Goal: Task Accomplishment & Management: Complete application form

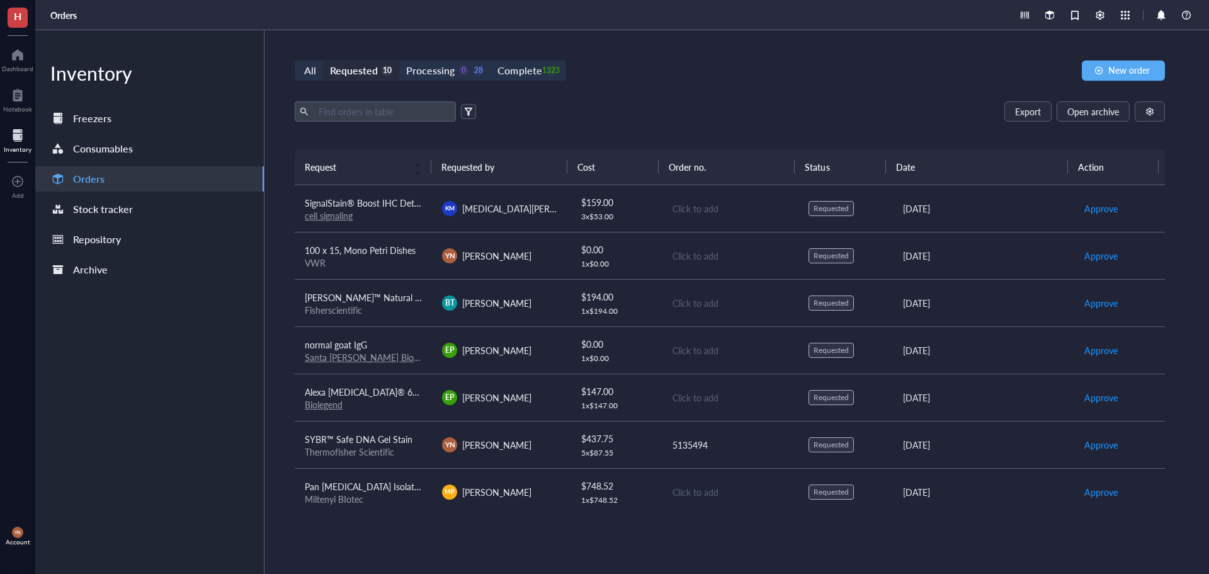
scroll to position [143, 0]
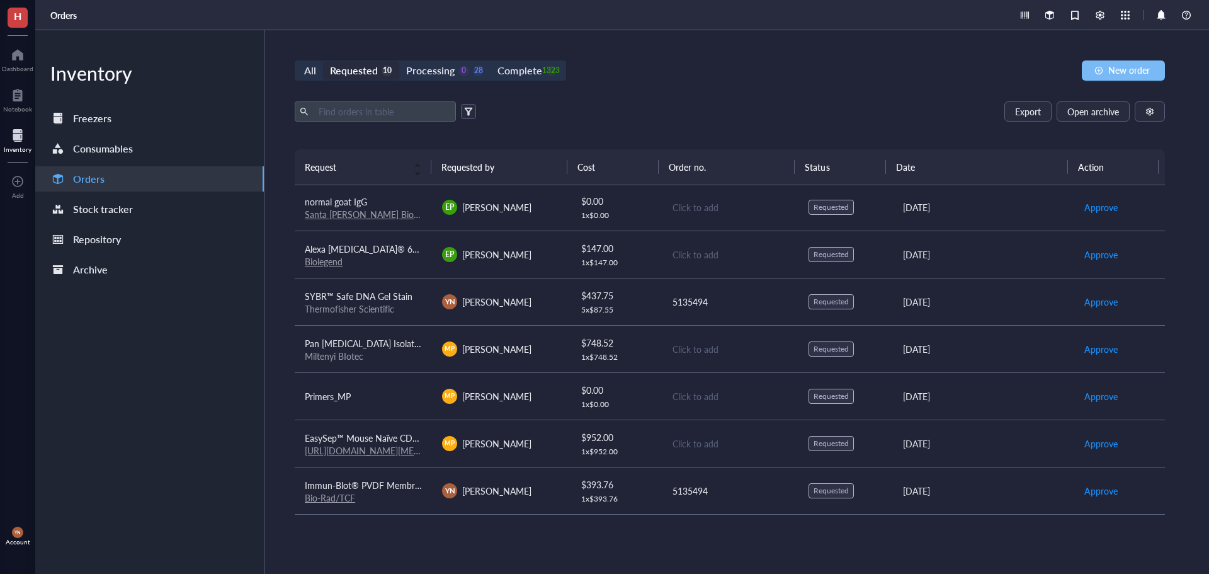
click at [1112, 74] on span "New order" at bounding box center [1130, 70] width 42 height 10
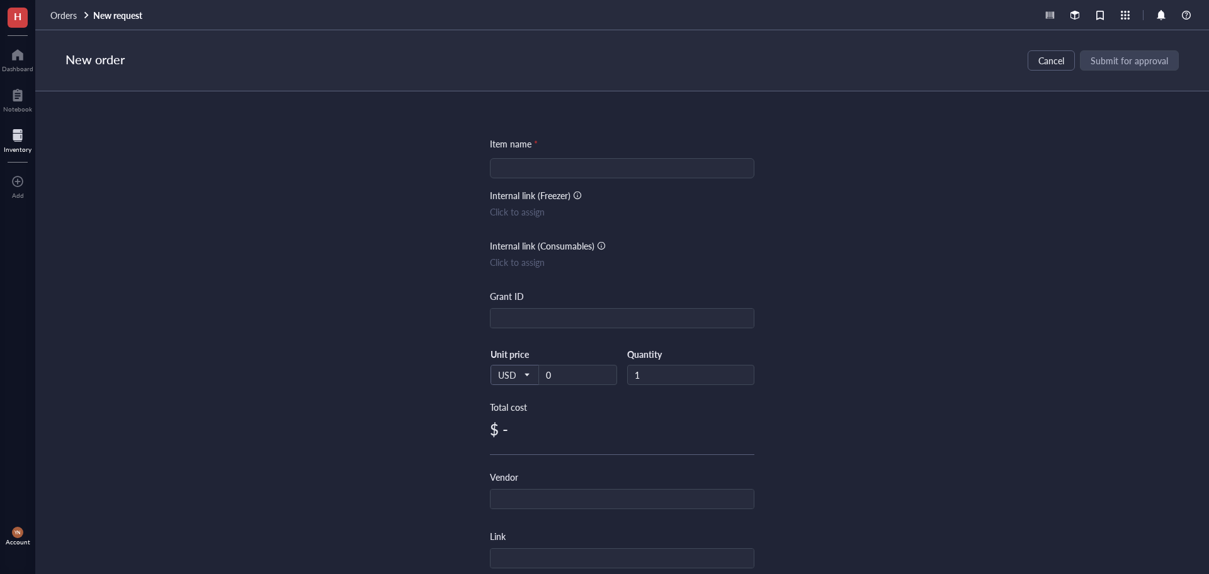
click at [523, 154] on div "Item name * Internal link (Freezer) Click to assign Internal link (Consumables)…" at bounding box center [622, 485] width 265 height 697
click at [525, 173] on input "search" at bounding box center [622, 168] width 249 height 19
paste input "CRISPRmod CRISPRa EGFP dCas9-VPR mRNA, 20 µg"
type input "CRISPRmod CRISPRa EGFP dCas9-VPR mRNA, 20 µg"
drag, startPoint x: 504, startPoint y: 300, endPoint x: 505, endPoint y: 315, distance: 15.1
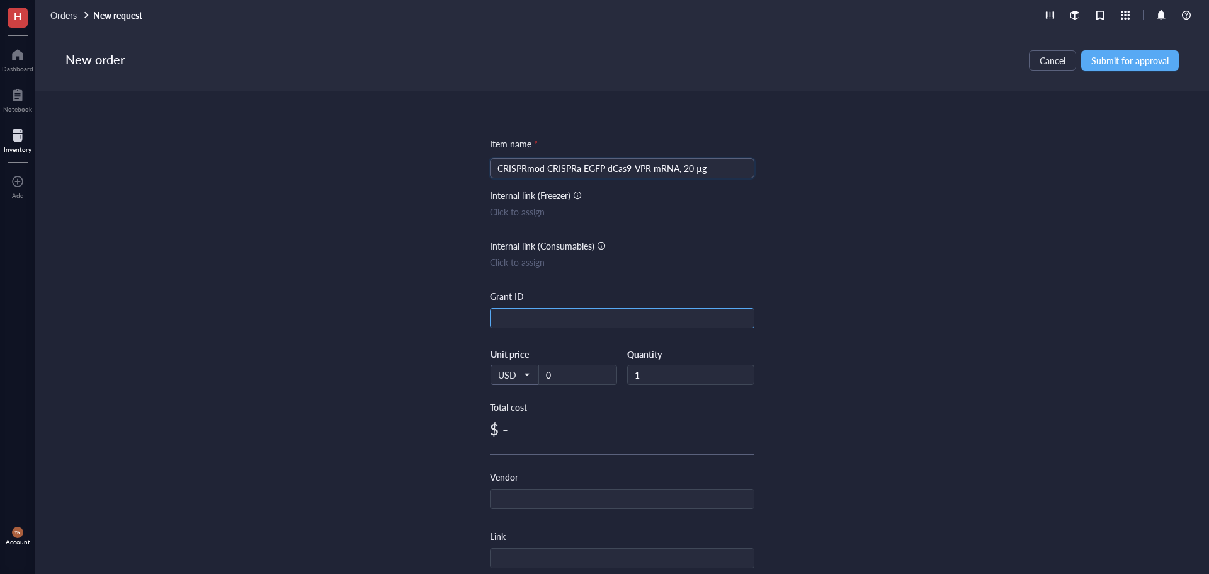
click at [504, 309] on div "Grant ID" at bounding box center [622, 308] width 265 height 39
click at [505, 315] on input "text" at bounding box center [622, 319] width 263 height 20
type input "[PERSON_NAME]"
click at [575, 383] on input "0" at bounding box center [577, 374] width 77 height 19
type input "320"
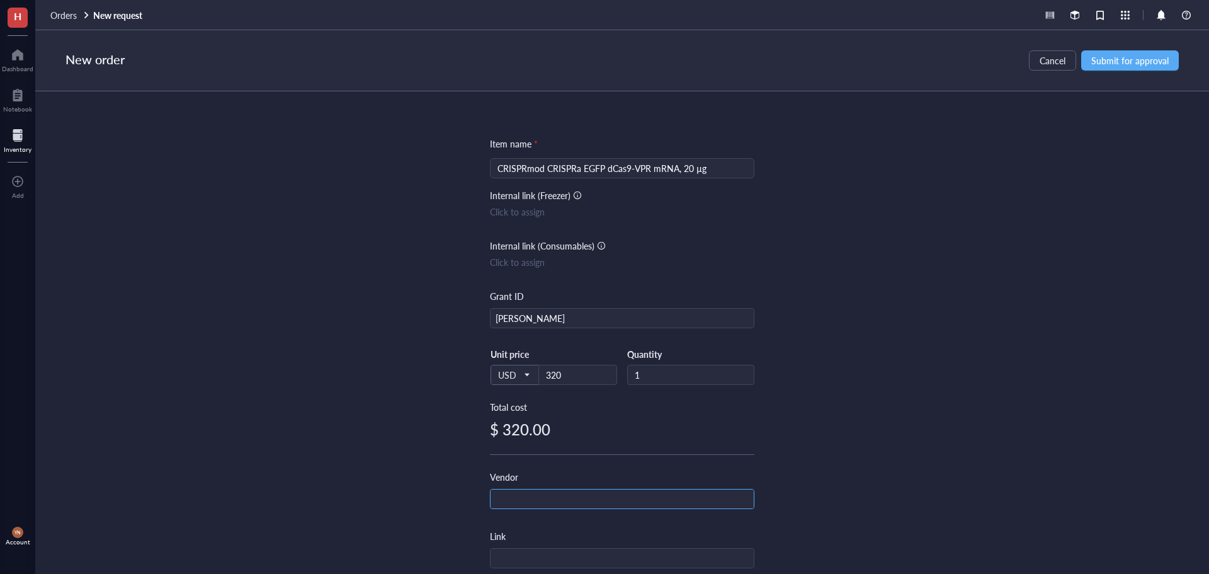
click at [517, 498] on input "text" at bounding box center [622, 499] width 263 height 20
type input "Horizon Discovery"
click at [958, 375] on div "Item name * CRISPRmod CRISPRa EGFP dCas9-VPR mRNA, 20 µg Internal link (Freezer…" at bounding box center [622, 332] width 1174 height 483
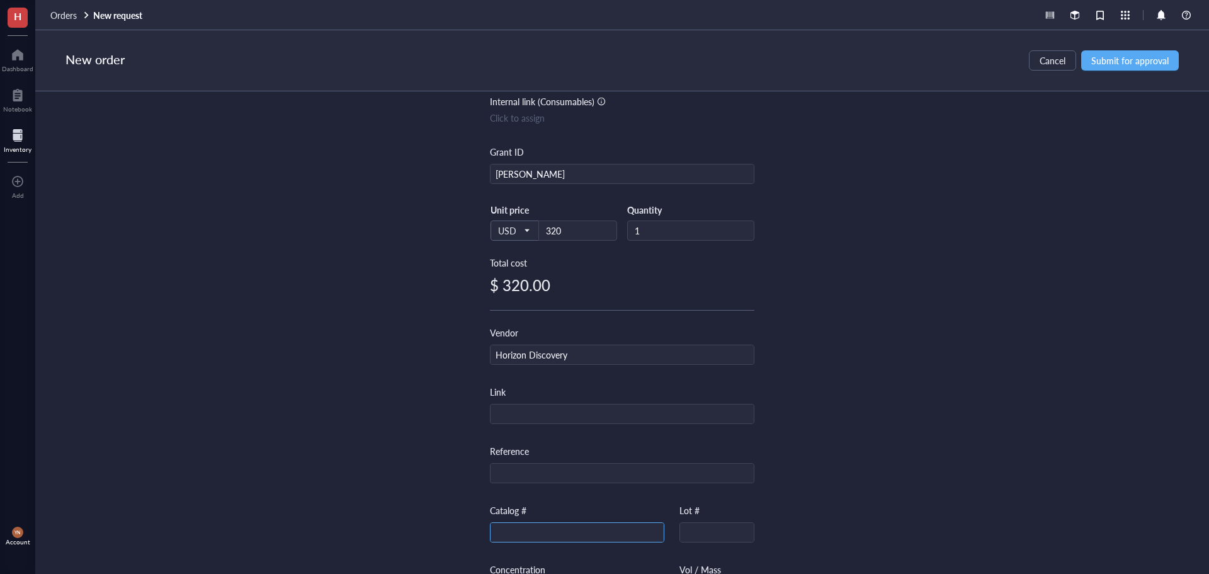
scroll to position [189, 0]
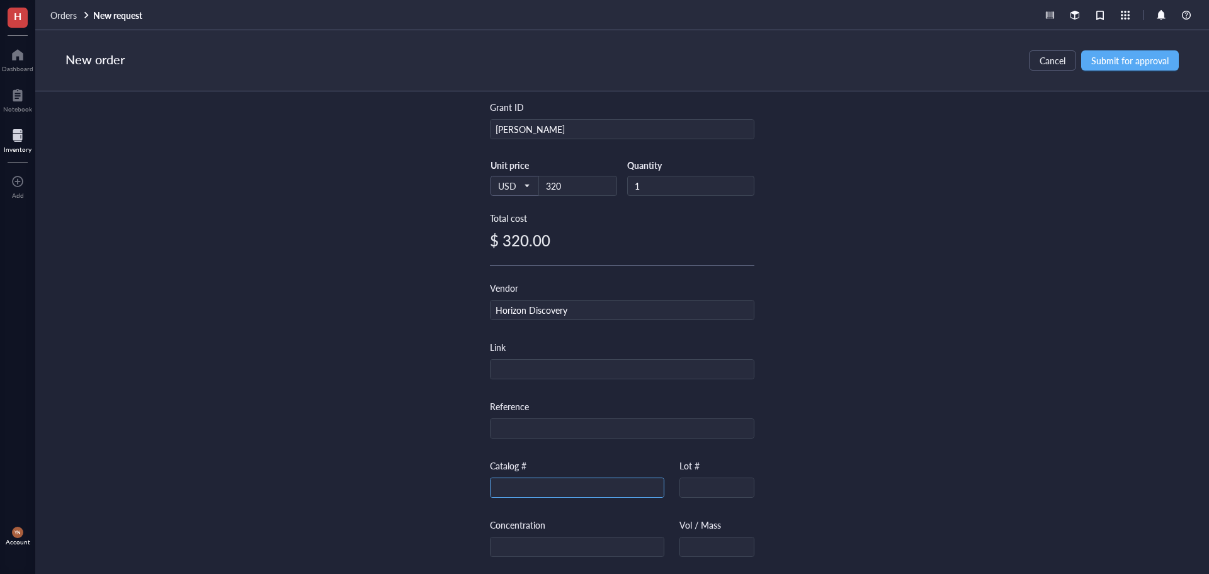
click at [537, 493] on input "text" at bounding box center [577, 488] width 173 height 20
paste input "CAS12025"
type input "CAS12025"
drag, startPoint x: 953, startPoint y: 431, endPoint x: 1091, endPoint y: 198, distance: 270.8
click at [954, 428] on div "Item name * CRISPRmod CRISPRa EGFP dCas9-VPR mRNA, 20 µg Internal link (Freezer…" at bounding box center [622, 332] width 1174 height 483
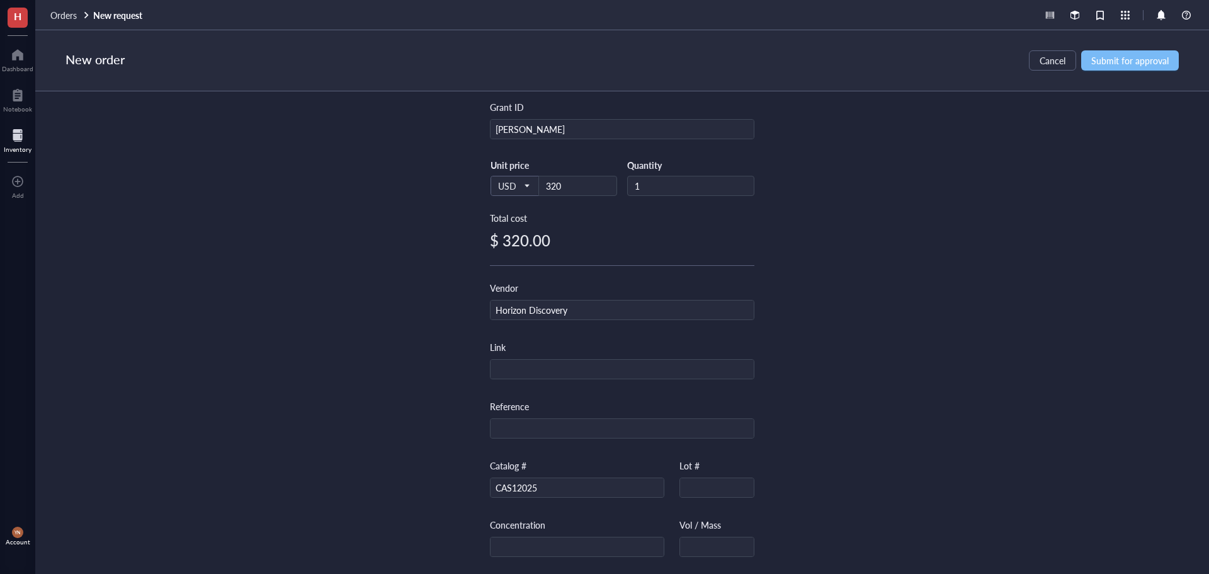
click at [1115, 62] on span "Submit for approval" at bounding box center [1130, 60] width 77 height 10
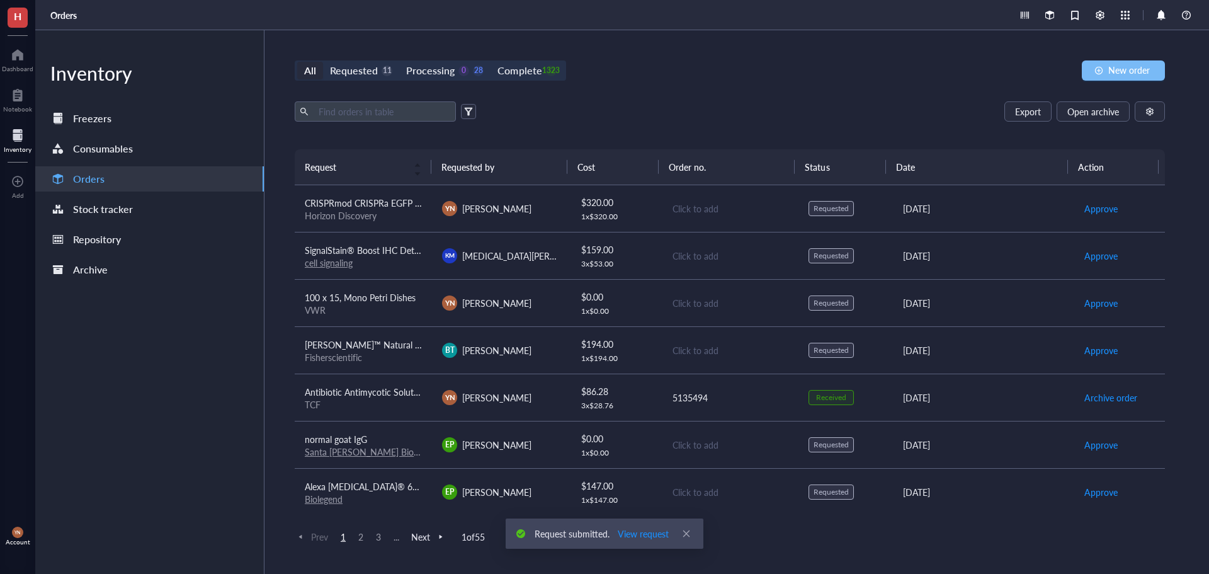
click at [1145, 56] on div "All Requested 11 Processing 0 28 Complete 1323 New order Export Open archive Re…" at bounding box center [730, 302] width 931 height 544
click at [1136, 67] on span "New order" at bounding box center [1130, 70] width 42 height 10
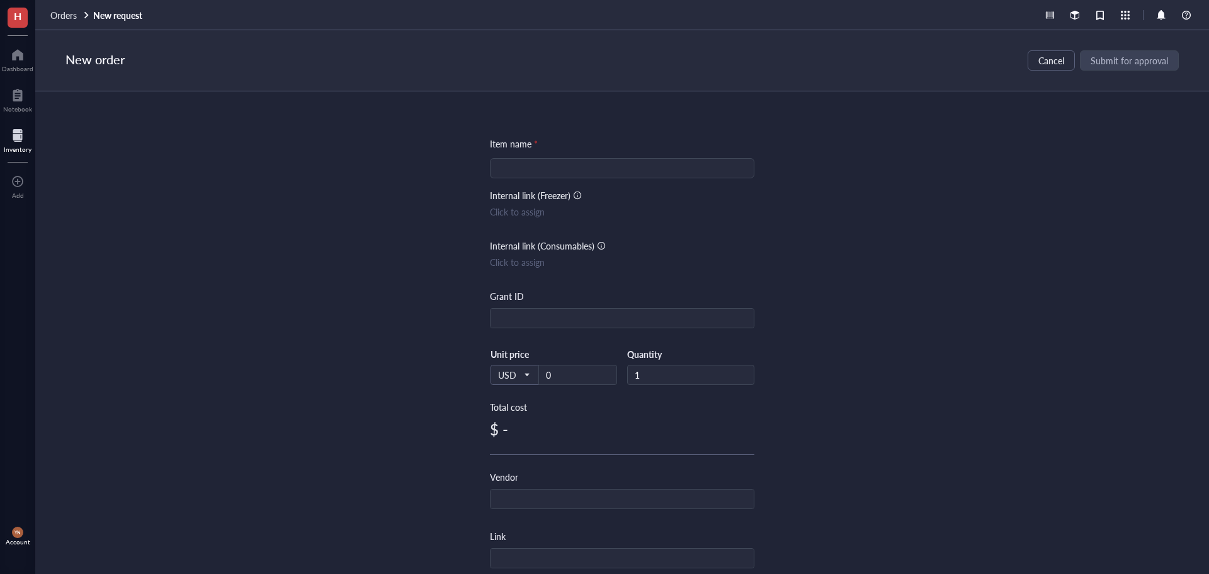
click at [632, 162] on input "search" at bounding box center [622, 168] width 249 height 19
paste input "CRISPRmod CRISPRa Mouse Nr4a1 (15370) Synthetic sgRNA - Set of 3, 2 nmol"
type input "CRISPRmod CRISPRa Mouse Nr4a1 (15370) Synthetic sgRNA - Set of 3, 2 nmol"
click at [517, 327] on input "text" at bounding box center [622, 319] width 263 height 20
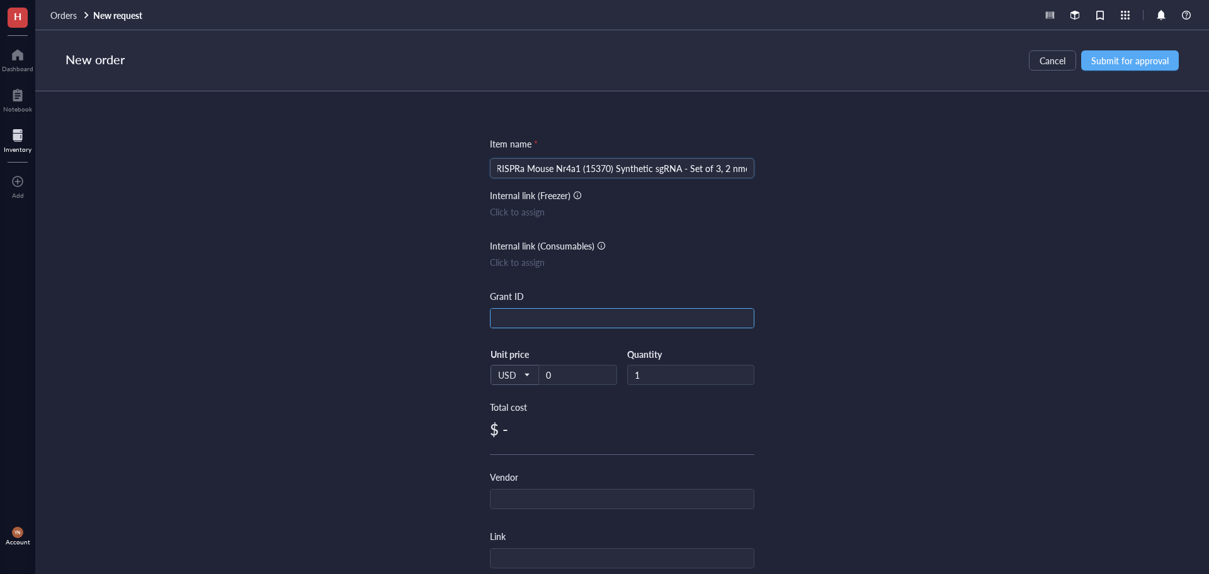
scroll to position [0, 0]
type input "[PERSON_NAME]"
click at [563, 375] on input "0" at bounding box center [577, 374] width 77 height 19
type input "299"
click at [517, 499] on input "text" at bounding box center [622, 499] width 263 height 20
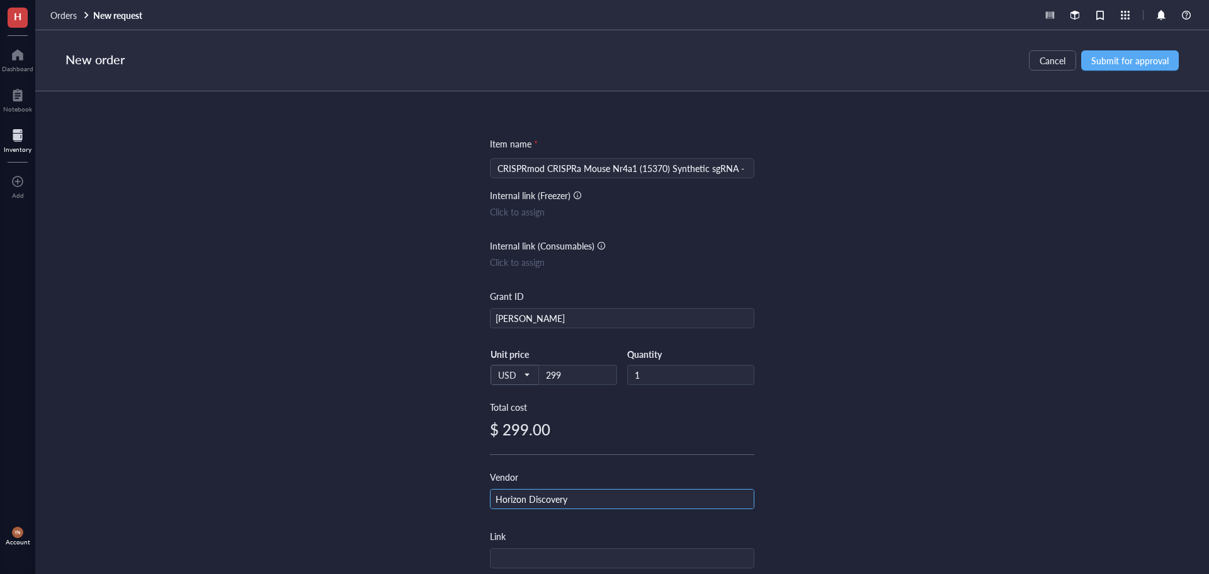
type input "Horizon Discovery"
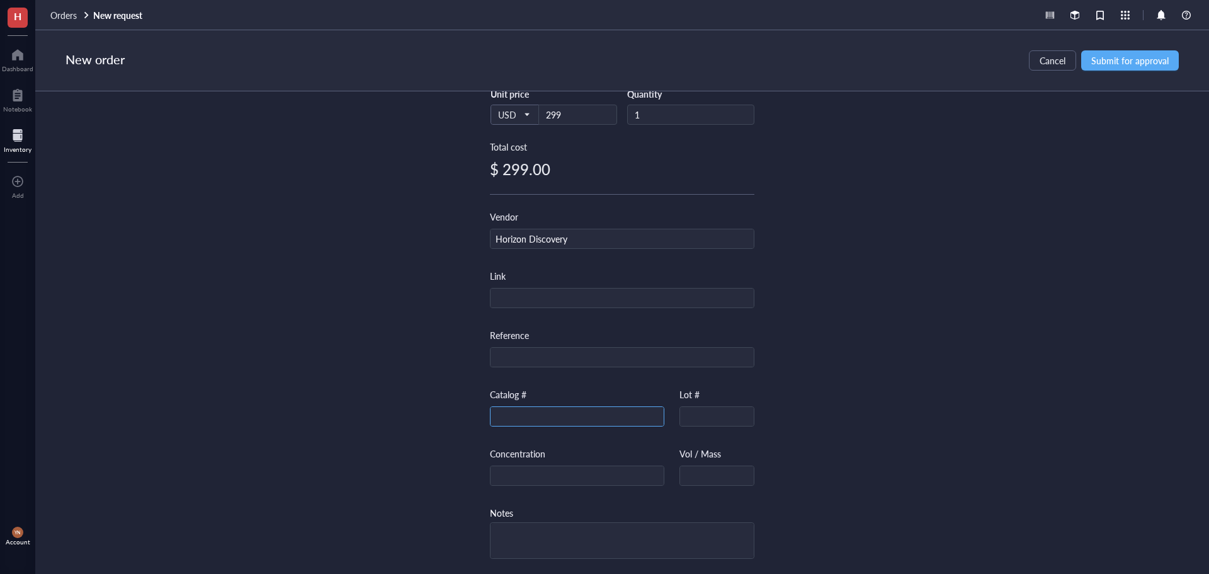
paste input "PQG-040970-01-0002"
type input "PQG-040970-01-0002"
click at [982, 334] on div "Item name * CRISPRmod CRISPRa Mouse Nr4a1 (15370) Synthetic sgRNA - Set of 3, 2…" at bounding box center [622, 332] width 1174 height 483
click at [1131, 65] on span "Submit for approval" at bounding box center [1130, 60] width 77 height 10
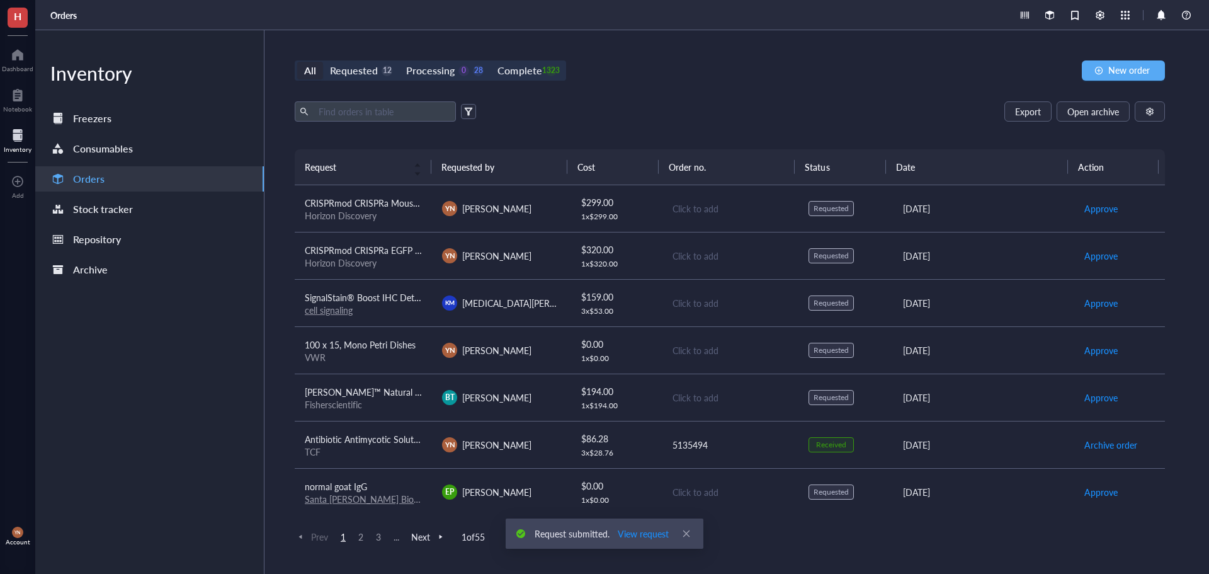
click at [359, 197] on span "CRISPRmod CRISPRa Mouse Nr4a1 (15370) Synthetic sgRNA - Set of 3, 2 nmol" at bounding box center [461, 203] width 312 height 13
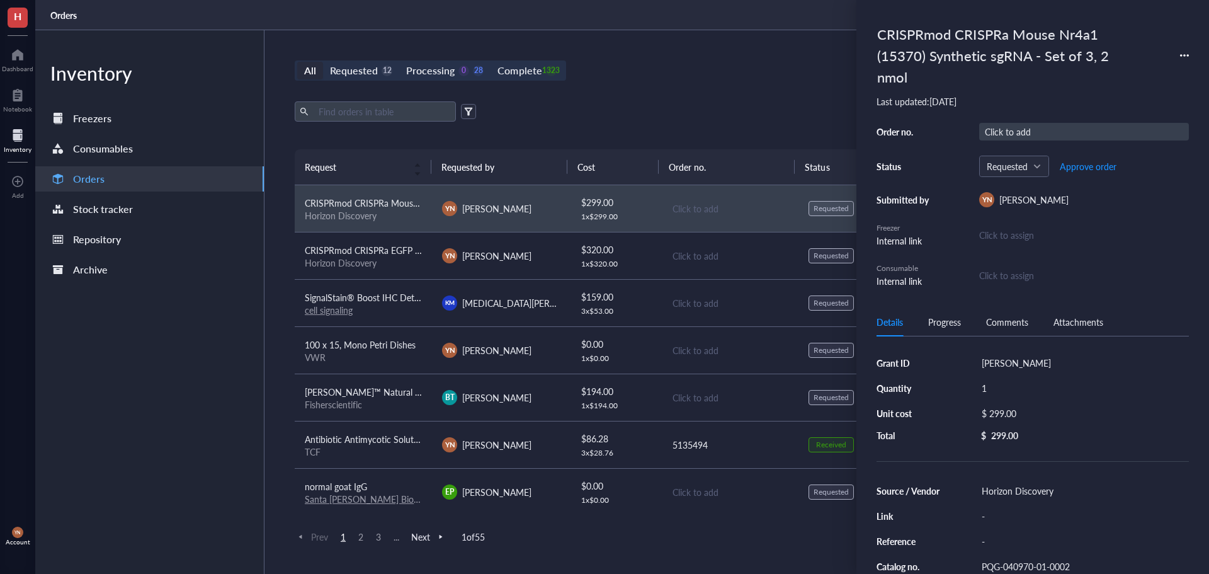
click at [1033, 136] on div "Click to add" at bounding box center [1085, 132] width 210 height 18
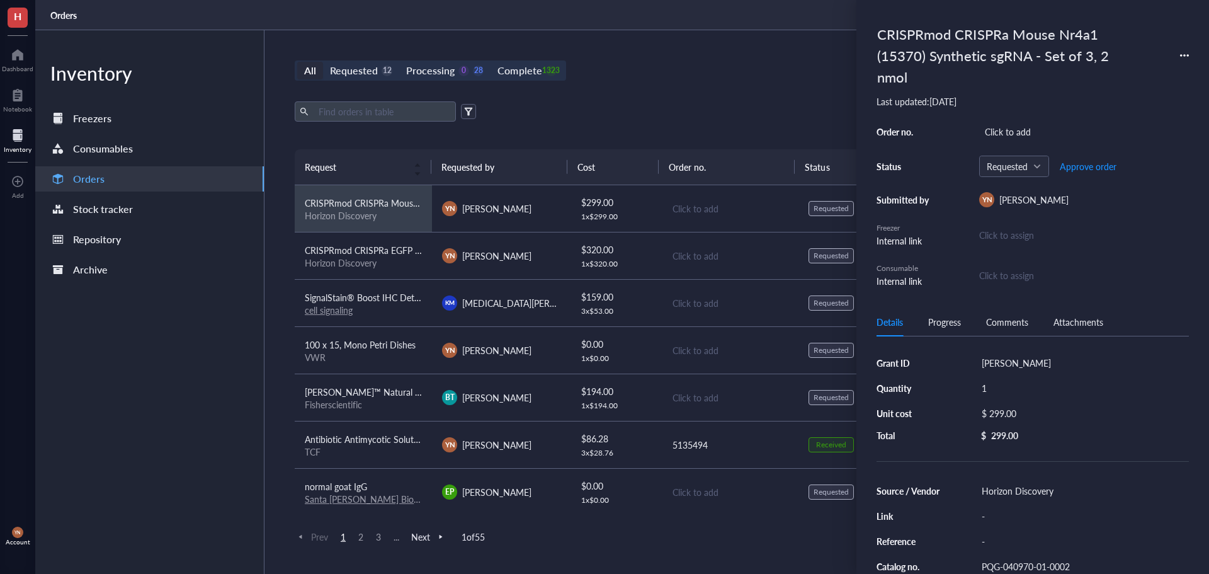
click at [781, 59] on div "All Requested 12 Processing 0 28 Complete 1323 New order Export Open archive Re…" at bounding box center [730, 302] width 931 height 544
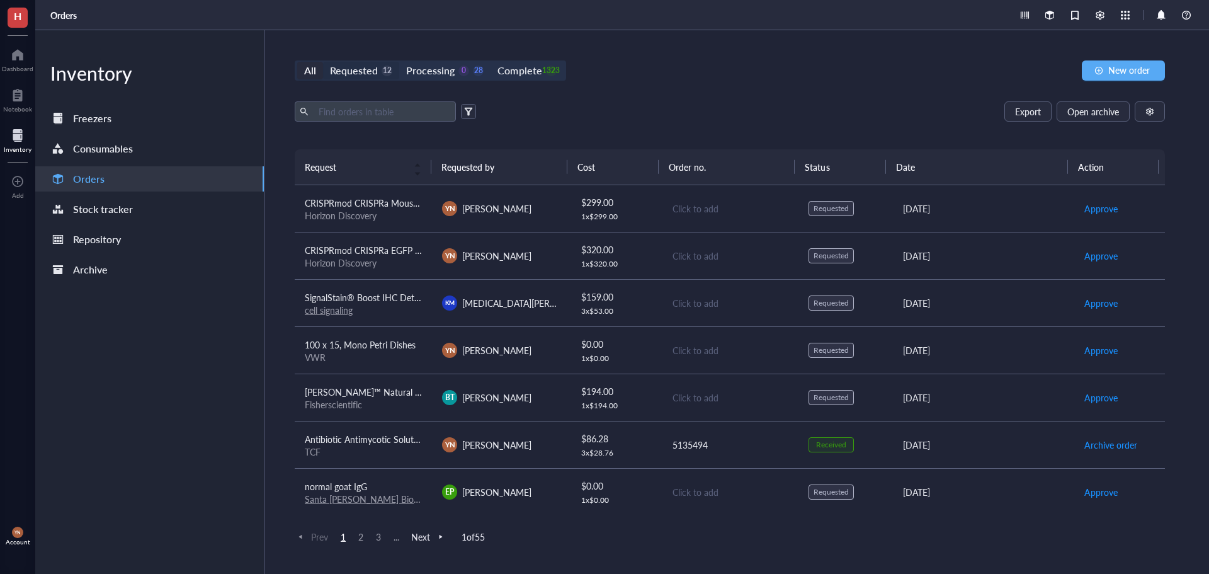
click at [350, 73] on div "Requested" at bounding box center [354, 71] width 48 height 18
click at [323, 62] on input "Requested 12" at bounding box center [323, 62] width 0 height 0
click at [384, 394] on span "[PERSON_NAME]™ Natural Chromic Gut Absorbable Sutures" at bounding box center [424, 392] width 239 height 13
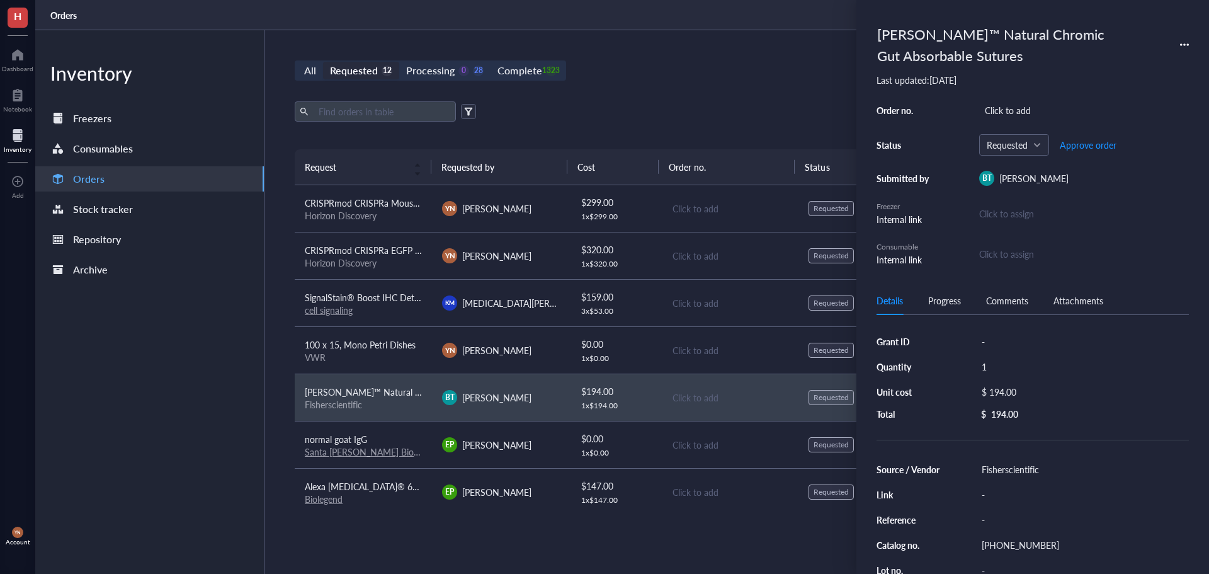
click at [576, 112] on div "Export Open archive" at bounding box center [730, 111] width 871 height 20
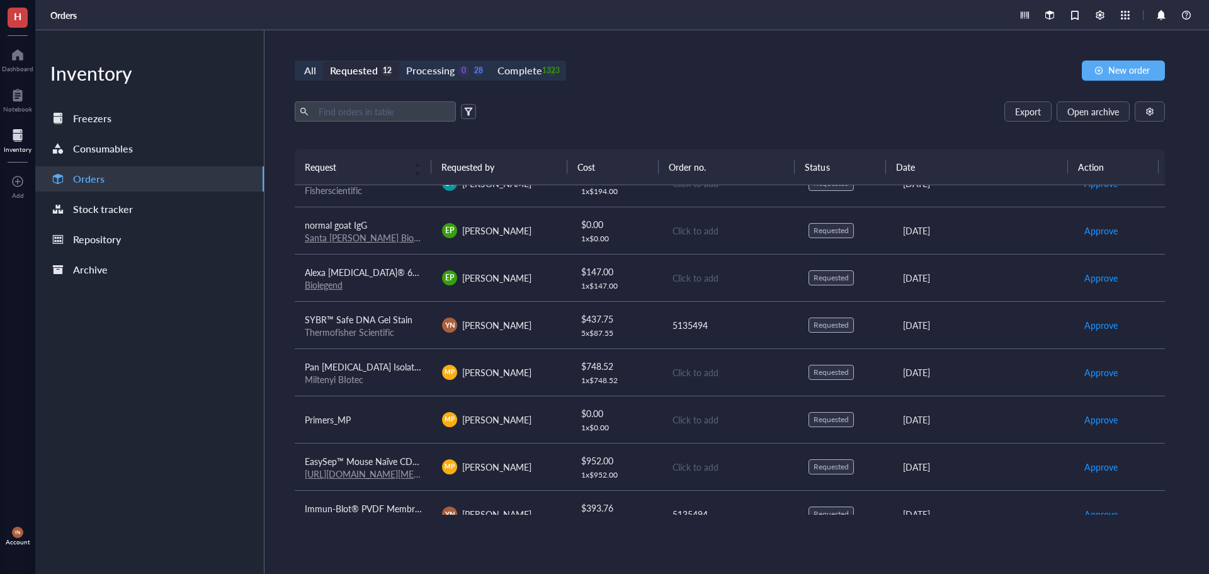
scroll to position [237, 0]
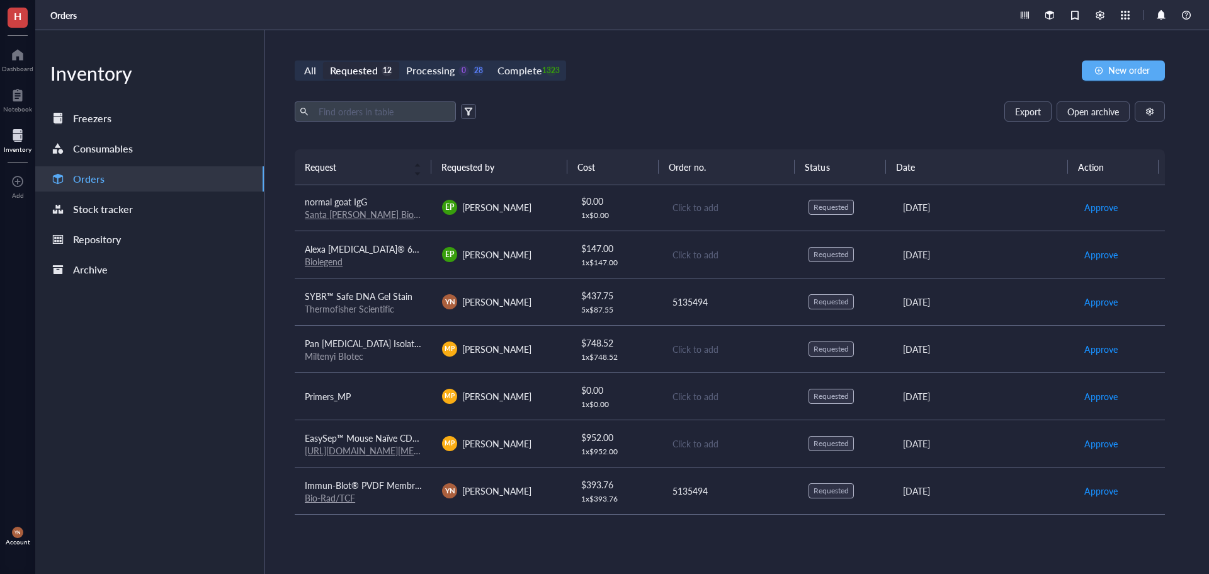
click at [344, 396] on span "Primers_MP" at bounding box center [328, 396] width 46 height 13
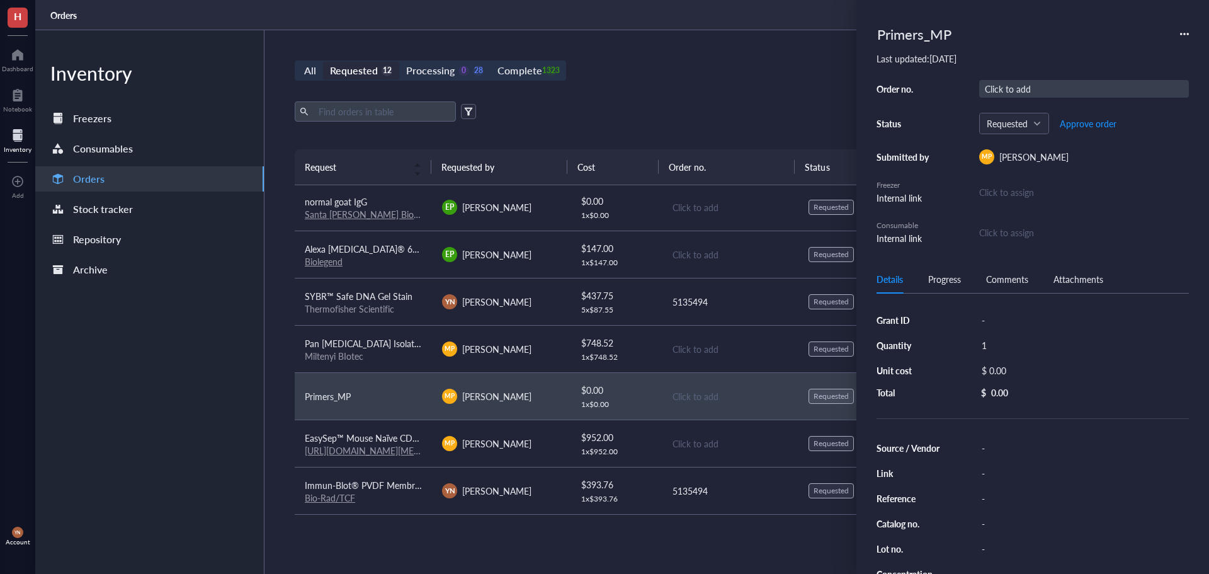
click at [994, 91] on div "Click to add" at bounding box center [1085, 89] width 210 height 18
type input "V"
type input "5135488"
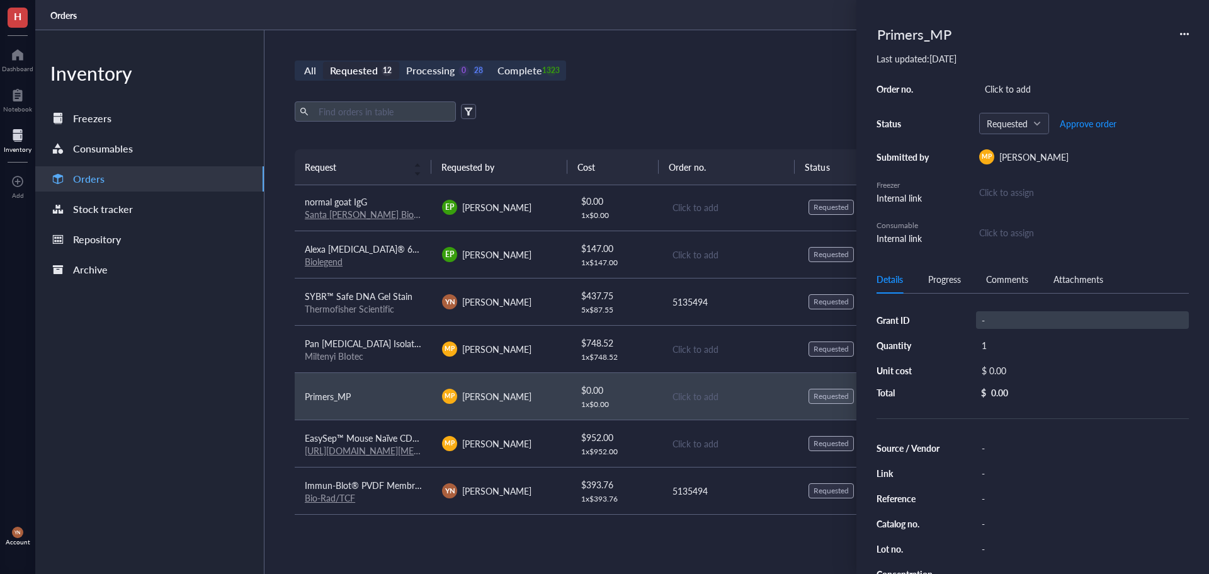
click at [989, 311] on div "-" at bounding box center [1082, 320] width 213 height 18
type input "V Foundation"
click at [1019, 93] on div "Click to add" at bounding box center [1085, 89] width 210 height 18
type input "5135488"
click at [1007, 370] on div "$ 0.00" at bounding box center [1080, 371] width 208 height 18
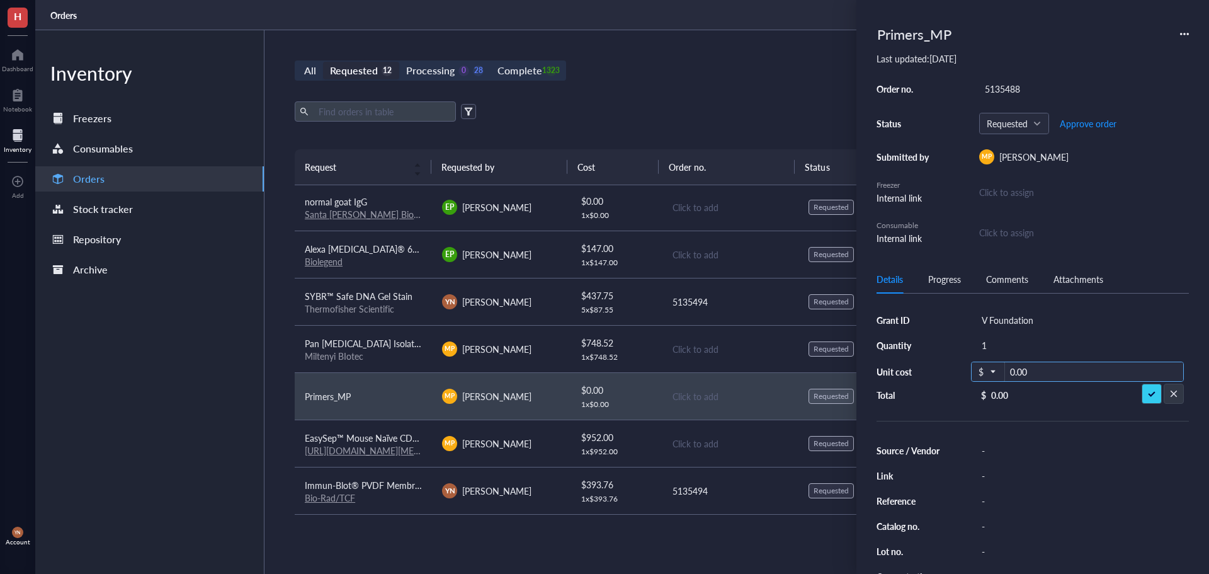
click at [1040, 370] on input "0.00" at bounding box center [1094, 372] width 178 height 20
type input "17.31"
click at [1083, 124] on span "Approve order" at bounding box center [1088, 123] width 57 height 10
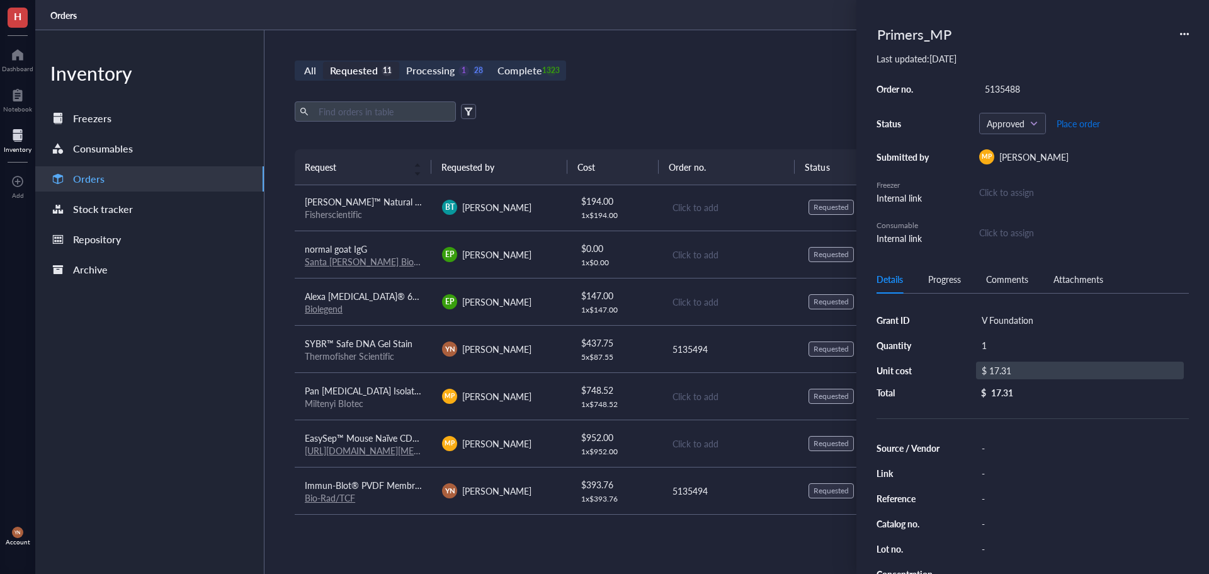
scroll to position [190, 0]
click at [1083, 124] on span "Place order" at bounding box center [1078, 123] width 43 height 10
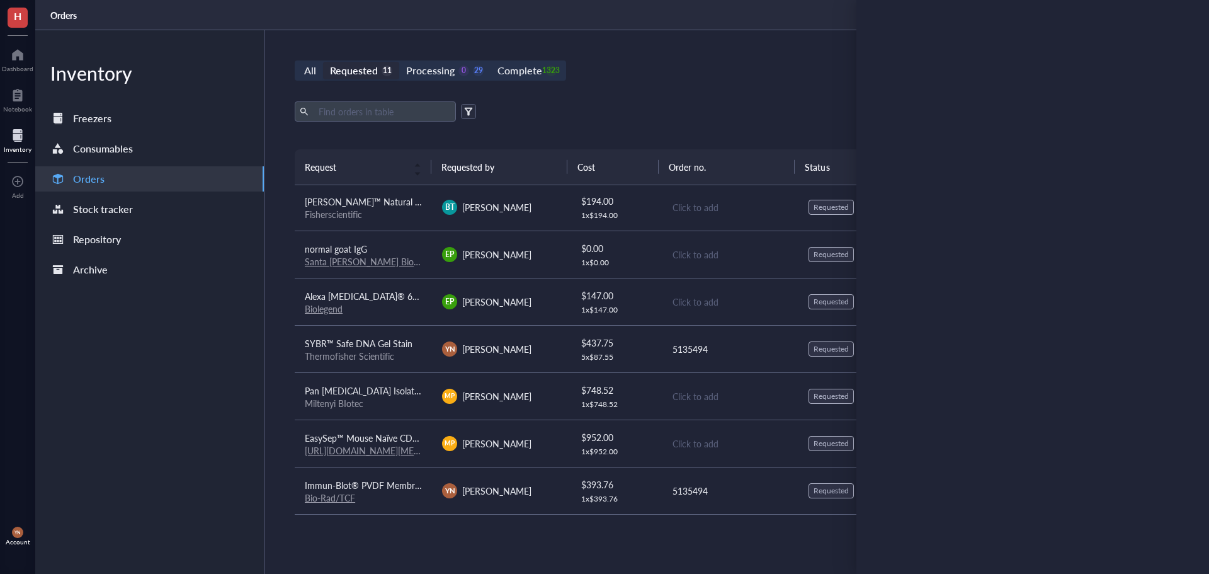
click at [771, 93] on div "All Requested 11 Processing 0 29 Complete 1323 New order Export Open archive Re…" at bounding box center [730, 302] width 931 height 544
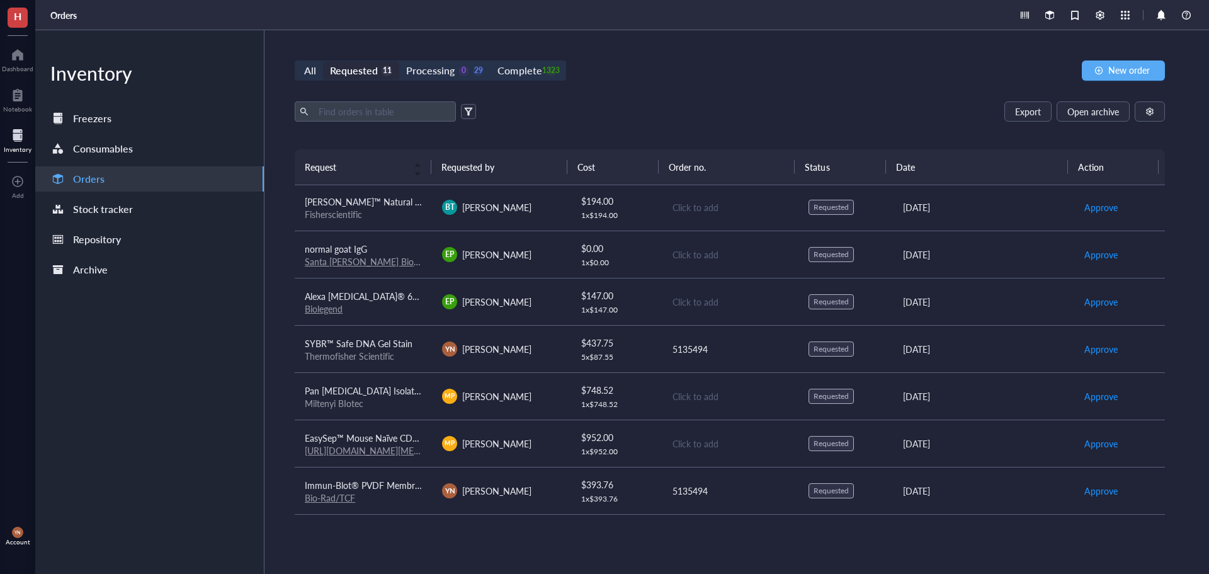
click at [396, 392] on span "Pan [MEDICAL_DATA] Isolation Kit" at bounding box center [372, 390] width 135 height 13
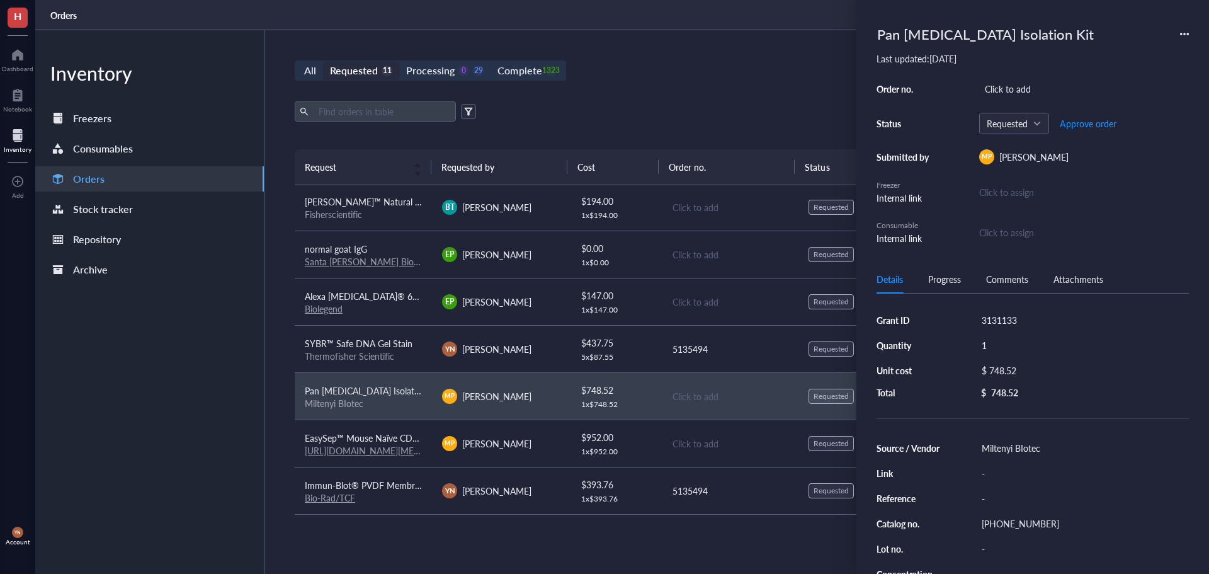
click at [778, 88] on div "All Requested 11 Processing 0 29 Complete 1323 New order Export Open archive Re…" at bounding box center [730, 302] width 931 height 544
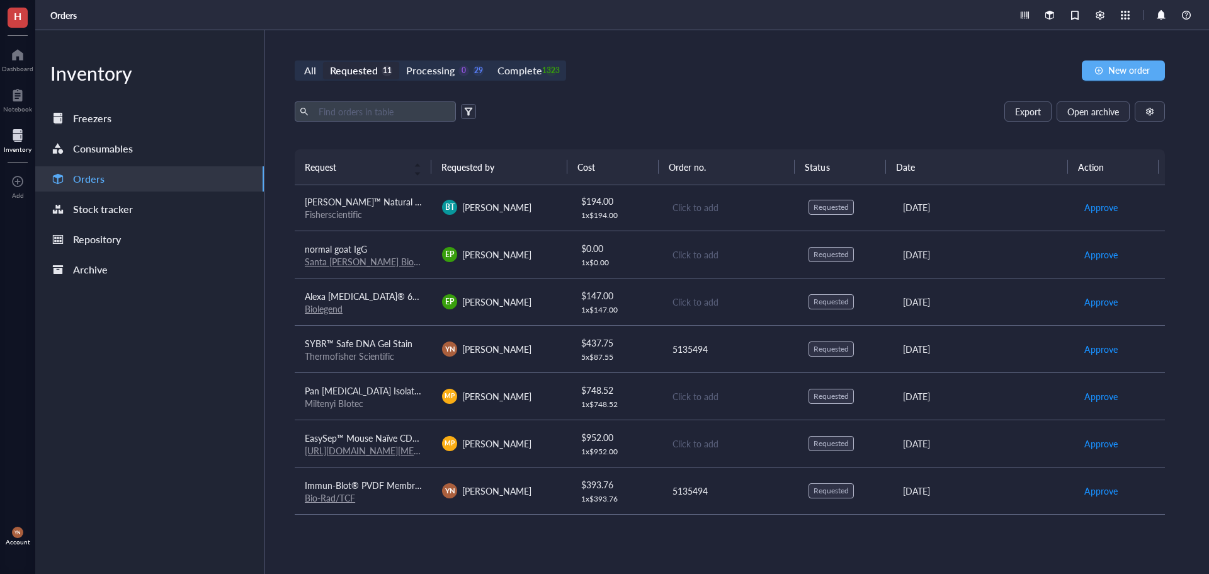
scroll to position [127, 0]
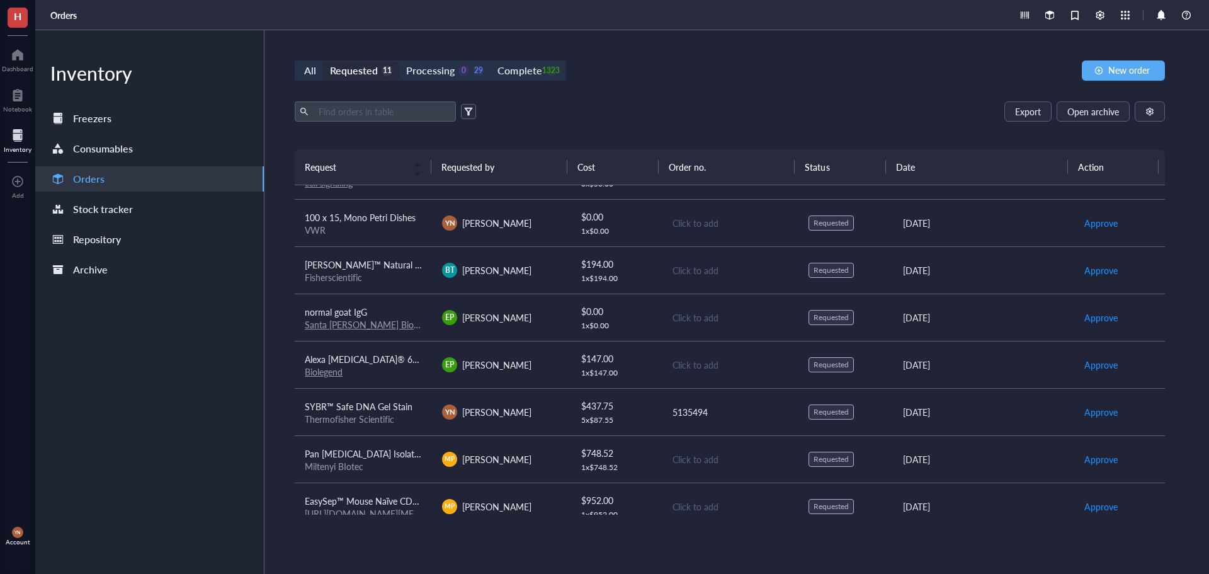
click at [395, 403] on span "SYBR™ Safe DNA Gel Stain" at bounding box center [359, 406] width 108 height 13
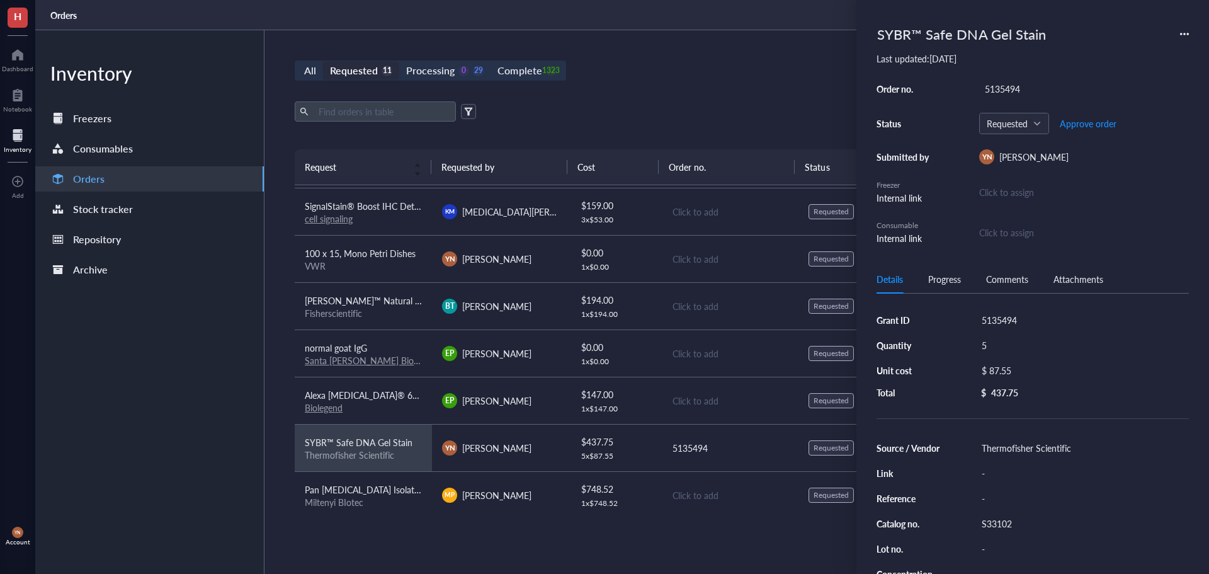
scroll to position [64, 0]
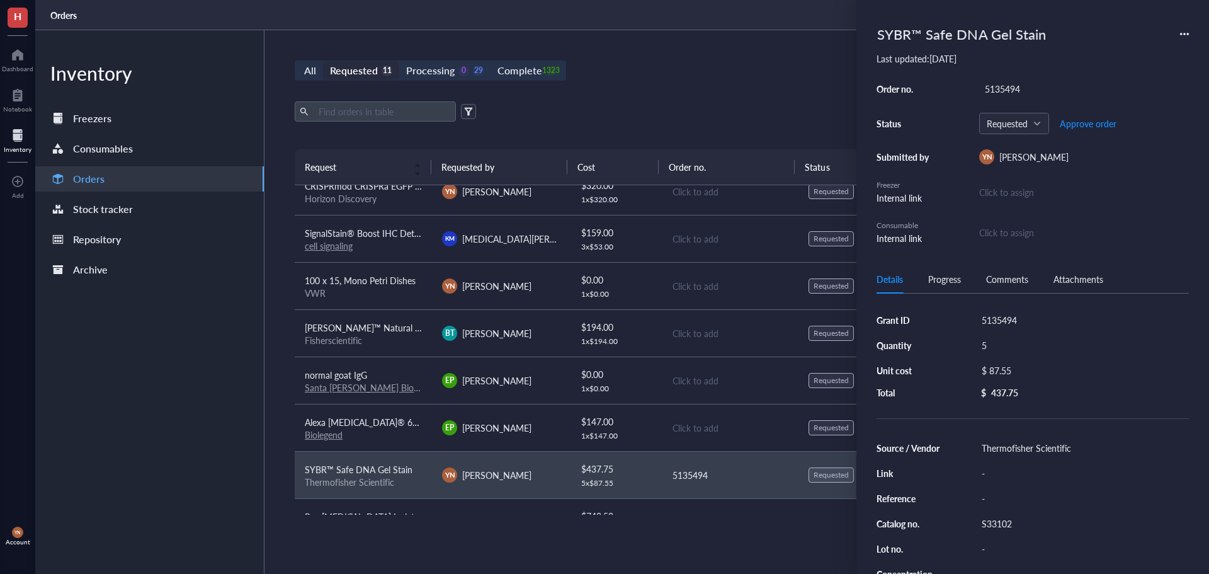
click at [386, 425] on span "Alexa [MEDICAL_DATA]® 647 anti-mouse CD182 (CXCR2) Antibody" at bounding box center [439, 422] width 268 height 13
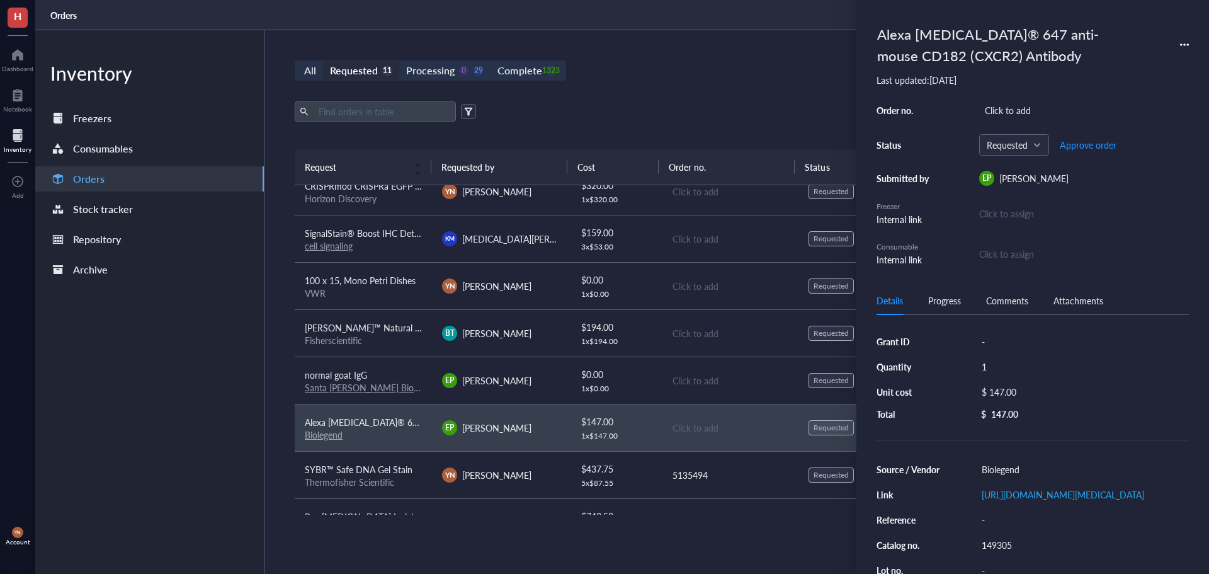
click at [729, 97] on div "All Requested 11 Processing 0 29 Complete 1323 New order Export Open archive Re…" at bounding box center [730, 302] width 931 height 544
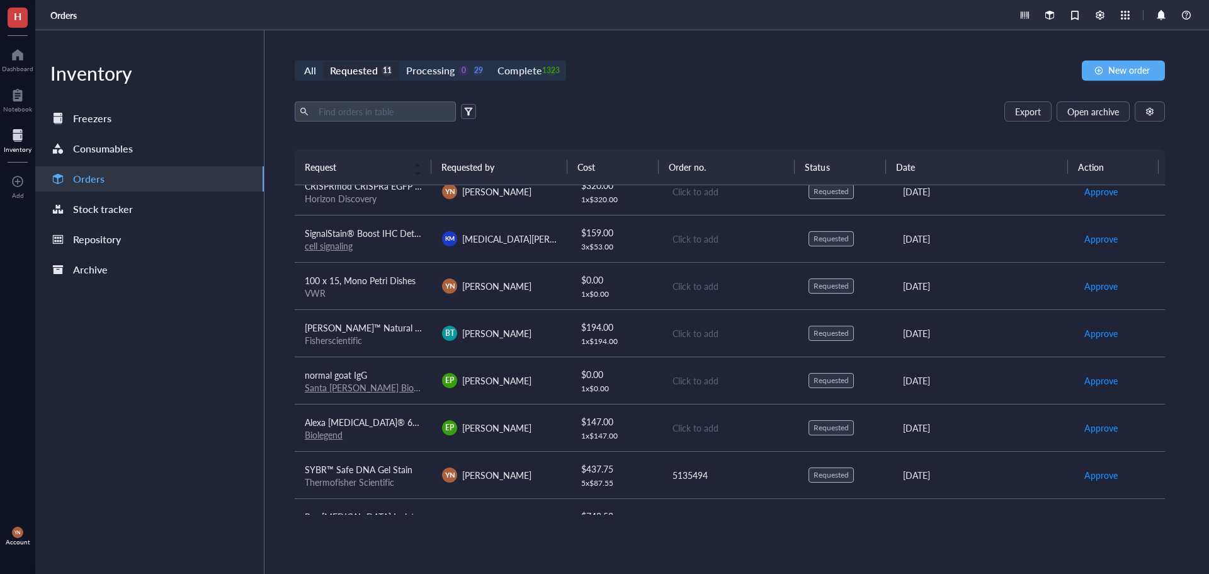
click at [356, 371] on span "normal goat IgG" at bounding box center [336, 375] width 62 height 13
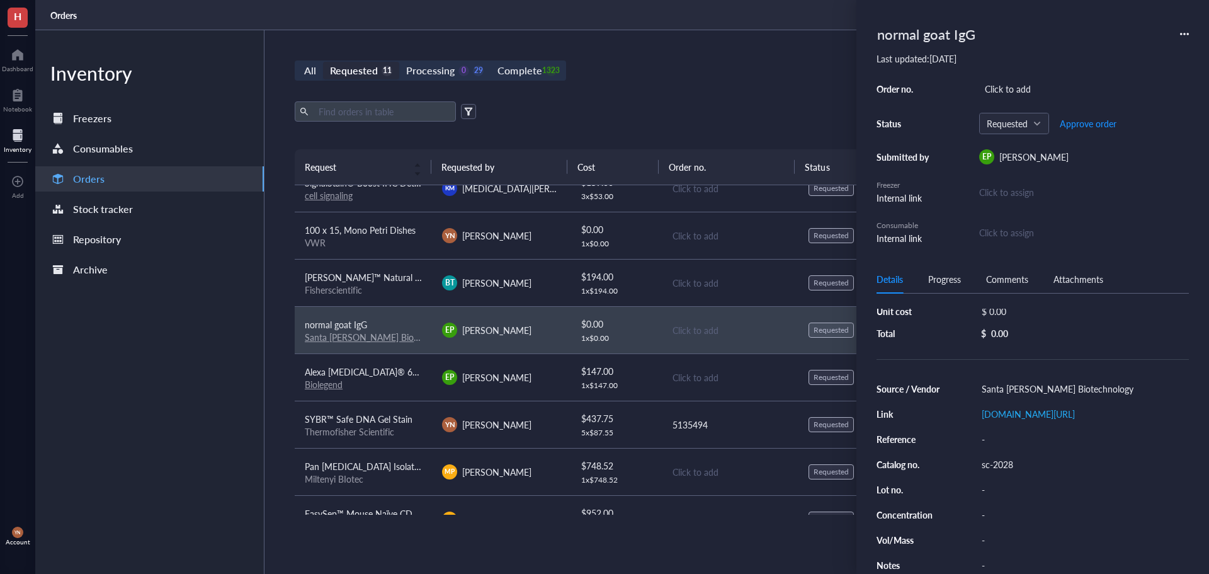
scroll to position [1, 0]
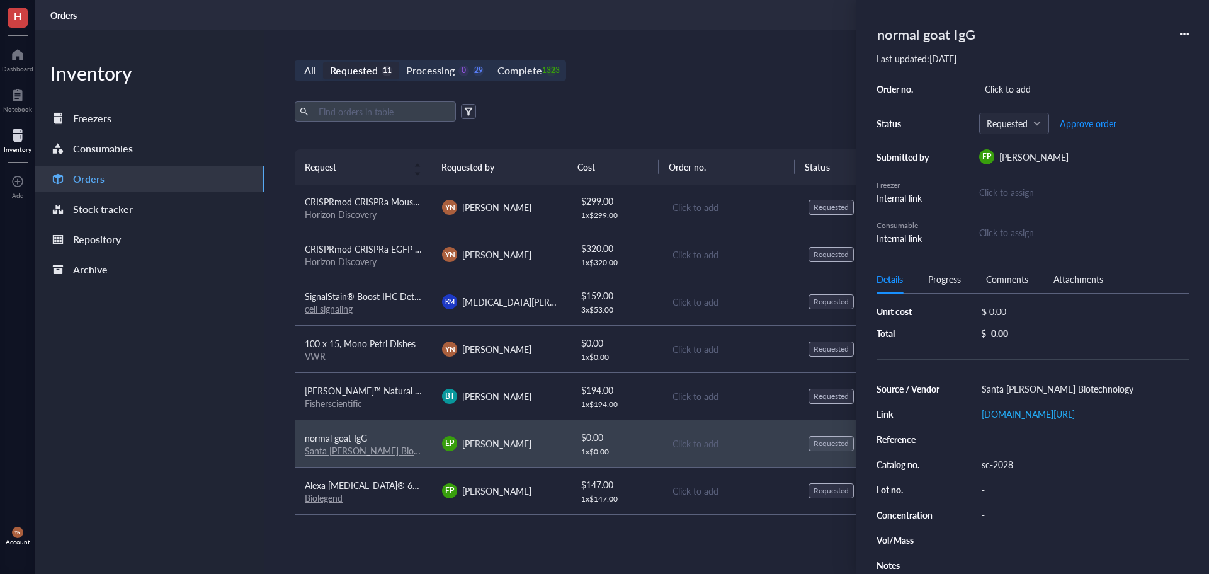
click at [713, 67] on div "All Requested 11 Processing 0 29 Complete 1323 New order" at bounding box center [730, 70] width 871 height 20
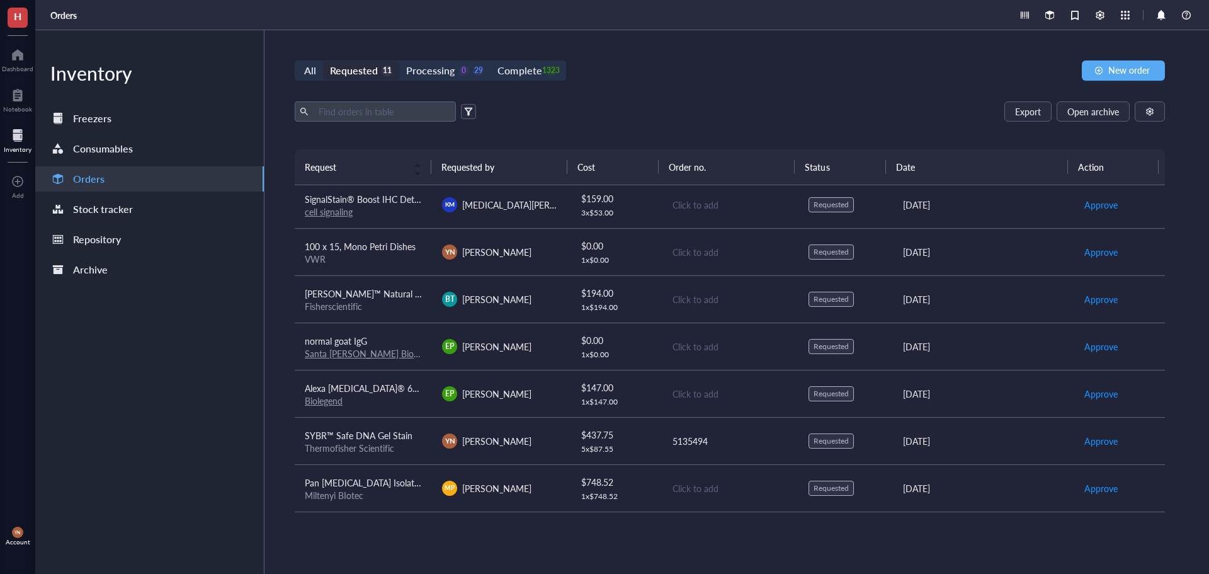
scroll to position [190, 0]
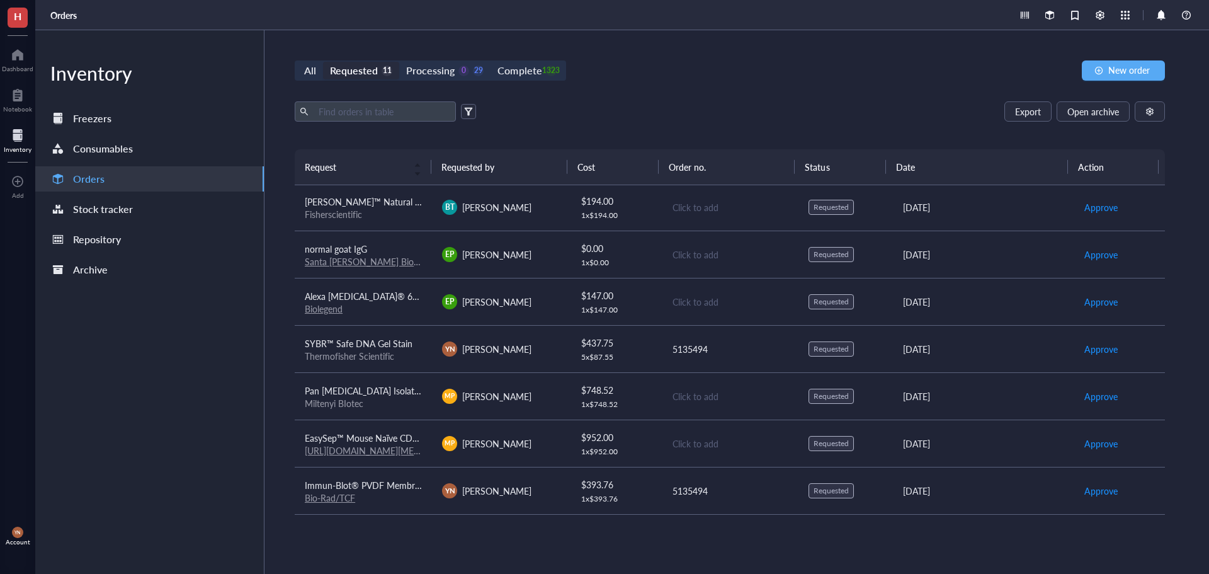
click at [699, 39] on div "All Requested 11 Processing 0 29 Complete 1323 New order Export Open archive Re…" at bounding box center [730, 302] width 931 height 544
click at [549, 71] on div "1323" at bounding box center [551, 71] width 11 height 11
click at [491, 62] on input "Complete 1323" at bounding box center [491, 62] width 0 height 0
click at [357, 117] on input "text" at bounding box center [382, 111] width 137 height 19
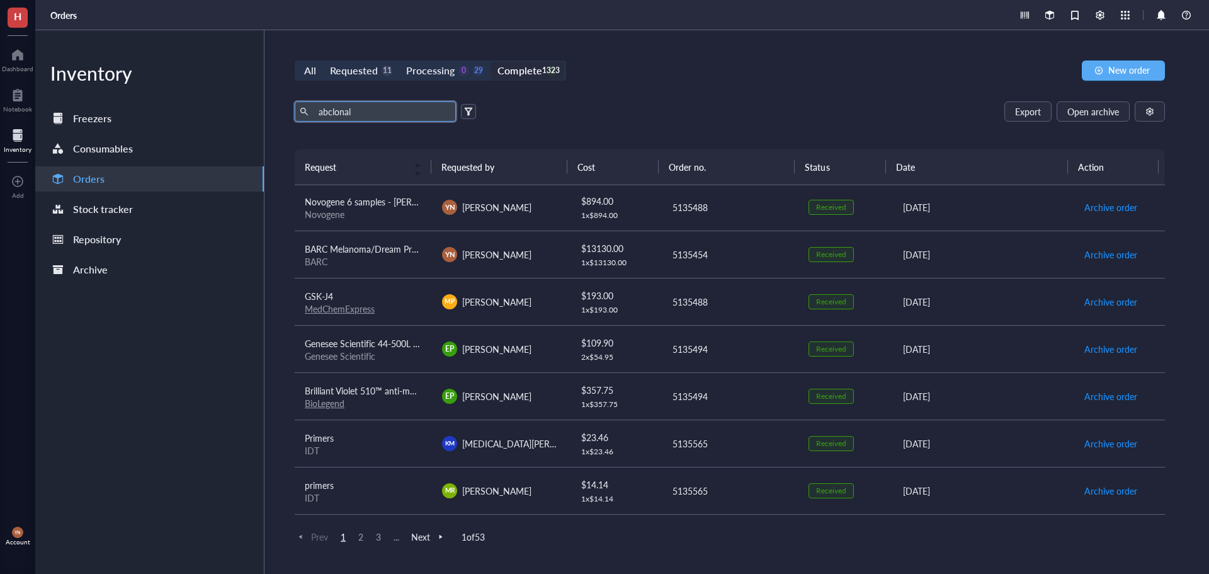
type input "abclonal"
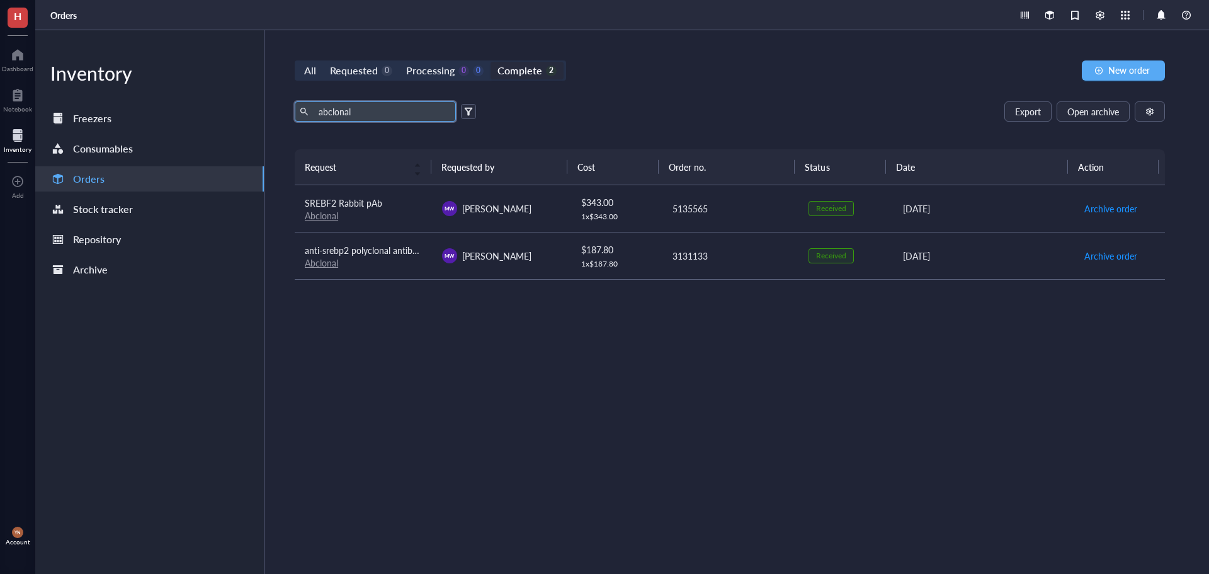
click at [390, 202] on div "SREBF2 Rabbit pAb" at bounding box center [363, 203] width 117 height 14
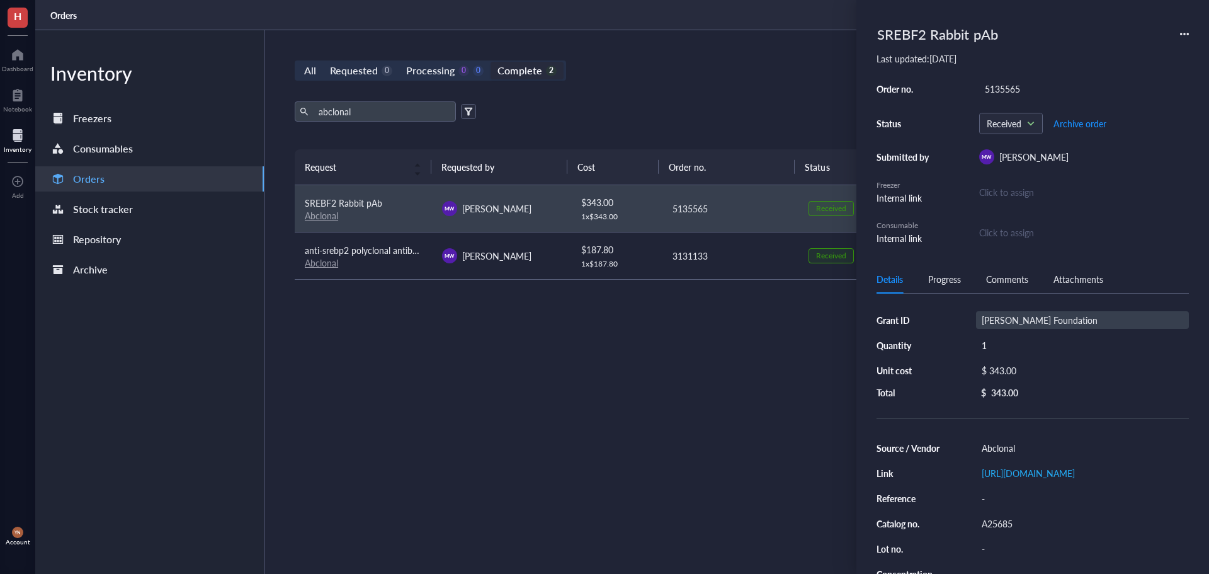
click at [1076, 321] on div "[PERSON_NAME] Foundation" at bounding box center [1082, 320] width 213 height 18
click at [1076, 321] on input "[PERSON_NAME] Foundation" at bounding box center [1027, 320] width 101 height 16
type input "V Foundation"
click at [1020, 85] on div "5135565" at bounding box center [1085, 89] width 210 height 18
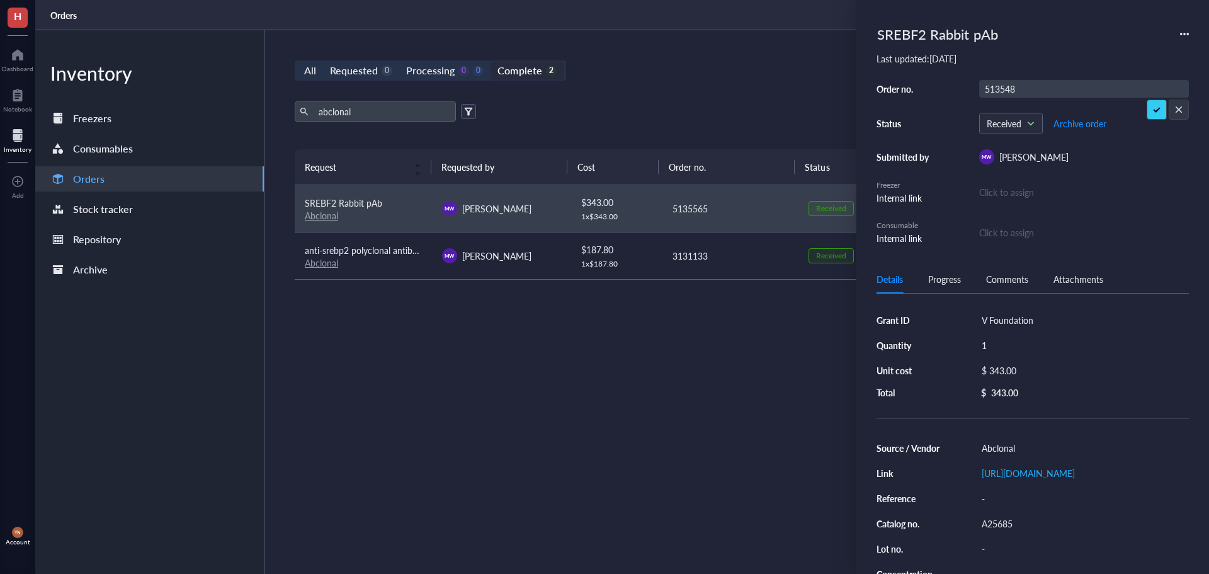
type input "5135488"
click at [742, 80] on div "All Requested 0 Processing 0 0 Complete 2 New order" at bounding box center [730, 70] width 871 height 20
click at [738, 93] on div "All Requested 0 Processing 0 0 Complete 2 New order abclonal Export Open archiv…" at bounding box center [730, 302] width 931 height 544
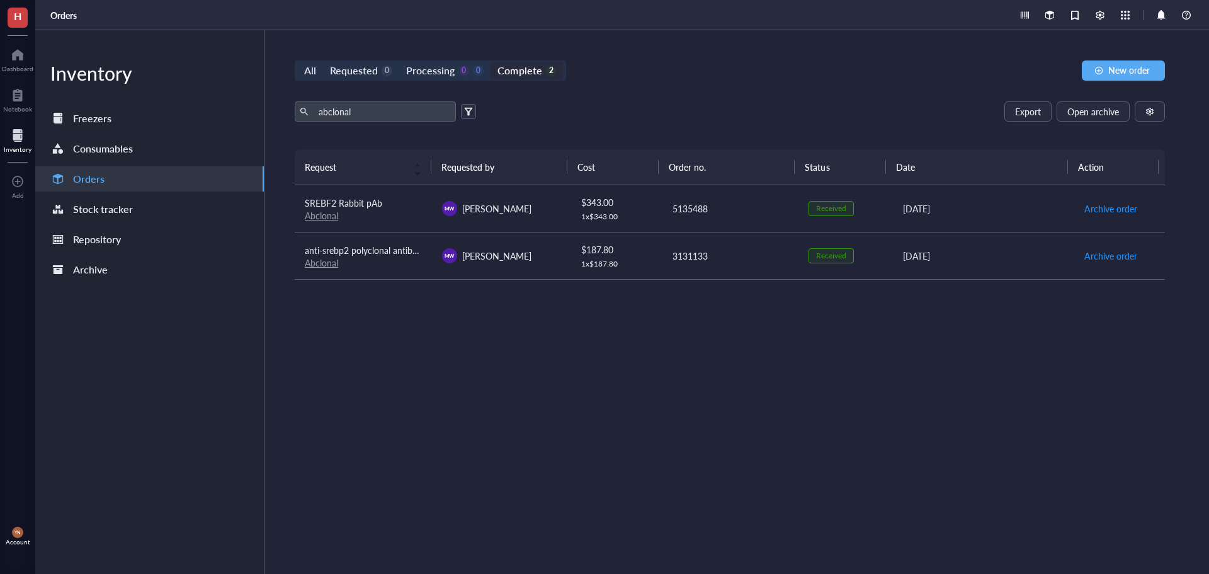
drag, startPoint x: 646, startPoint y: 76, endPoint x: 565, endPoint y: 76, distance: 81.3
click at [643, 76] on div "All Requested 0 Processing 0 0 Complete 2 New order" at bounding box center [730, 70] width 871 height 20
click at [551, 77] on div "Complete 2" at bounding box center [527, 71] width 59 height 18
click at [491, 62] on input "Complete 2" at bounding box center [491, 62] width 0 height 0
drag, startPoint x: 359, startPoint y: 108, endPoint x: 207, endPoint y: 121, distance: 153.0
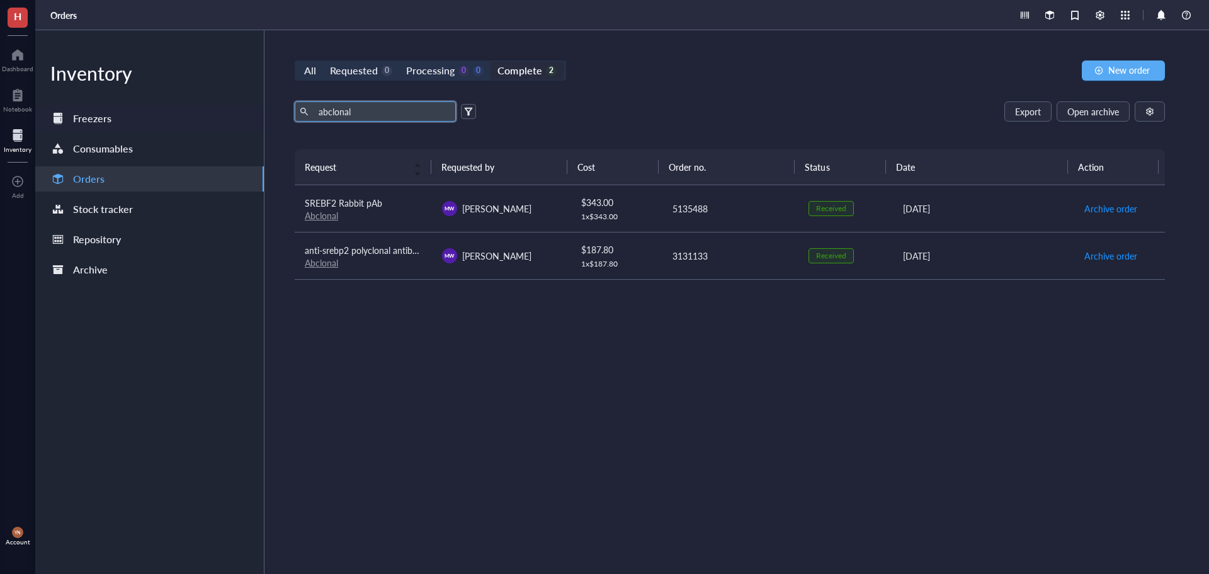
click at [207, 121] on div "Inventory Freezers Consumables Orders Stock tracker Repository Archive All Requ…" at bounding box center [622, 302] width 1174 height 544
drag, startPoint x: 649, startPoint y: 67, endPoint x: 665, endPoint y: 67, distance: 15.7
click at [650, 67] on div "All Requested 0 Processing 0 0 Complete 2 New order" at bounding box center [730, 70] width 871 height 20
click at [1122, 75] on span "New order" at bounding box center [1130, 70] width 42 height 10
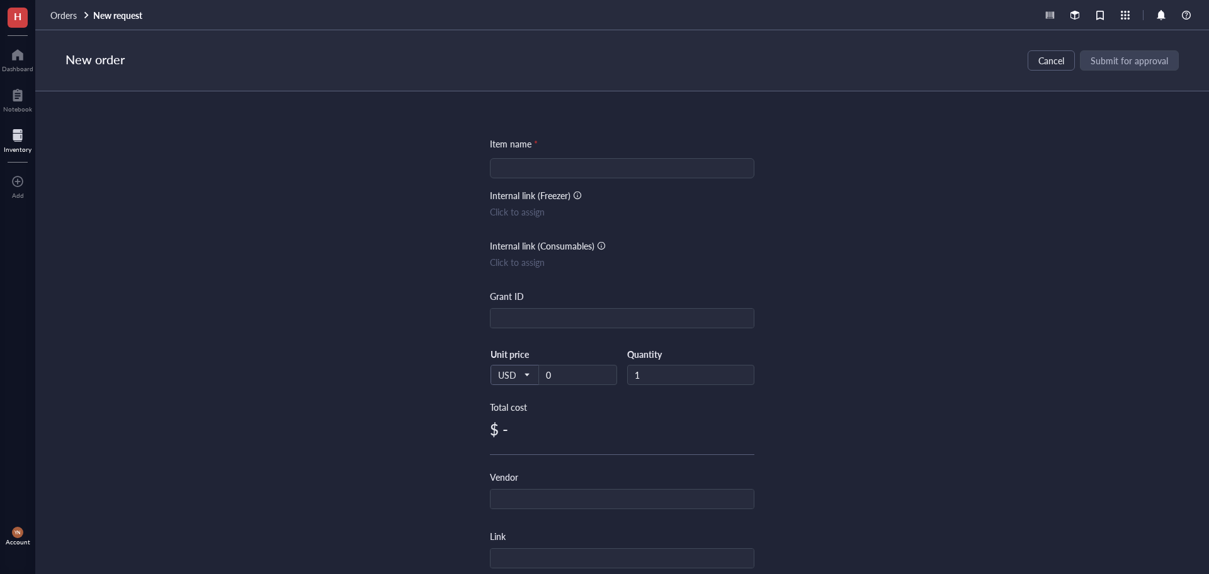
click at [559, 182] on div "Item name * Internal link (Freezer) Click to assign Internal link (Consumables)…" at bounding box center [622, 485] width 265 height 697
click at [553, 171] on input "search" at bounding box center [622, 168] width 249 height 19
type input "Minus80 Monitoring"
type input "Start-Up"
type input "366"
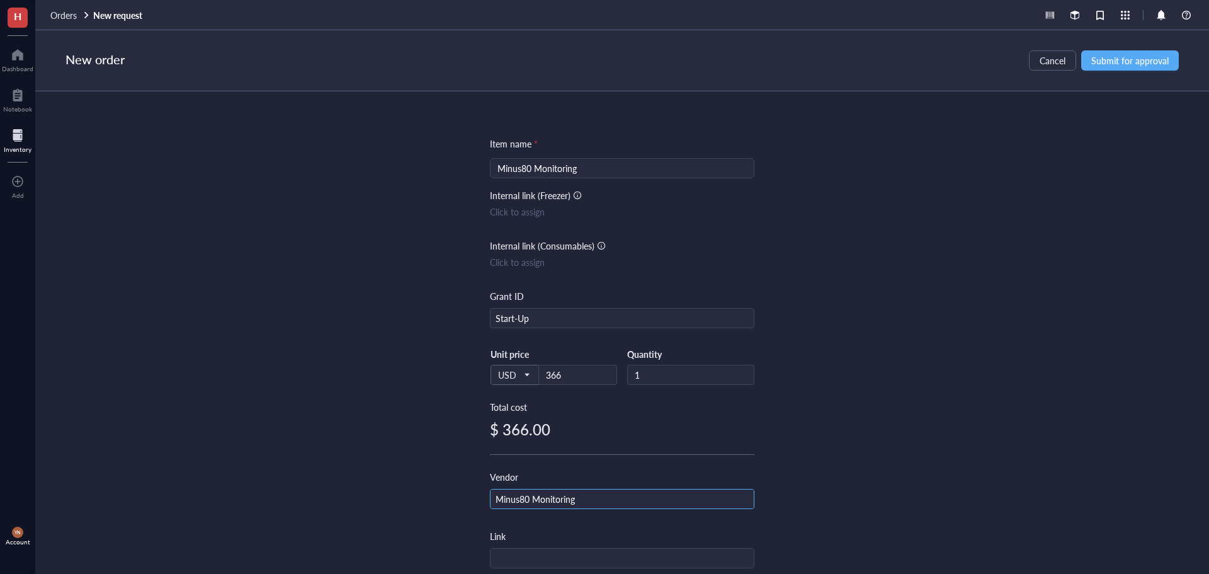
type input "Minus80 Monitoring"
click at [1085, 237] on div "Item name * Minus80 Monitoring Internal link (Freezer) Click to assign Internal…" at bounding box center [622, 332] width 1174 height 483
click at [1123, 60] on span "Submit for approval" at bounding box center [1130, 60] width 77 height 10
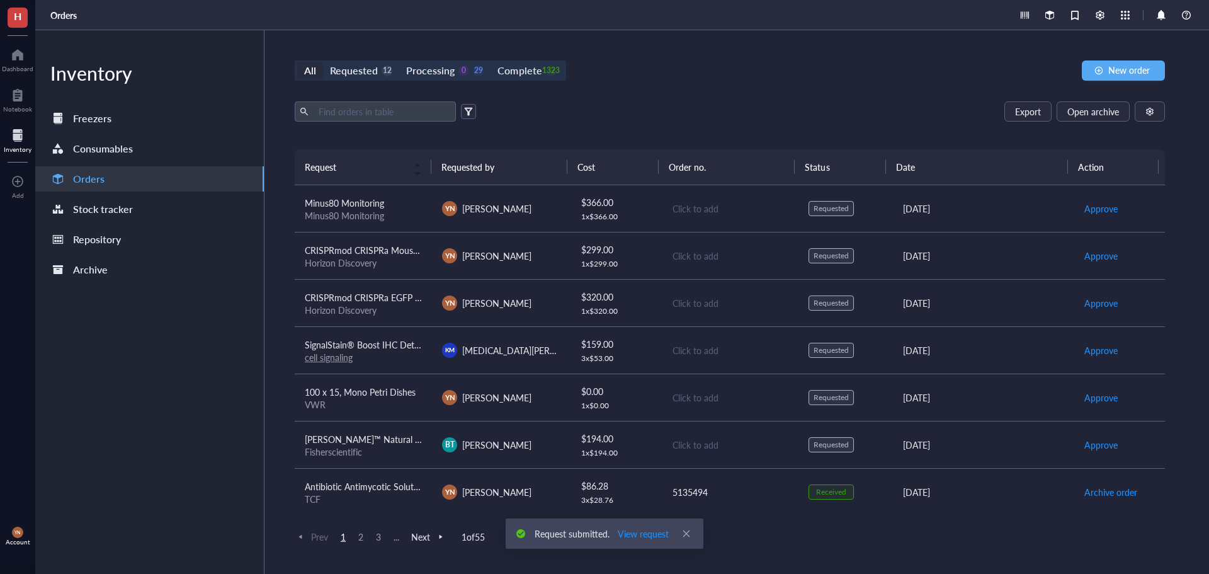
click at [413, 214] on div "Minus80 Monitoring" at bounding box center [363, 215] width 117 height 11
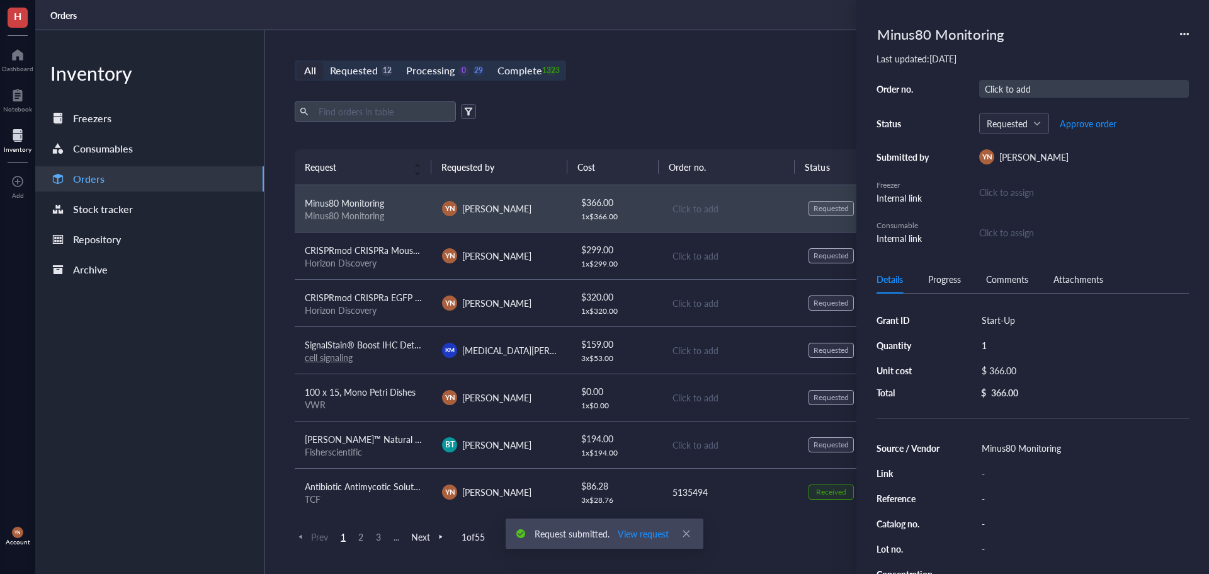
click at [1009, 88] on div "Click to add" at bounding box center [1085, 89] width 210 height 18
type input "29242"
click at [1095, 120] on span "Approve order" at bounding box center [1088, 123] width 57 height 10
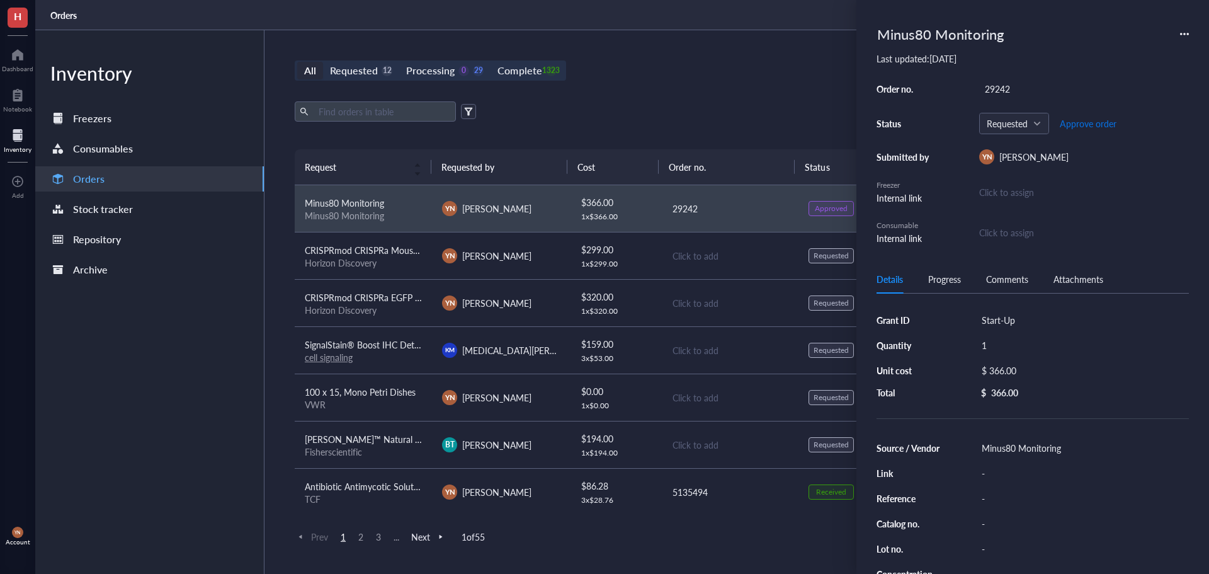
click at [1094, 121] on span "Approve order" at bounding box center [1088, 123] width 57 height 10
click at [1090, 121] on span "Receive order" at bounding box center [1077, 123] width 53 height 10
click at [814, 100] on div "All Requested 11 Processing 0 29 Complete 1324 New order Export Open archive Re…" at bounding box center [730, 302] width 931 height 544
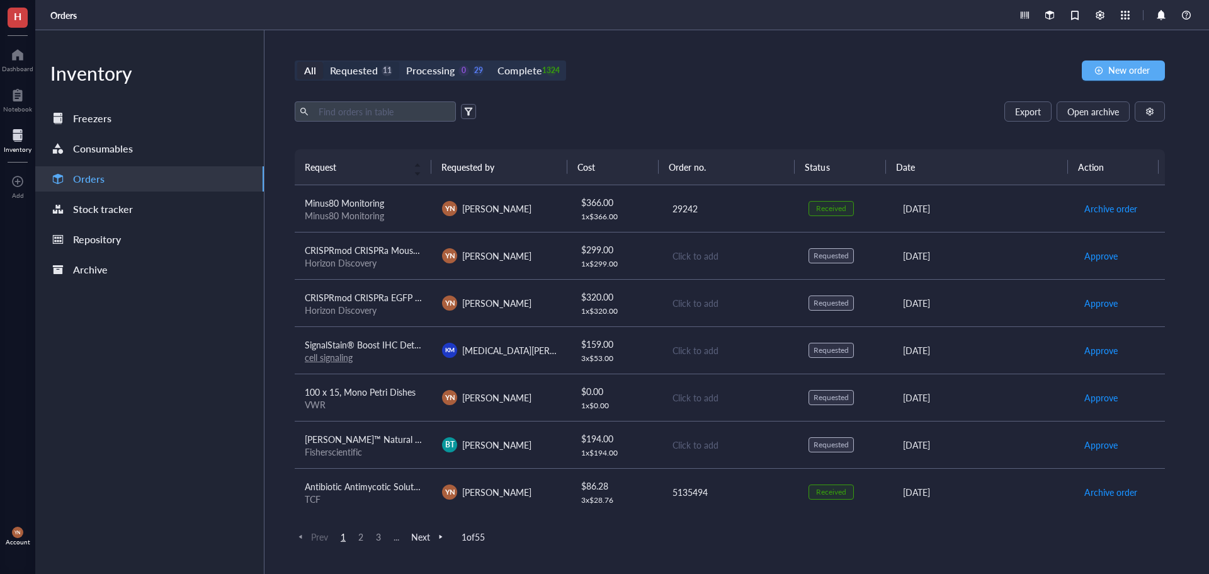
click at [351, 76] on div "Requested" at bounding box center [354, 71] width 48 height 18
click at [323, 62] on input "Requested 11" at bounding box center [323, 62] width 0 height 0
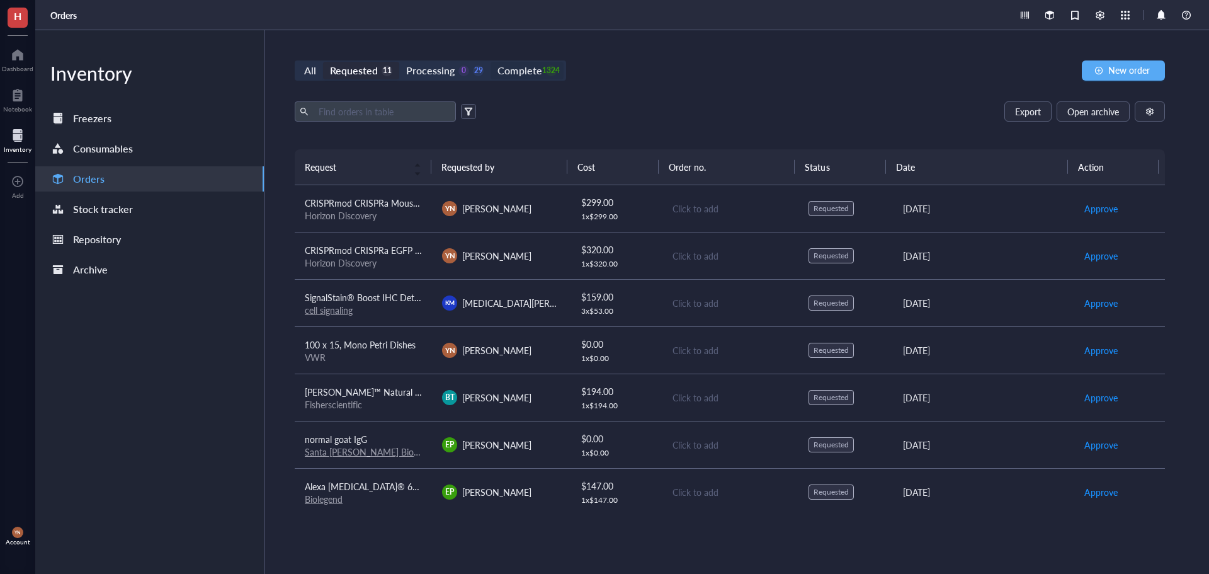
click at [546, 67] on div "1324" at bounding box center [551, 71] width 11 height 11
click at [491, 62] on input "Complete 1324" at bounding box center [491, 62] width 0 height 0
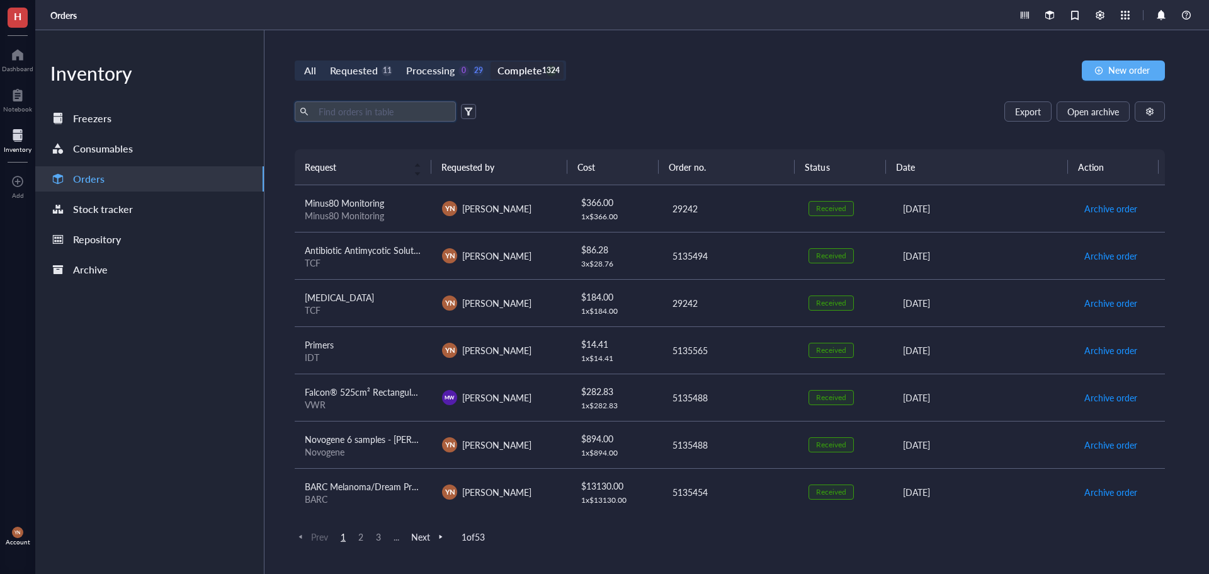
click at [357, 113] on input "text" at bounding box center [382, 111] width 137 height 19
click at [367, 355] on div "IDT" at bounding box center [363, 356] width 117 height 11
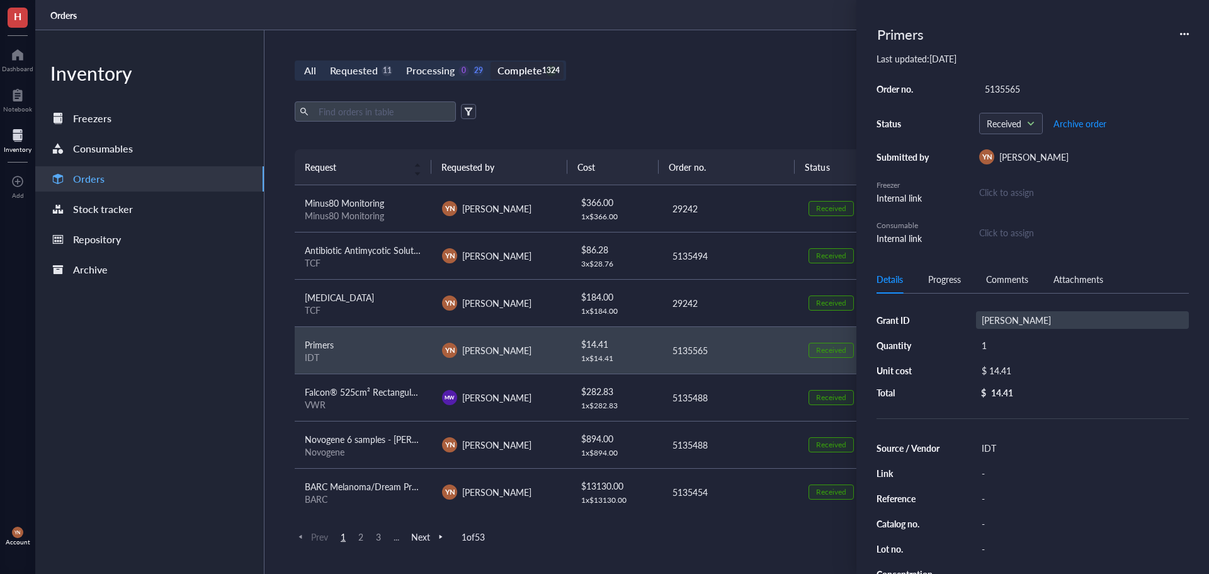
click at [1010, 315] on div "[PERSON_NAME]" at bounding box center [1082, 320] width 213 height 18
click at [1010, 315] on input "[PERSON_NAME]" at bounding box center [999, 320] width 45 height 16
type input "V Foundation"
drag, startPoint x: 1014, startPoint y: 79, endPoint x: 1024, endPoint y: 92, distance: 17.0
click at [1014, 81] on div "Primers Last updated: [DATE] Order no. 5135565 Status Received Archive order Su…" at bounding box center [1033, 132] width 312 height 225
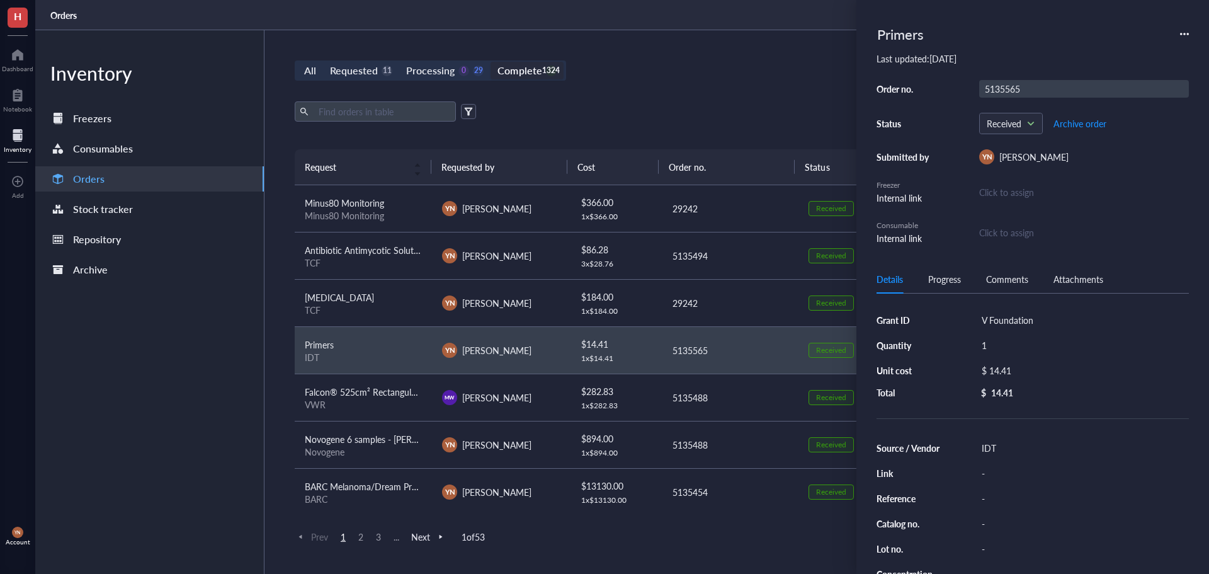
click at [1024, 92] on div "5135565" at bounding box center [1085, 89] width 210 height 18
click at [1024, 92] on input "5135565" at bounding box center [1002, 89] width 45 height 16
type input "5135488"
click at [687, 47] on div "All Requested 11 Processing 0 29 Complete 1324 New order Export Open archive Re…" at bounding box center [730, 302] width 931 height 544
click at [609, 125] on div "Export Open archive Requester Requested on Source / Vendor Last updated" at bounding box center [730, 125] width 871 height 48
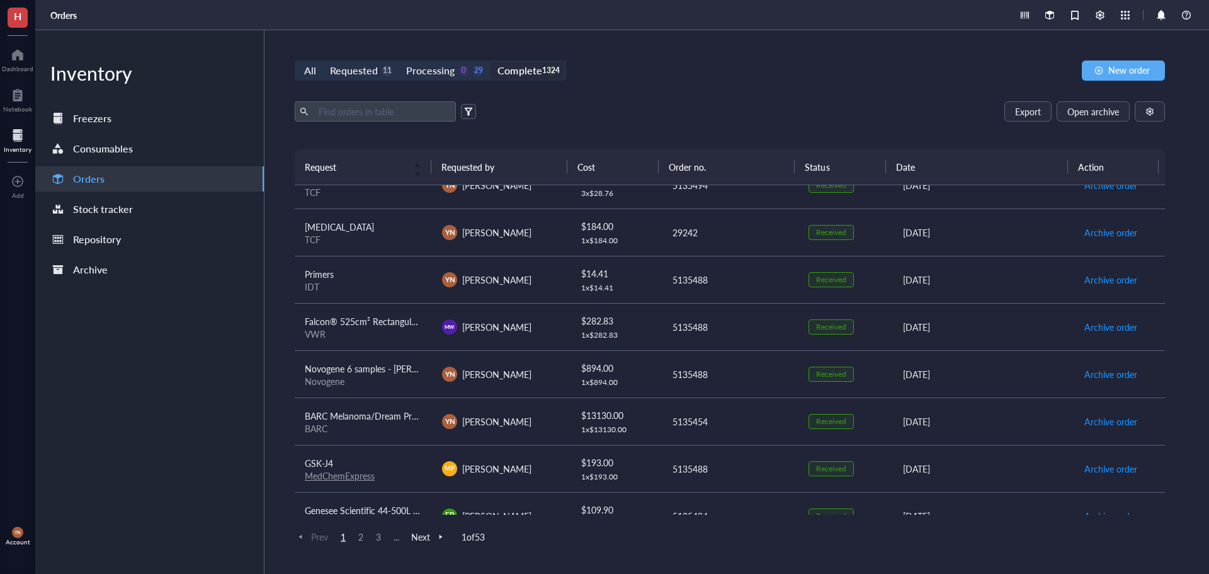
scroll to position [315, 0]
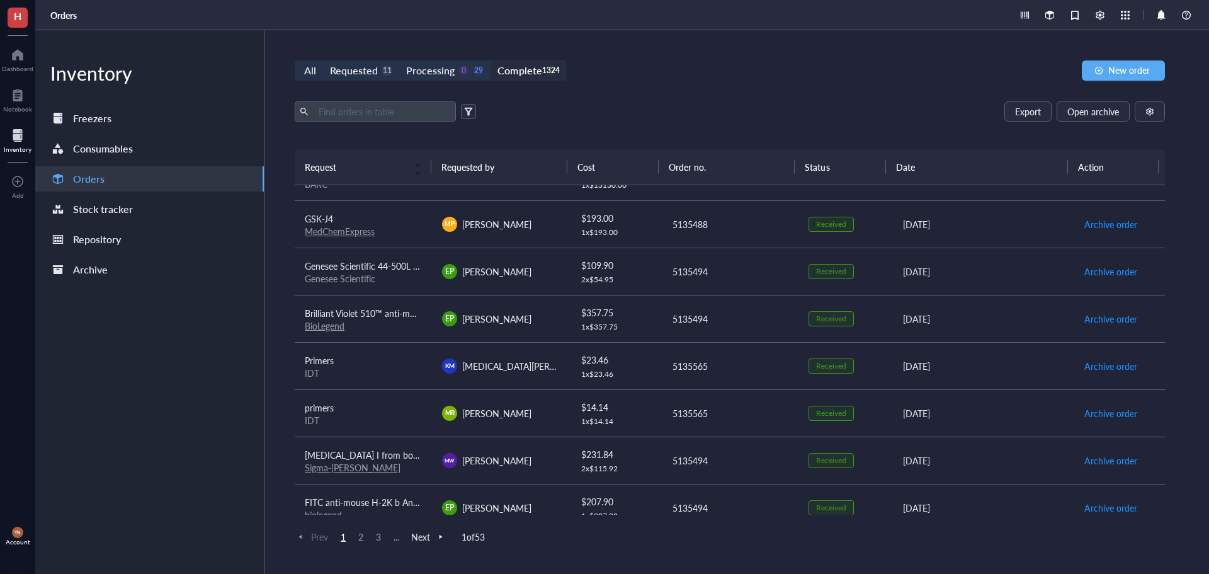
click at [602, 121] on div "Export Open archive Requester Requested on Source / Vendor Last updated" at bounding box center [730, 125] width 871 height 48
click at [338, 348] on td "Primers IDT" at bounding box center [363, 365] width 137 height 47
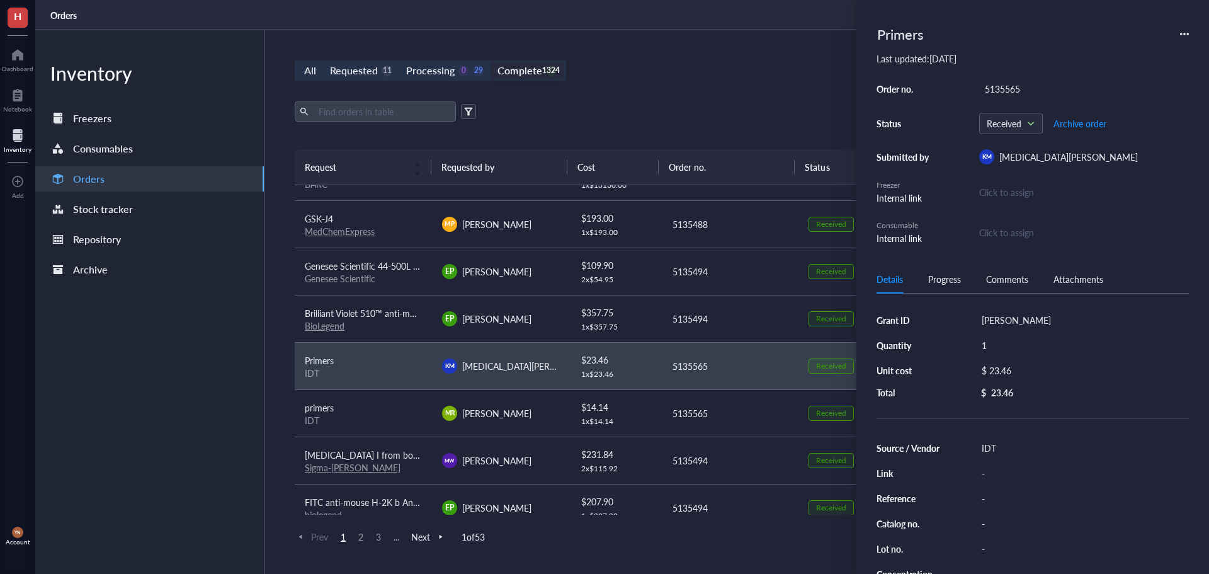
click at [727, 84] on div "All Requested 11 Processing 0 29 Complete 1324 New order Export Open archive Re…" at bounding box center [730, 302] width 931 height 544
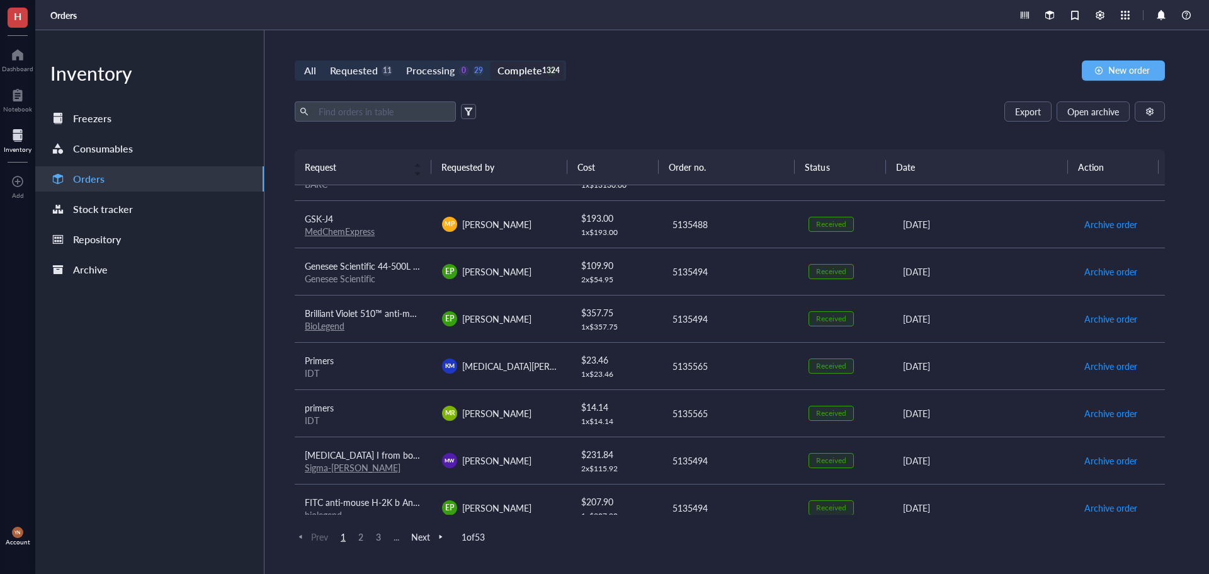
click at [463, 79] on div "All Requested 11 Processing 0 29 Complete 1324" at bounding box center [430, 70] width 271 height 20
click at [462, 72] on div "0" at bounding box center [464, 71] width 11 height 11
click at [399, 62] on input "Processing 0 29" at bounding box center [399, 62] width 0 height 0
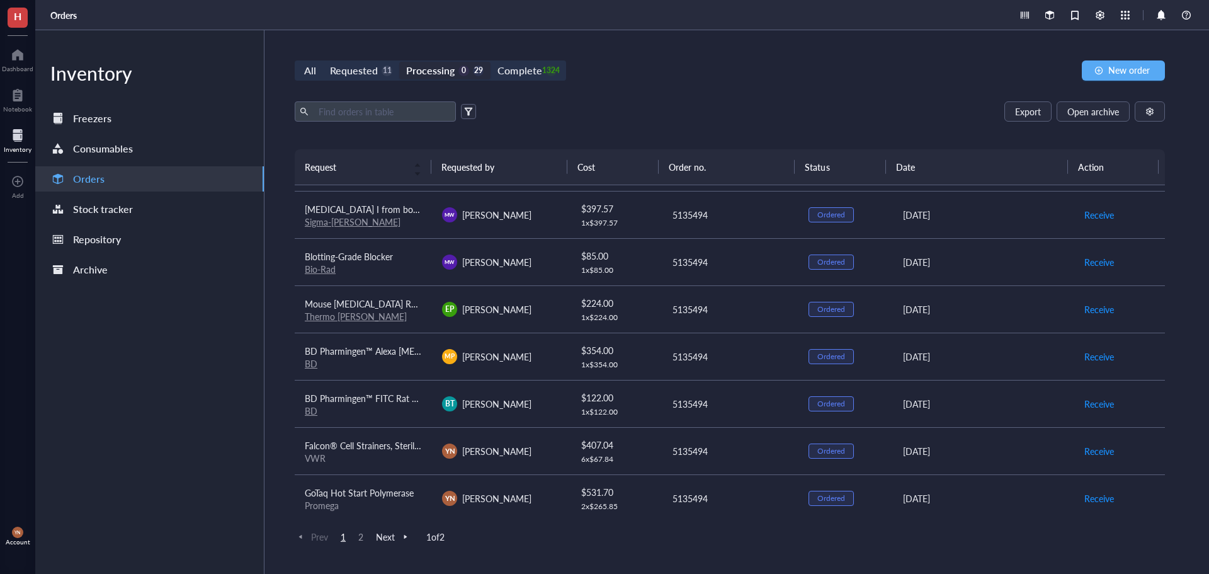
scroll to position [630, 0]
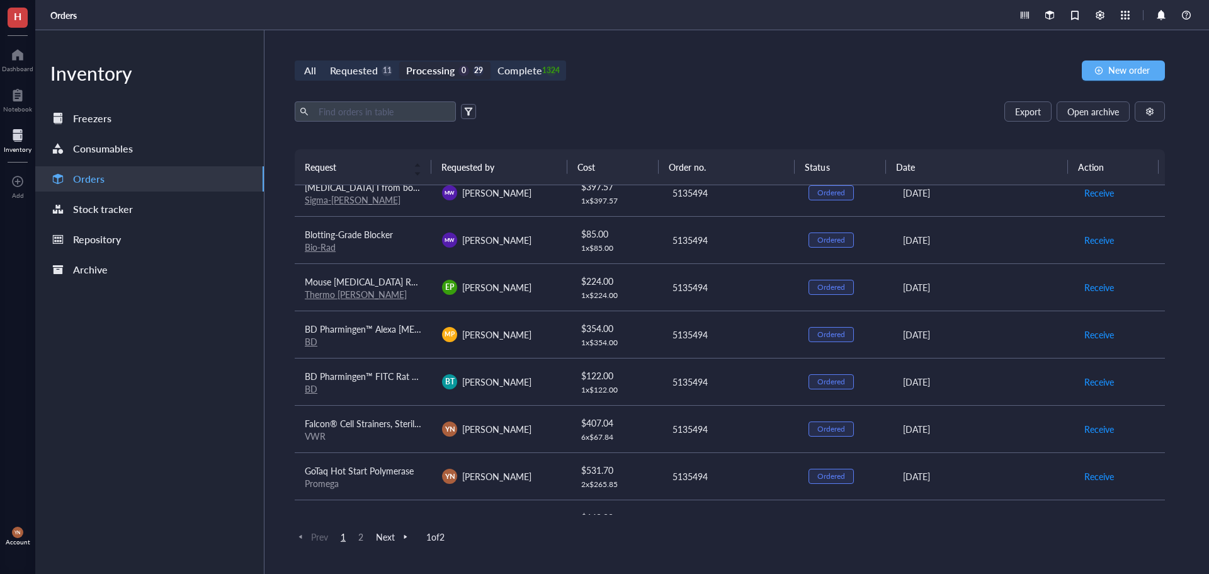
click at [380, 381] on span "BD Pharmingen™ FITC Rat Anti-Mouse CD90.2" at bounding box center [397, 376] width 185 height 13
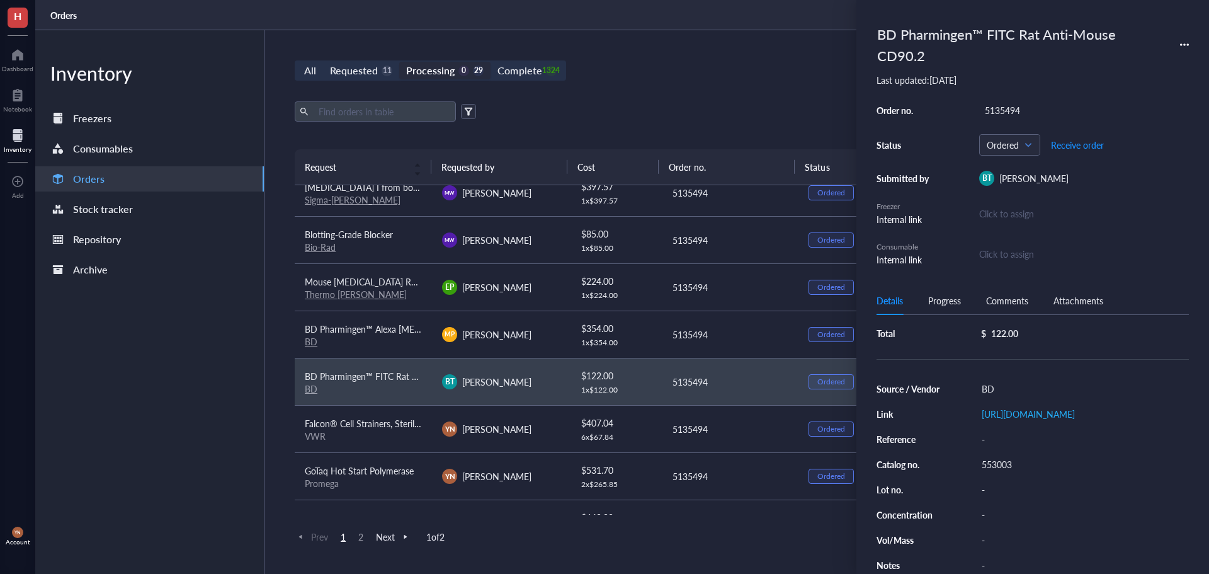
scroll to position [126, 0]
click at [1009, 466] on div "553003" at bounding box center [1082, 464] width 213 height 18
click at [1009, 466] on input "553003" at bounding box center [997, 464] width 40 height 16
click at [381, 328] on span "BD Pharmingen™ Alexa [MEDICAL_DATA]® 647 Mouse Anti-Nur77" at bounding box center [437, 329] width 265 height 13
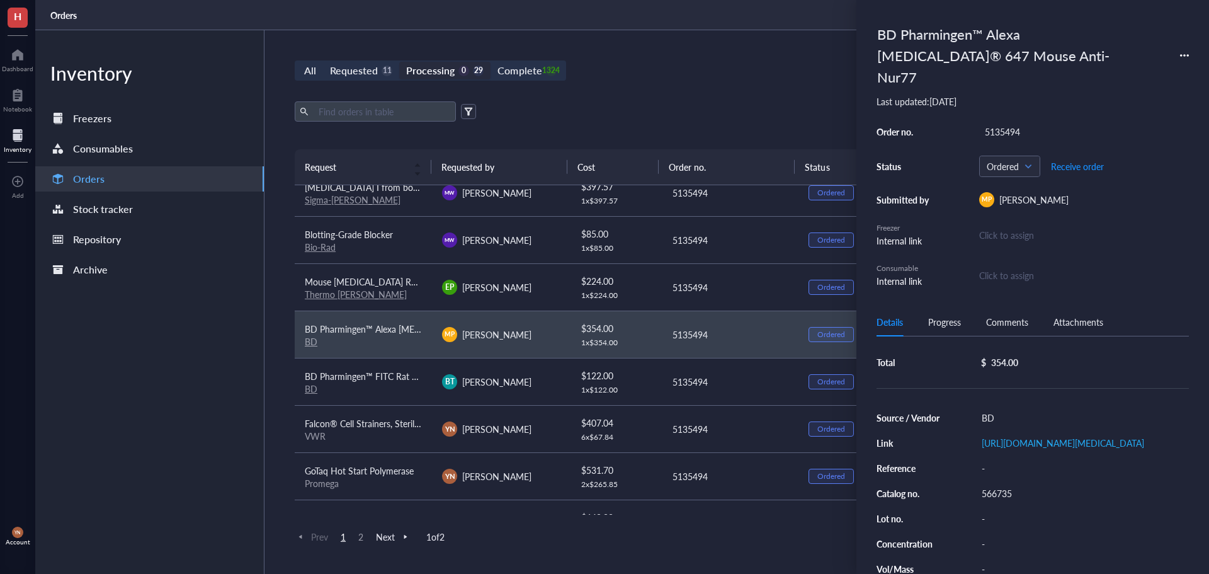
scroll to position [0, 0]
click at [363, 374] on span "BD Pharmingen™ FITC Rat Anti-Mouse CD90.2" at bounding box center [397, 376] width 185 height 13
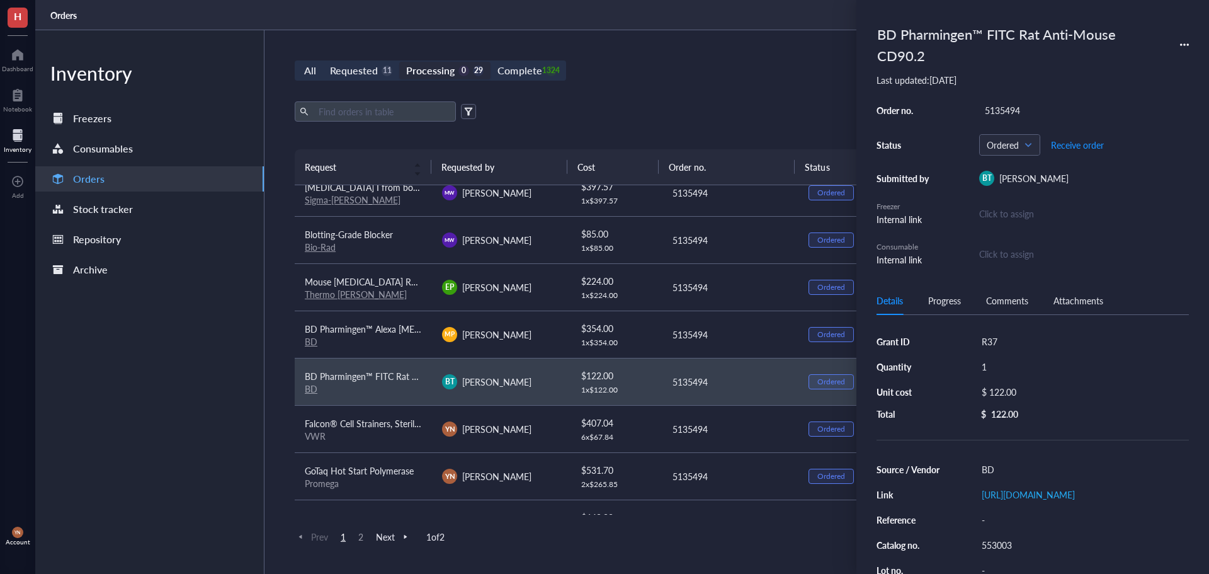
click at [350, 323] on span "BD Pharmingen™ Alexa [MEDICAL_DATA]® 647 Mouse Anti-Nur77" at bounding box center [437, 329] width 265 height 13
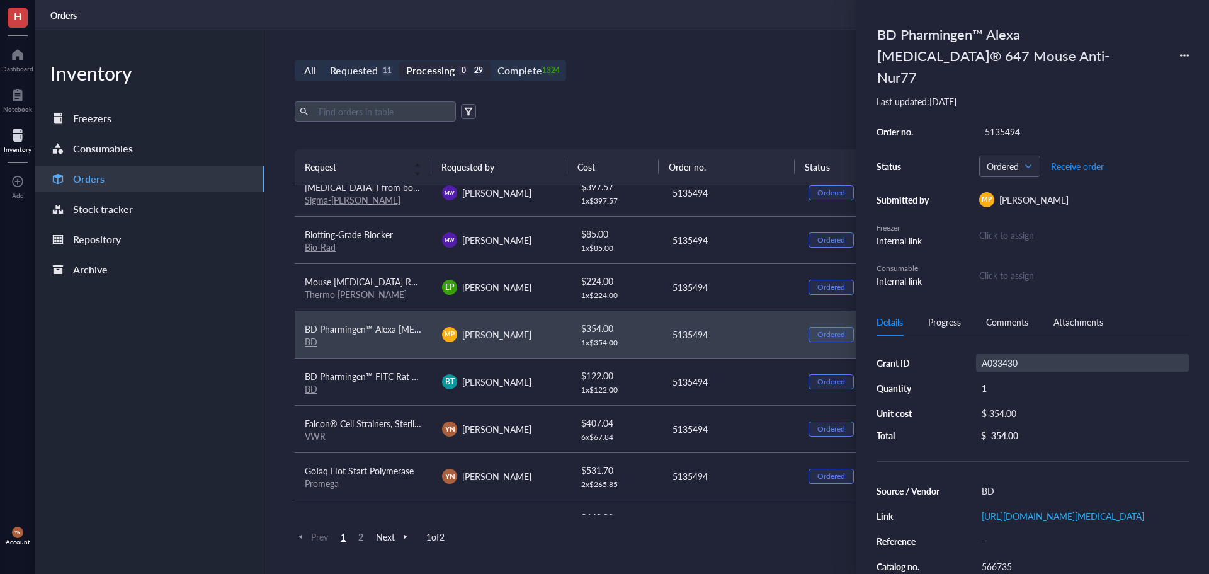
click at [1013, 354] on div "A033430" at bounding box center [1082, 363] width 213 height 18
click at [1013, 355] on input "A033430" at bounding box center [999, 363] width 45 height 16
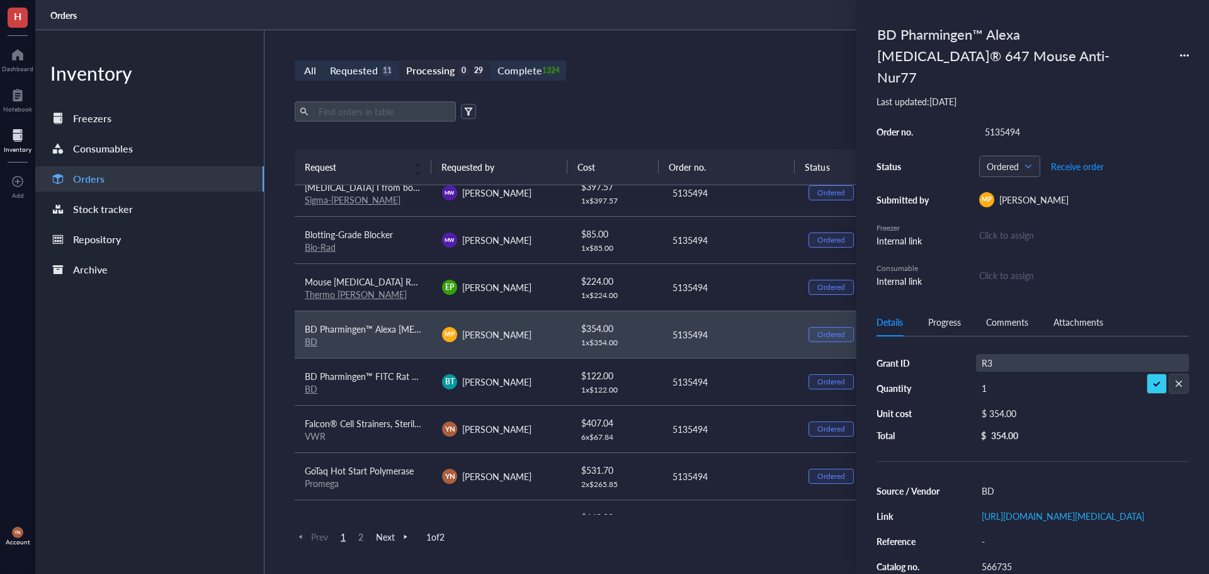
type input "R37"
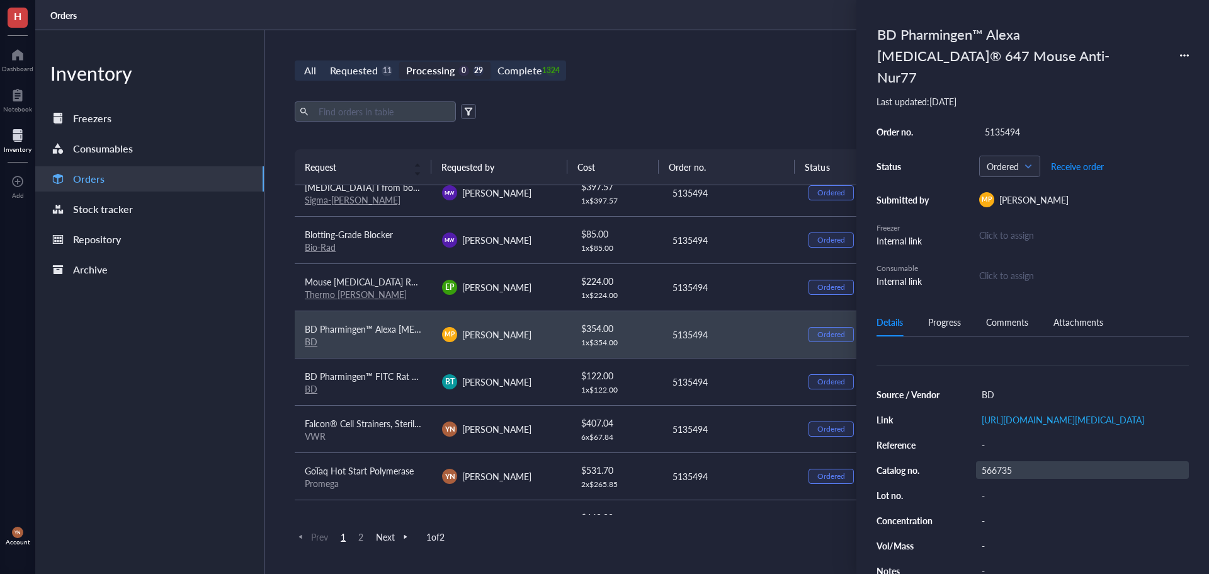
scroll to position [131, 0]
click at [1030, 458] on div "566735" at bounding box center [1082, 464] width 213 height 18
click at [404, 384] on div "BD" at bounding box center [363, 388] width 117 height 11
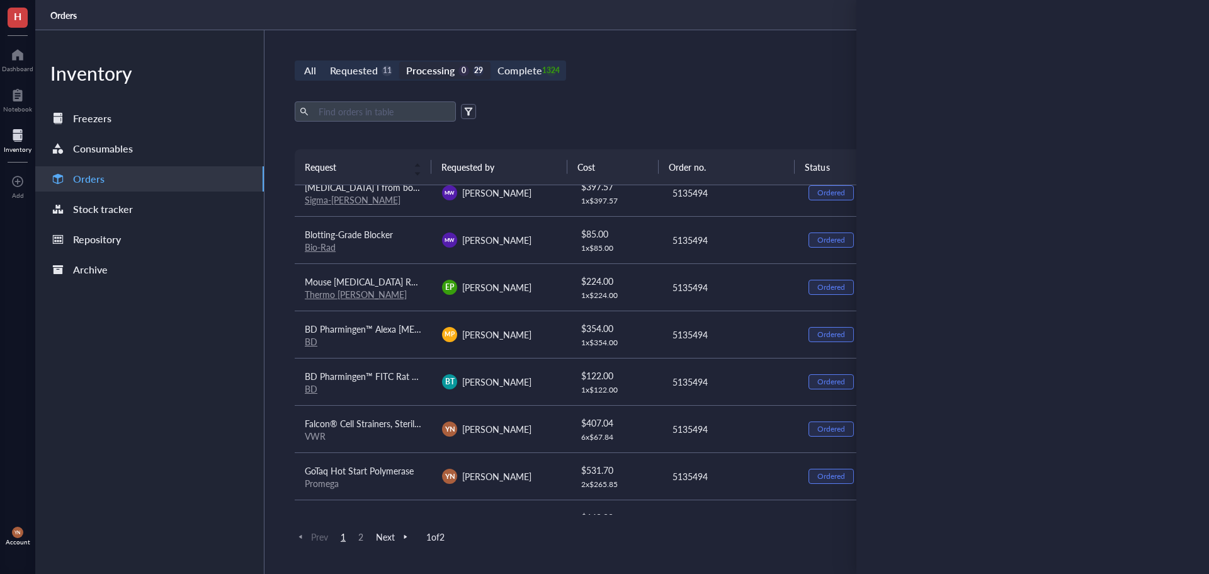
click at [384, 333] on span "BD Pharmingen™ Alexa [MEDICAL_DATA]® 647 Mouse Anti-Nur77" at bounding box center [437, 329] width 265 height 13
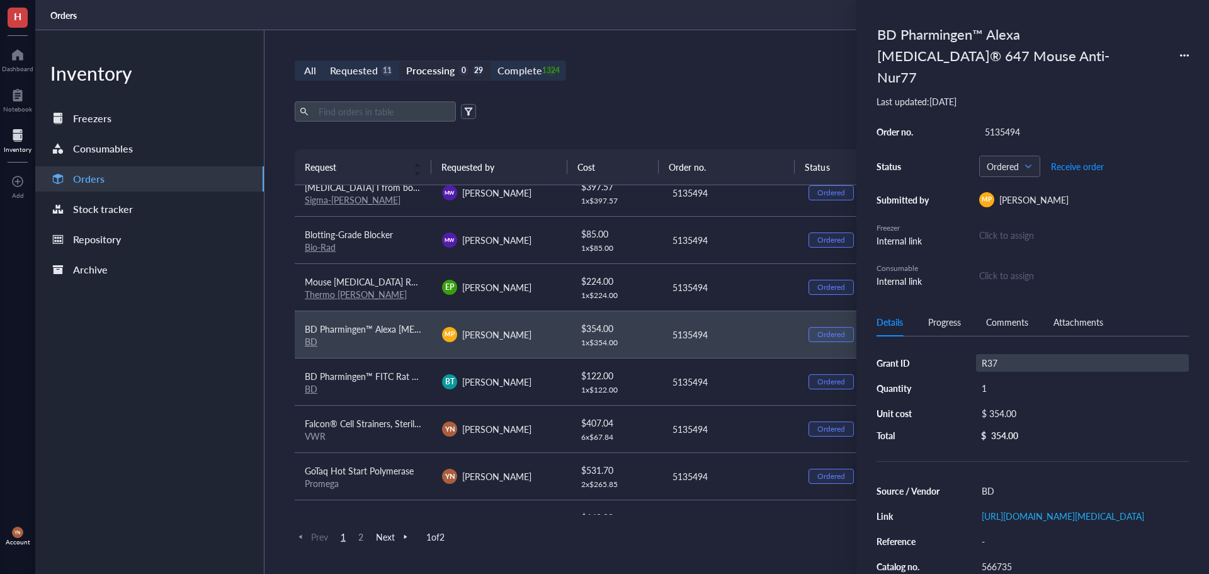
click at [998, 354] on div "R37" at bounding box center [1082, 363] width 213 height 18
click at [998, 355] on input "R37" at bounding box center [996, 363] width 38 height 16
type input "V Foundation"
click at [1005, 123] on div "5135494" at bounding box center [1085, 132] width 210 height 18
click at [1025, 123] on input "5135494" at bounding box center [1002, 131] width 45 height 16
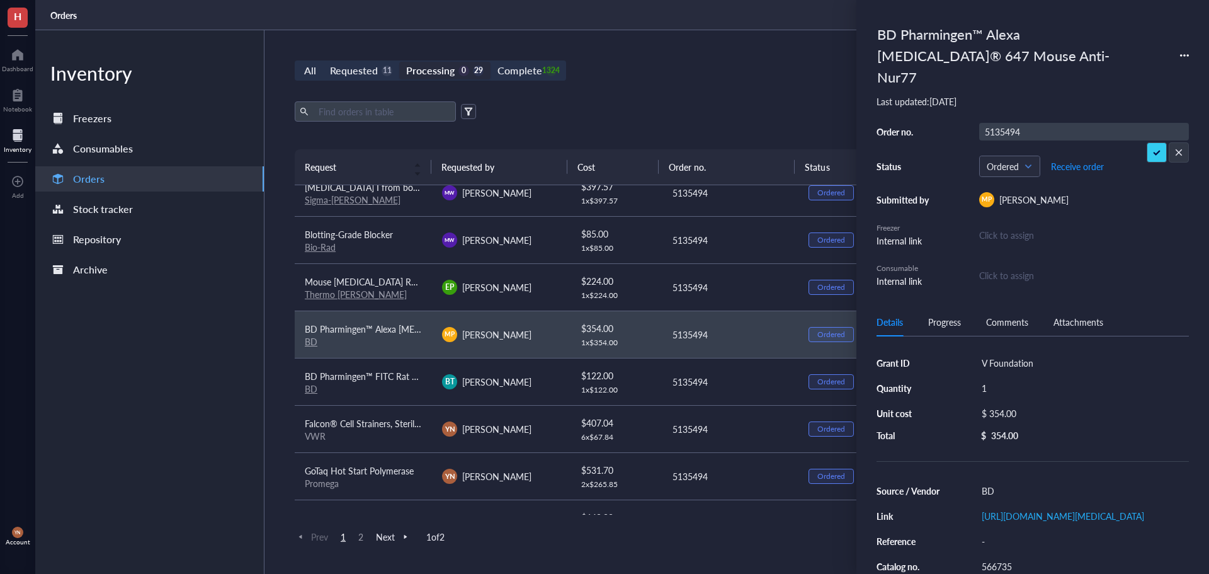
click at [1025, 123] on input "5135494" at bounding box center [1002, 131] width 45 height 16
type input "5135488"
click at [868, 90] on div "BD Pharmingen™ Alexa [MEDICAL_DATA]® 647 Mouse Anti-Nur77 Last updated: [DATE] …" at bounding box center [1033, 287] width 353 height 574
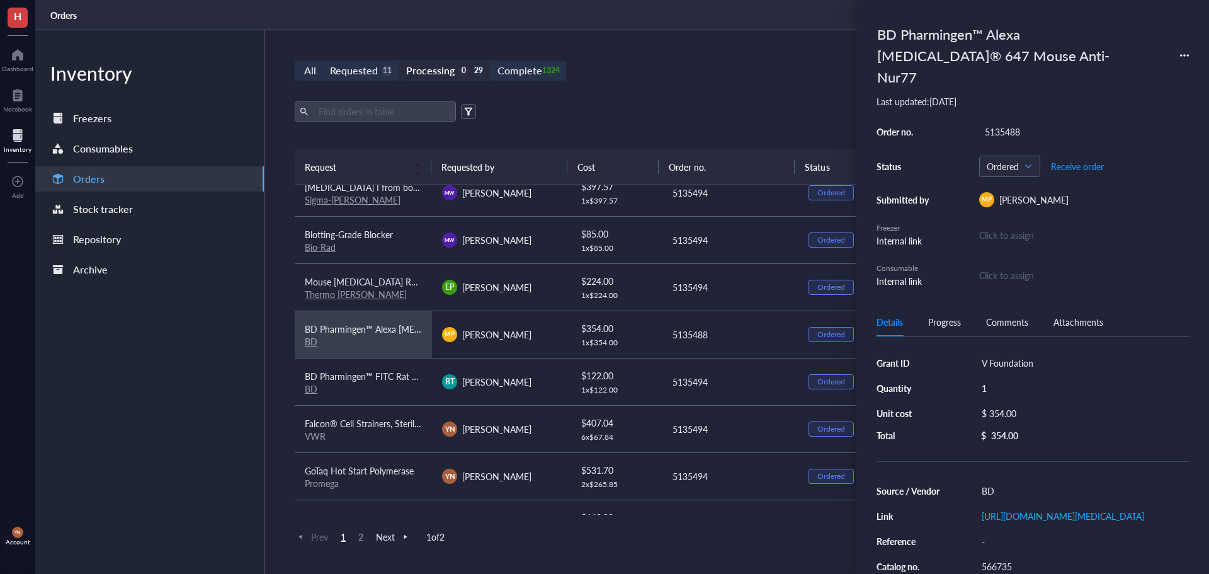
click at [367, 370] on span "BD Pharmingen™ FITC Rat Anti-Mouse CD90.2" at bounding box center [397, 376] width 185 height 13
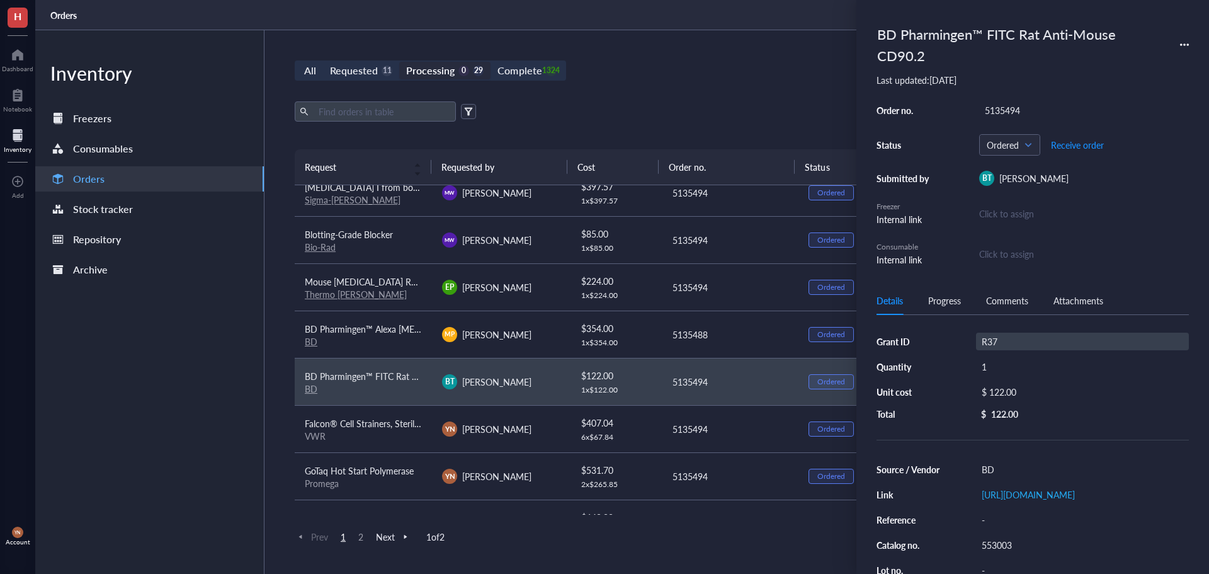
click at [1001, 340] on div "R37" at bounding box center [1082, 342] width 213 height 18
click at [1001, 340] on input "R37" at bounding box center [996, 341] width 38 height 16
type input "RO1"
click at [1016, 105] on div "5135494" at bounding box center [1085, 110] width 210 height 18
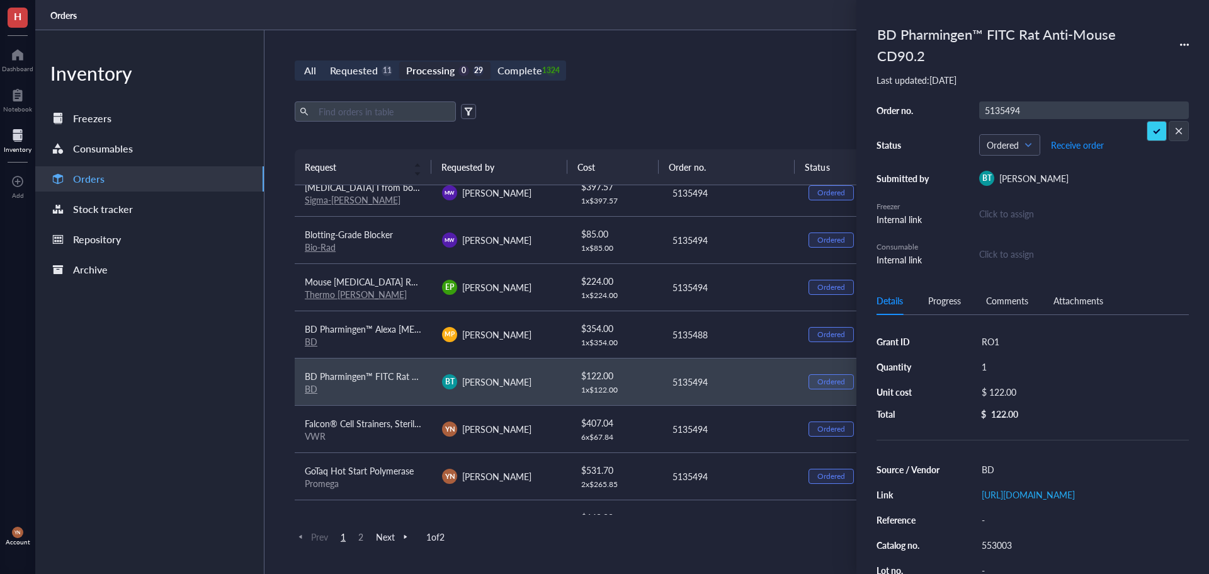
click at [1016, 105] on input "5135494" at bounding box center [1002, 110] width 45 height 16
click at [1025, 104] on div "5135494" at bounding box center [1085, 110] width 210 height 18
type input "5135184"
click at [867, 91] on div "BD Pharmingen™ FITC Rat Anti-Mouse CD90.2 Last updated: [DATE] Order no. 513518…" at bounding box center [1033, 287] width 353 height 574
drag, startPoint x: 361, startPoint y: 329, endPoint x: 375, endPoint y: 329, distance: 13.9
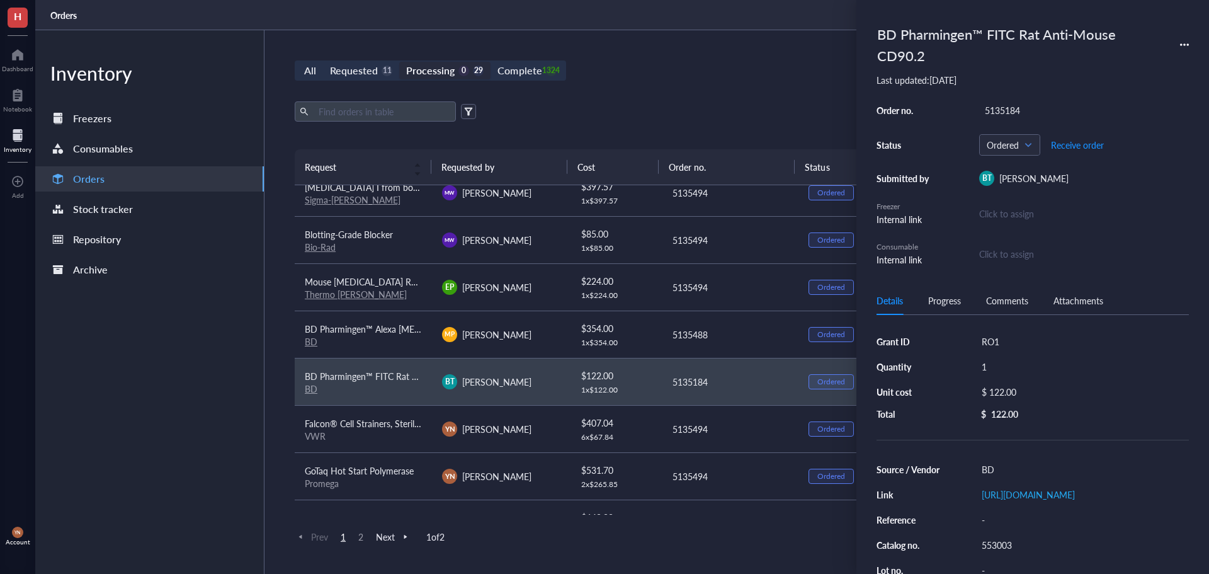
click at [361, 329] on span "BD Pharmingen™ Alexa [MEDICAL_DATA]® 647 Mouse Anti-Nur77" at bounding box center [437, 329] width 265 height 13
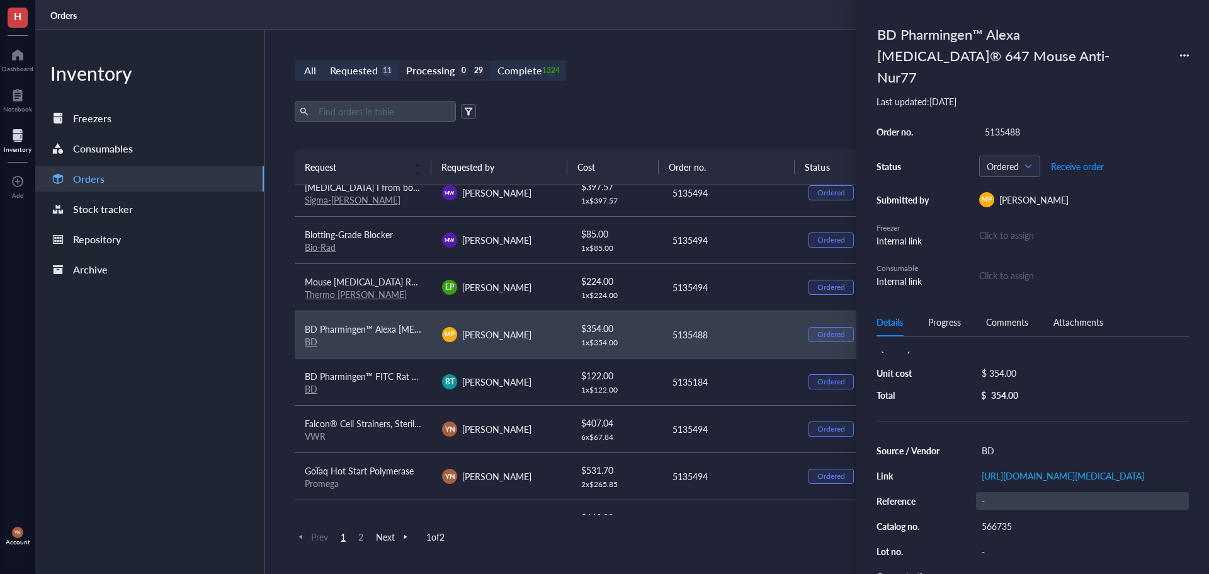
scroll to position [63, 0]
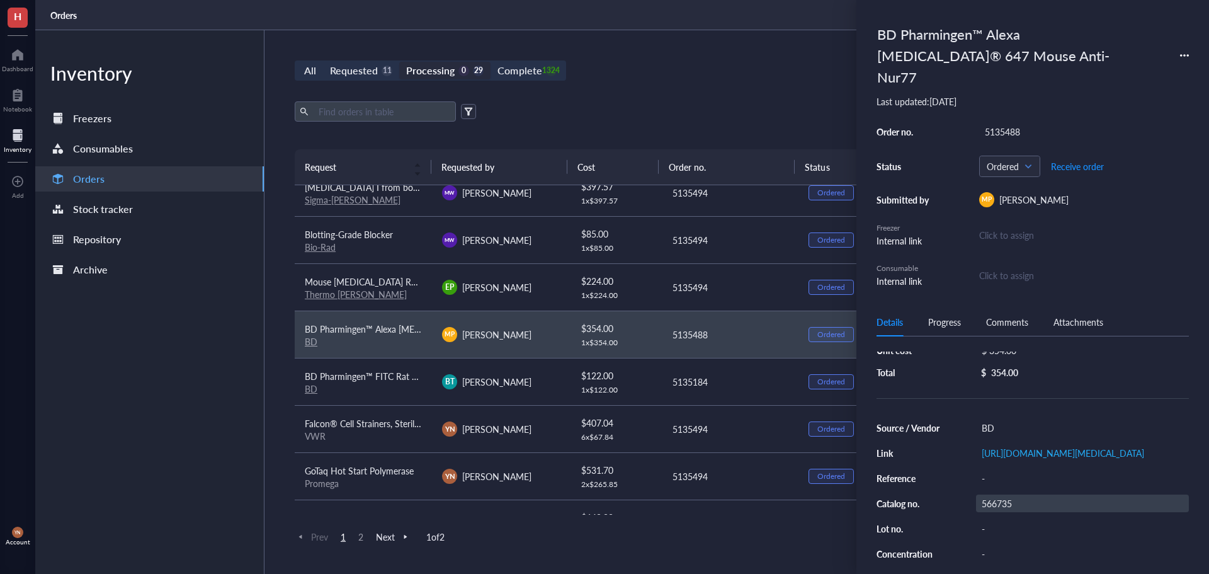
click at [1019, 512] on div "566735" at bounding box center [1082, 503] width 213 height 18
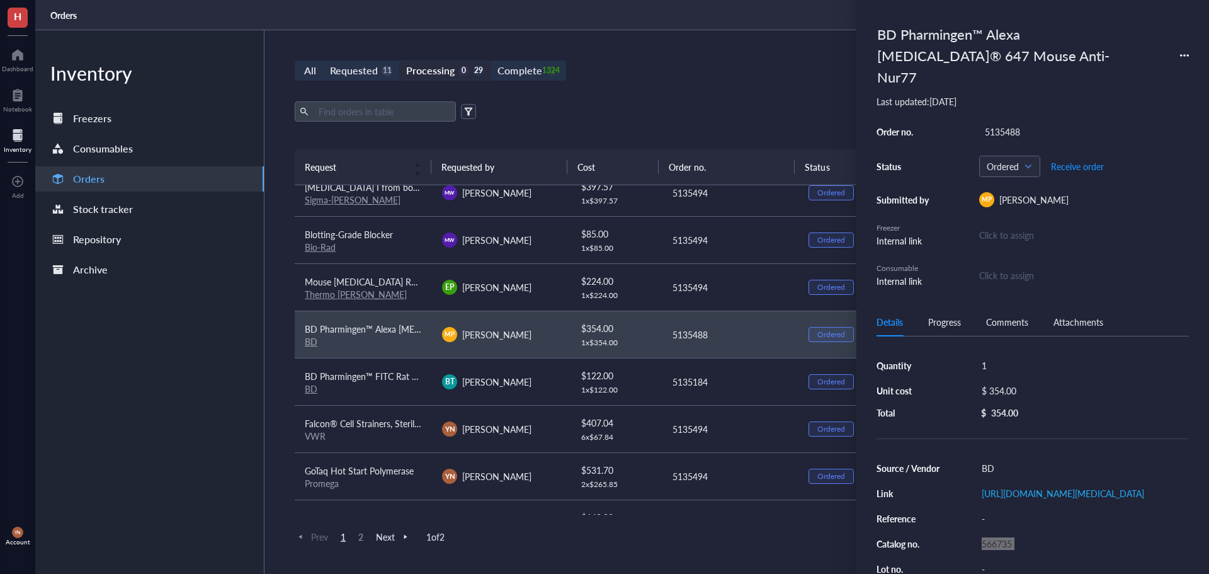
scroll to position [0, 0]
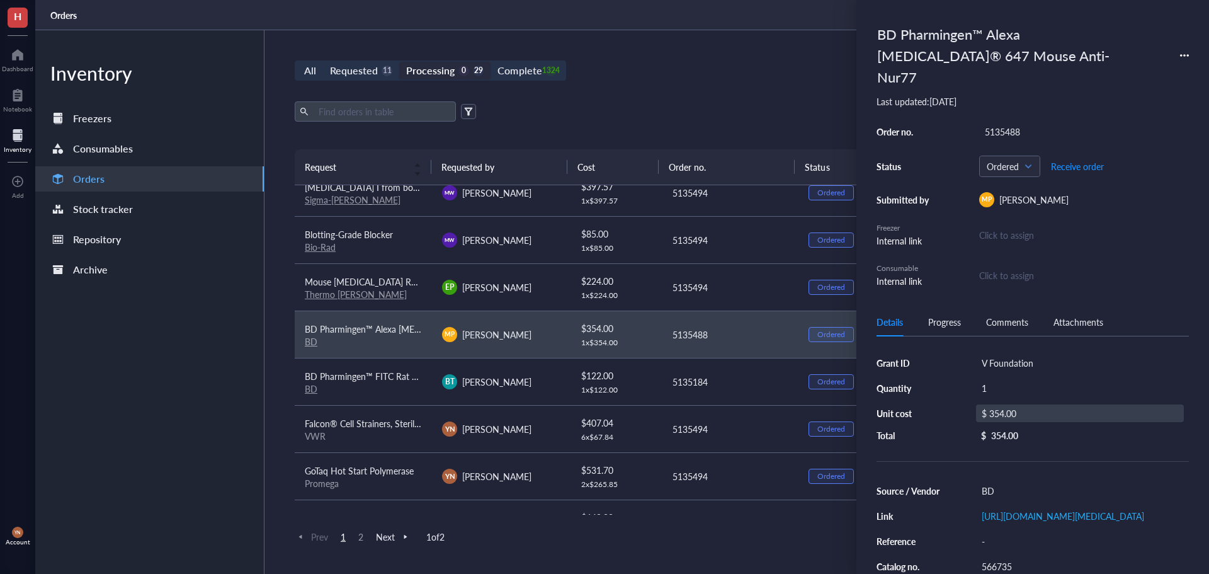
click at [1014, 404] on div "$ 354.00" at bounding box center [1080, 413] width 208 height 18
click at [1030, 405] on input "354.00" at bounding box center [1094, 415] width 178 height 20
type input "337.73"
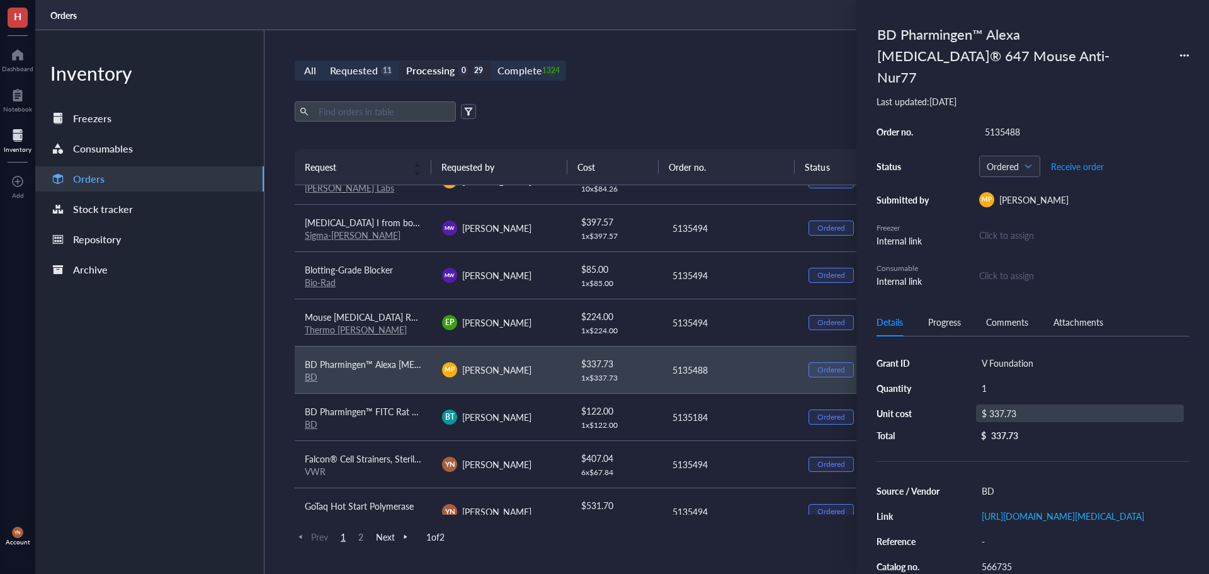
scroll to position [567, 0]
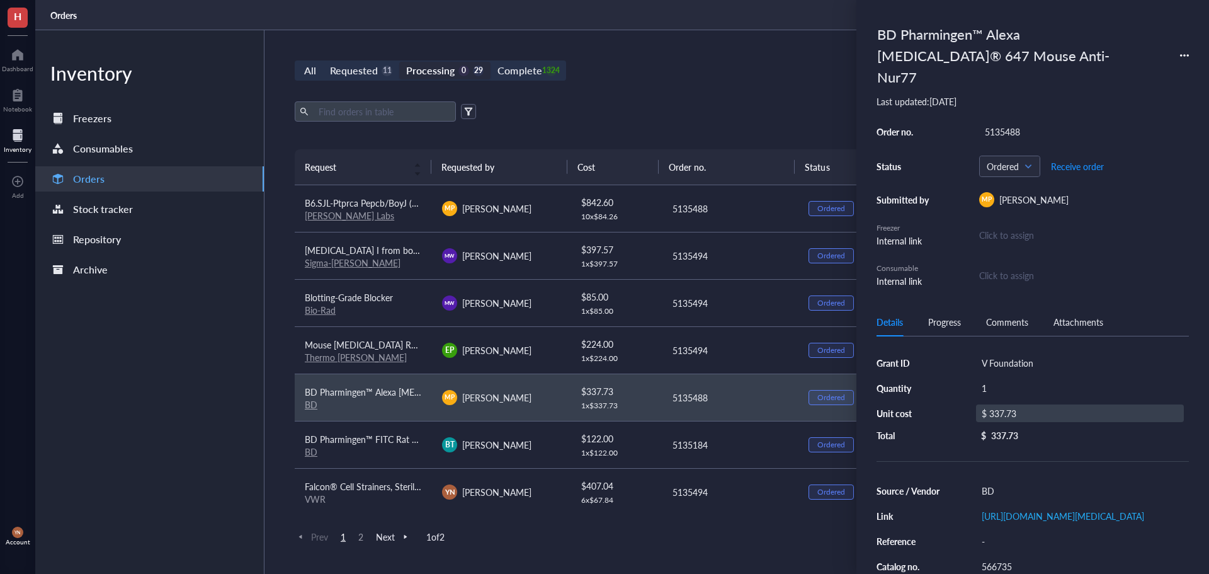
click at [390, 348] on span "Mouse [MEDICAL_DATA] Recombinant Protein, PeproTech®" at bounding box center [422, 344] width 234 height 13
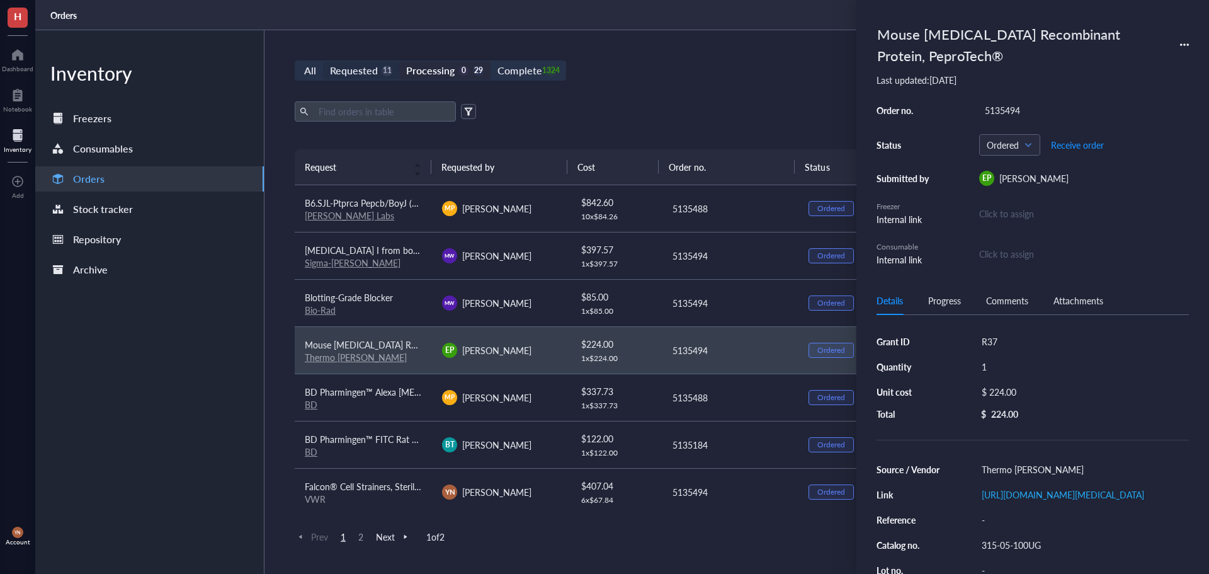
click at [368, 72] on div "Requested" at bounding box center [354, 71] width 48 height 18
click at [323, 62] on input "Requested 11" at bounding box center [323, 62] width 0 height 0
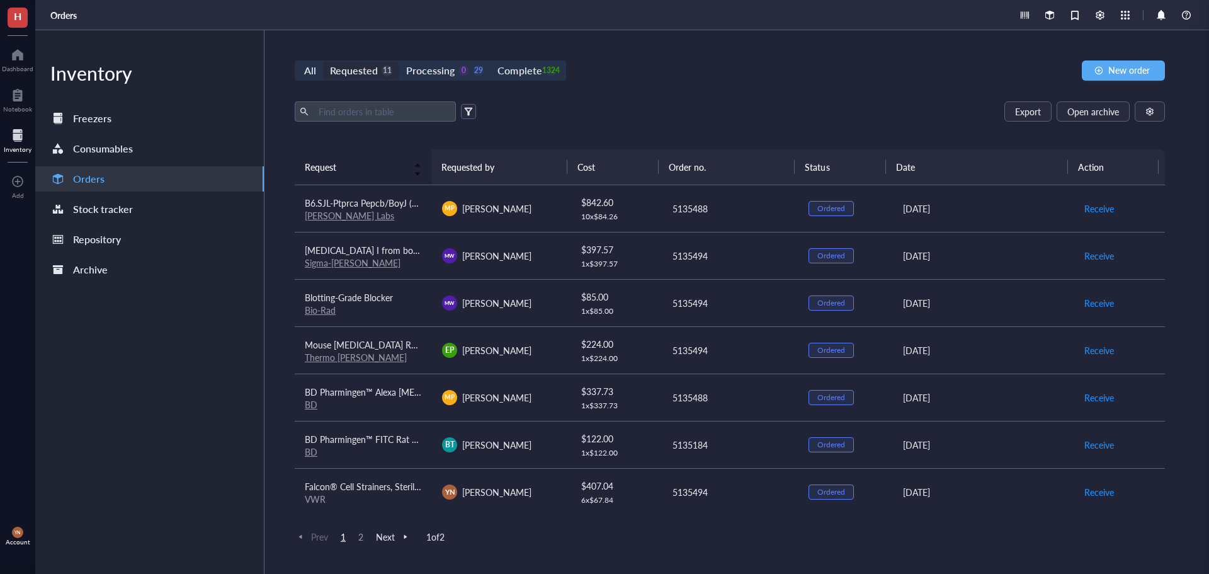
scroll to position [190, 0]
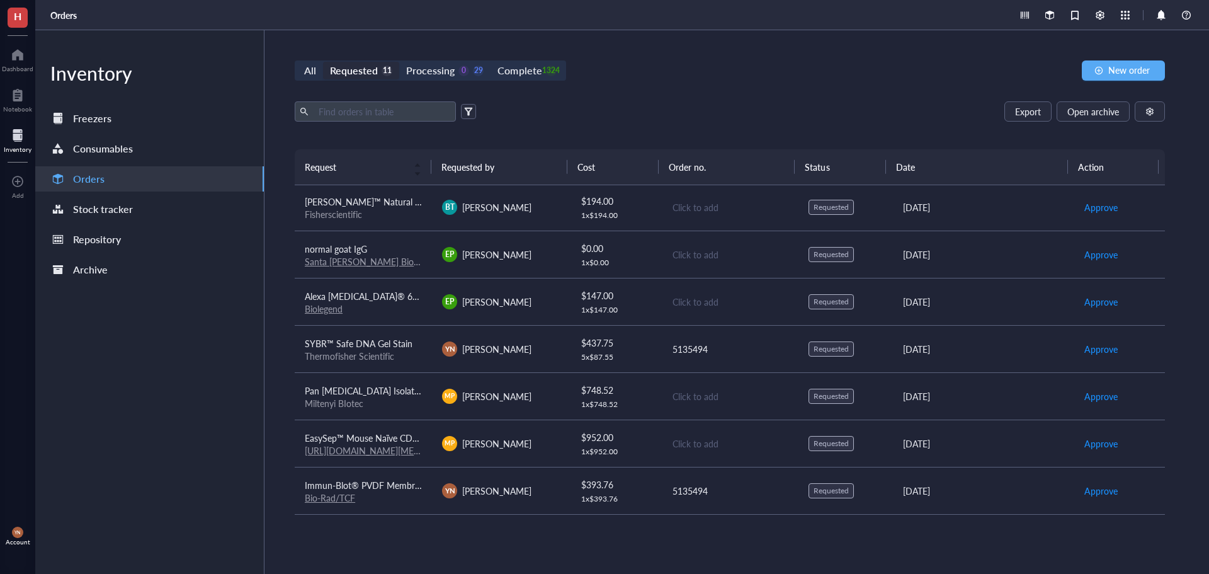
click at [389, 338] on span "SYBR™ Safe DNA Gel Stain" at bounding box center [359, 343] width 108 height 13
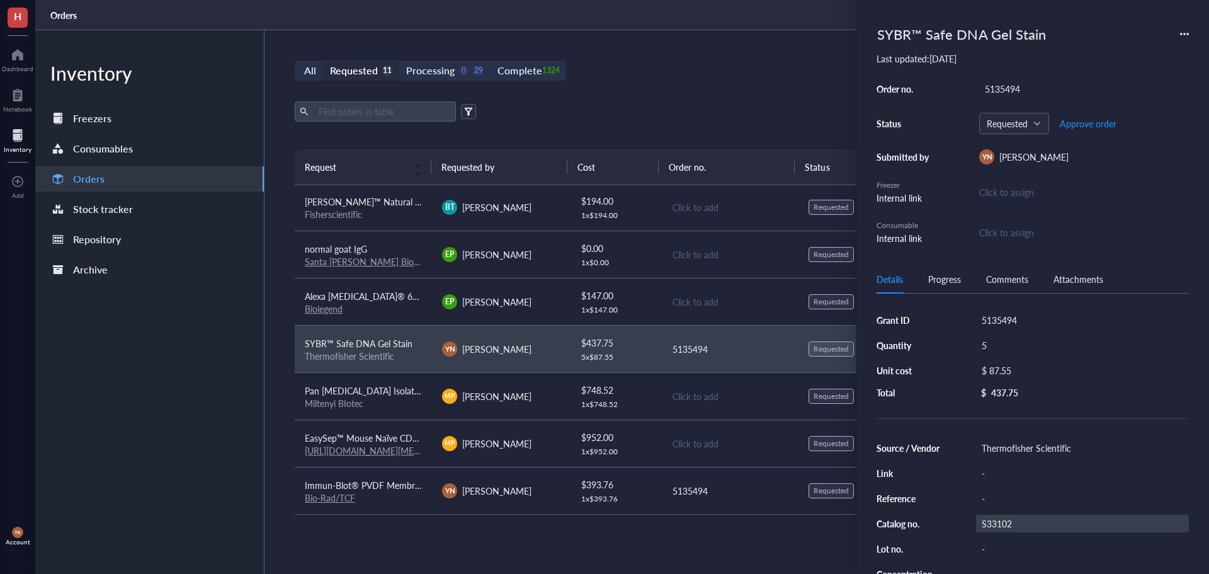
click at [1009, 518] on div "S33102" at bounding box center [1082, 524] width 213 height 18
click at [1009, 518] on input "S33102" at bounding box center [997, 523] width 40 height 16
click at [1020, 367] on div "$ 87.55" at bounding box center [1080, 371] width 208 height 18
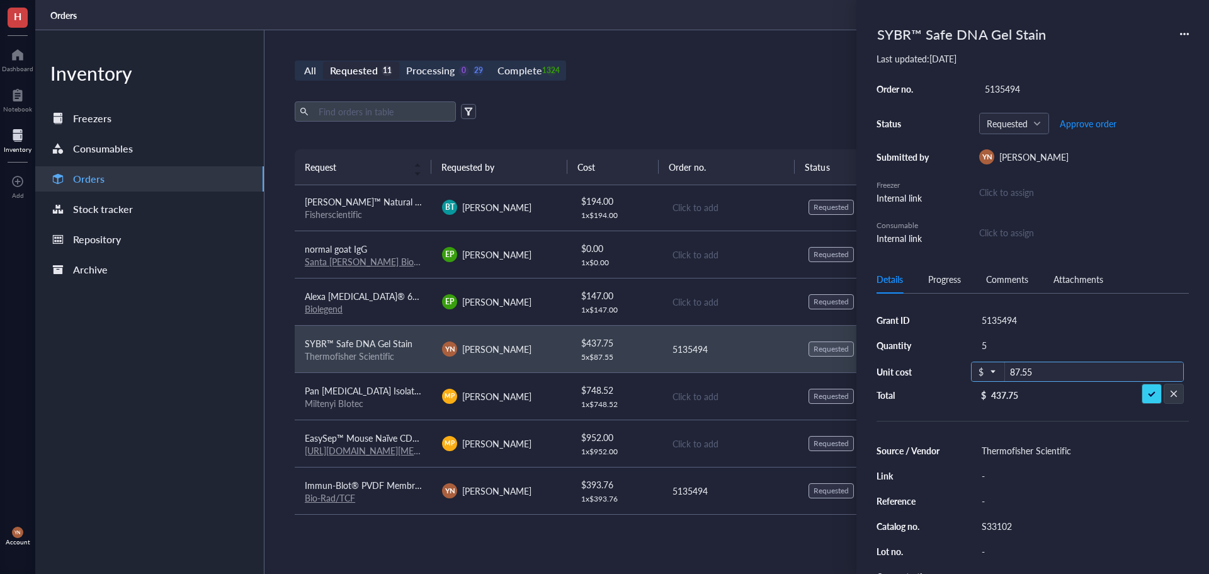
click at [1020, 367] on input "87.55" at bounding box center [1094, 372] width 178 height 20
type input "84.36"
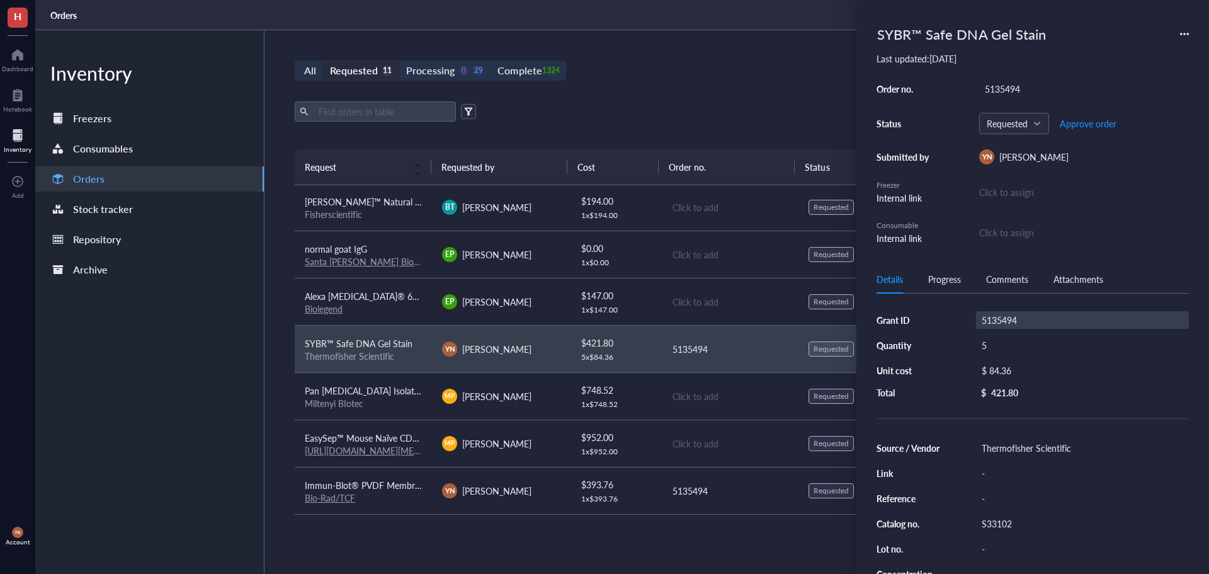
click at [998, 320] on div "5135494" at bounding box center [1082, 320] width 213 height 18
click at [998, 320] on input "5135494" at bounding box center [999, 320] width 45 height 16
type input "R37"
click at [1073, 115] on button "Approve order" at bounding box center [1089, 123] width 58 height 20
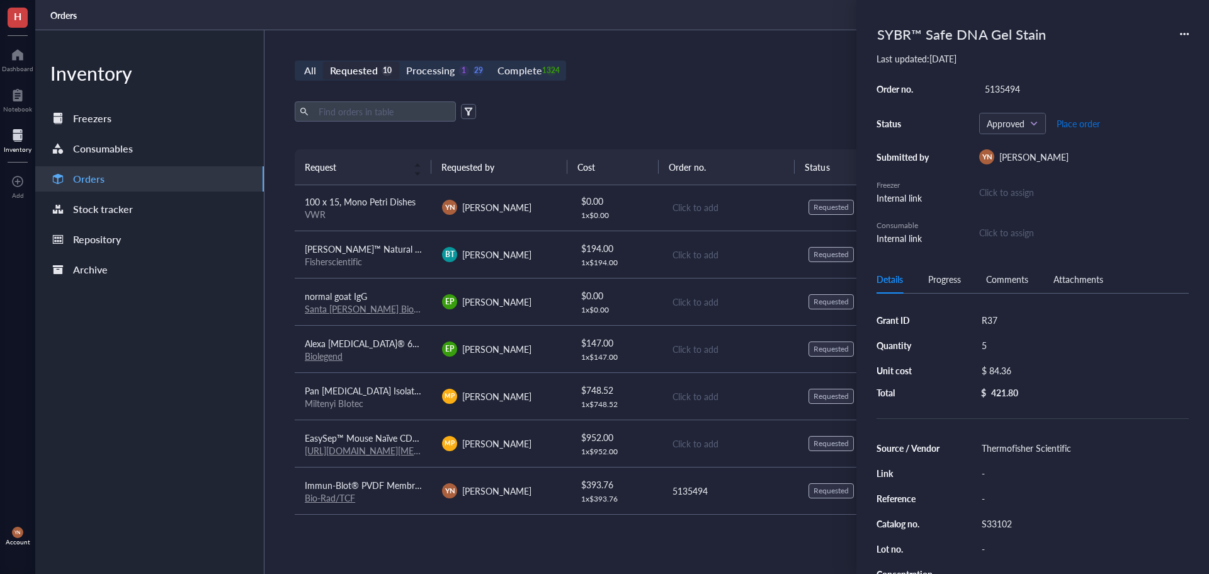
scroll to position [143, 0]
click at [1076, 125] on span "Place order" at bounding box center [1078, 123] width 43 height 10
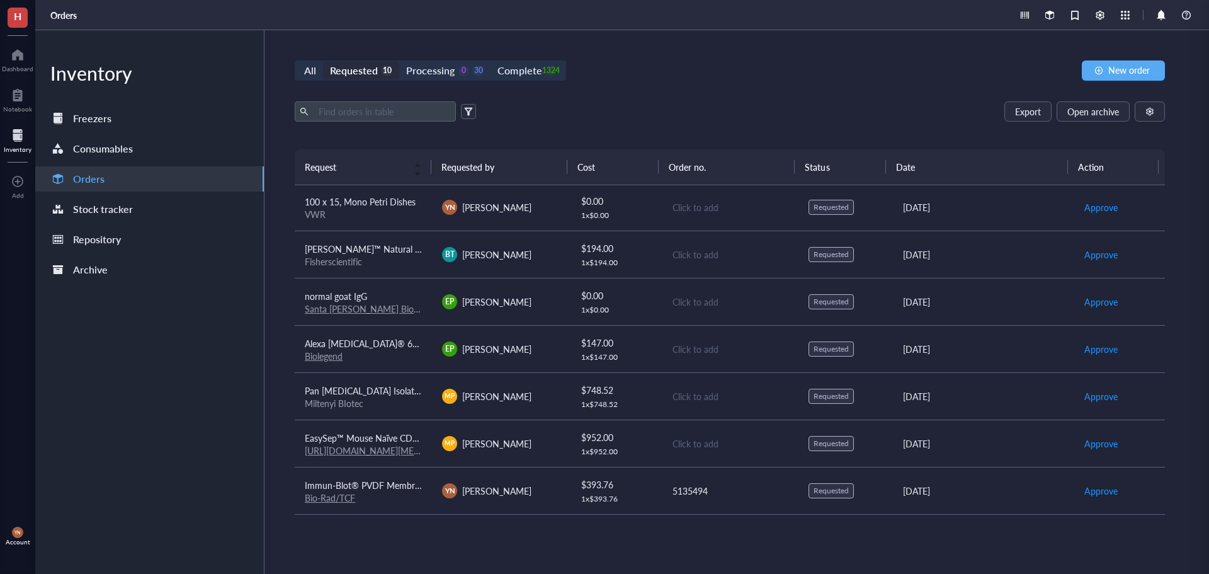
click at [639, 120] on div "Export Open archive" at bounding box center [730, 111] width 871 height 20
drag, startPoint x: 352, startPoint y: 295, endPoint x: 359, endPoint y: 293, distance: 7.2
click at [352, 294] on span "normal goat IgG" at bounding box center [336, 296] width 62 height 13
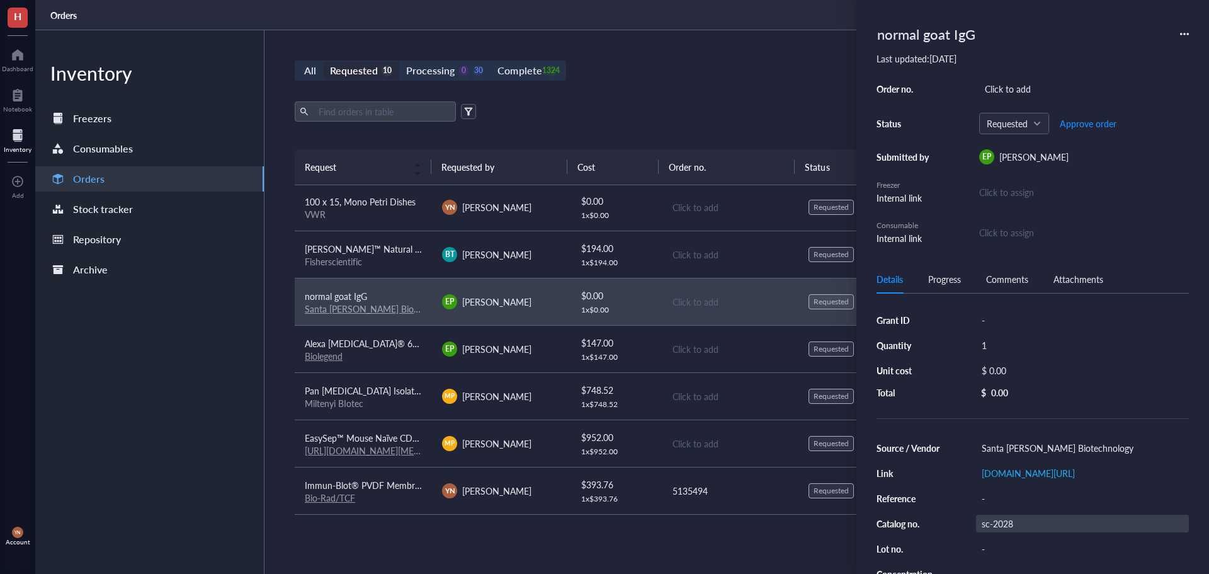
click at [1003, 525] on div "sc-2028" at bounding box center [1082, 524] width 213 height 18
click at [1003, 525] on input "sc-2028" at bounding box center [999, 523] width 45 height 16
click at [994, 517] on input "sc-2028" at bounding box center [999, 523] width 45 height 16
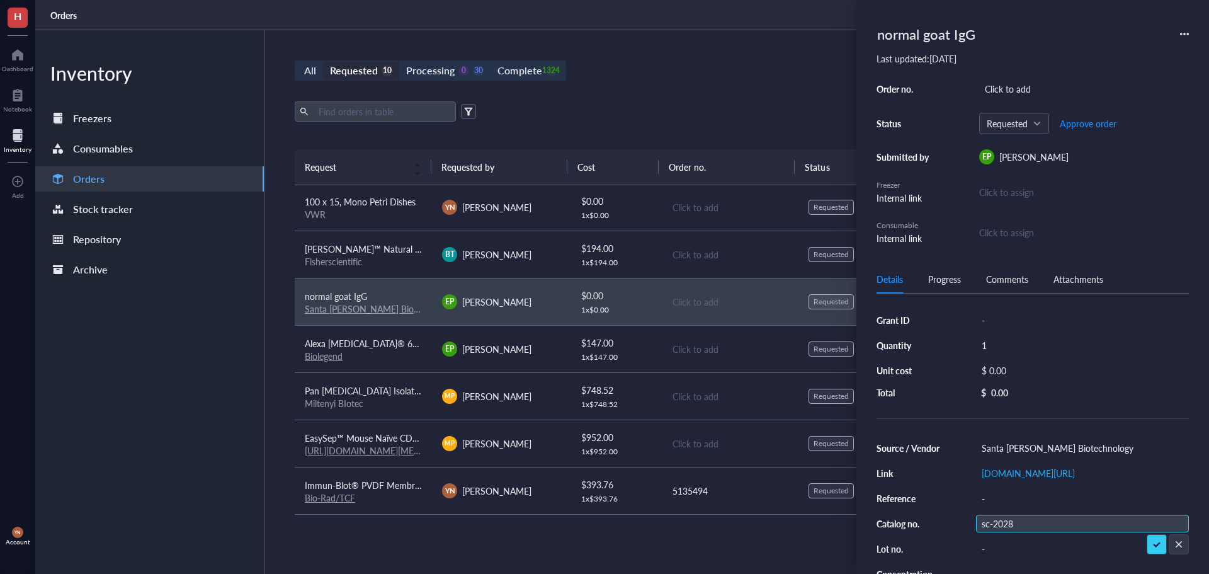
click at [994, 517] on input "sc-2028" at bounding box center [999, 523] width 45 height 16
click at [993, 524] on input "sc-2028" at bounding box center [999, 523] width 45 height 16
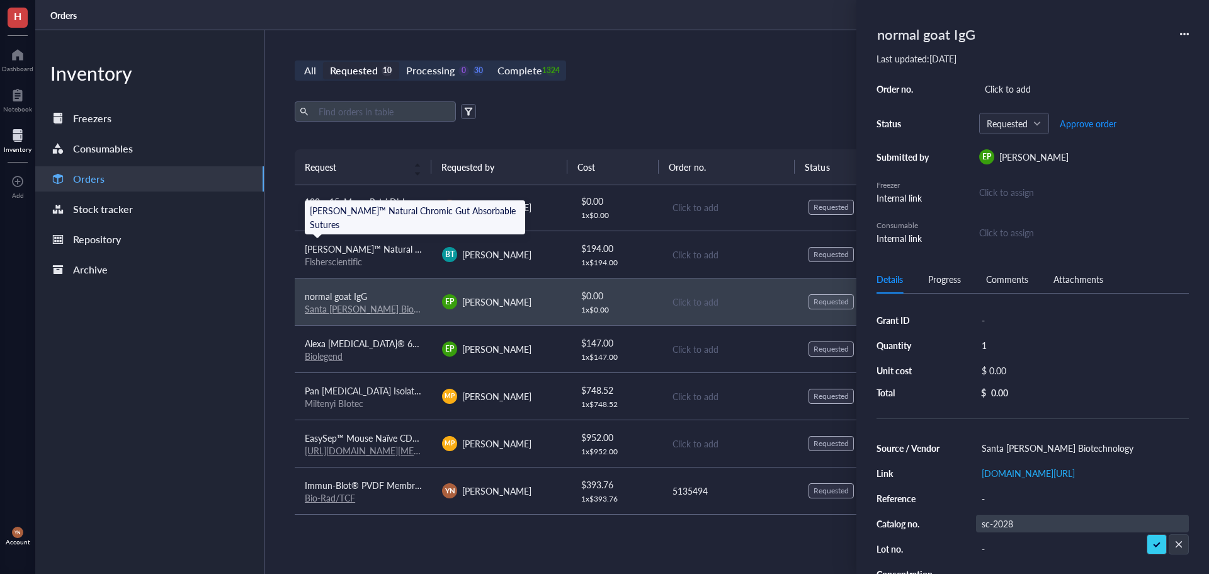
click at [394, 246] on span "[PERSON_NAME]™ Natural Chromic Gut Absorbable Sutures" at bounding box center [424, 249] width 239 height 13
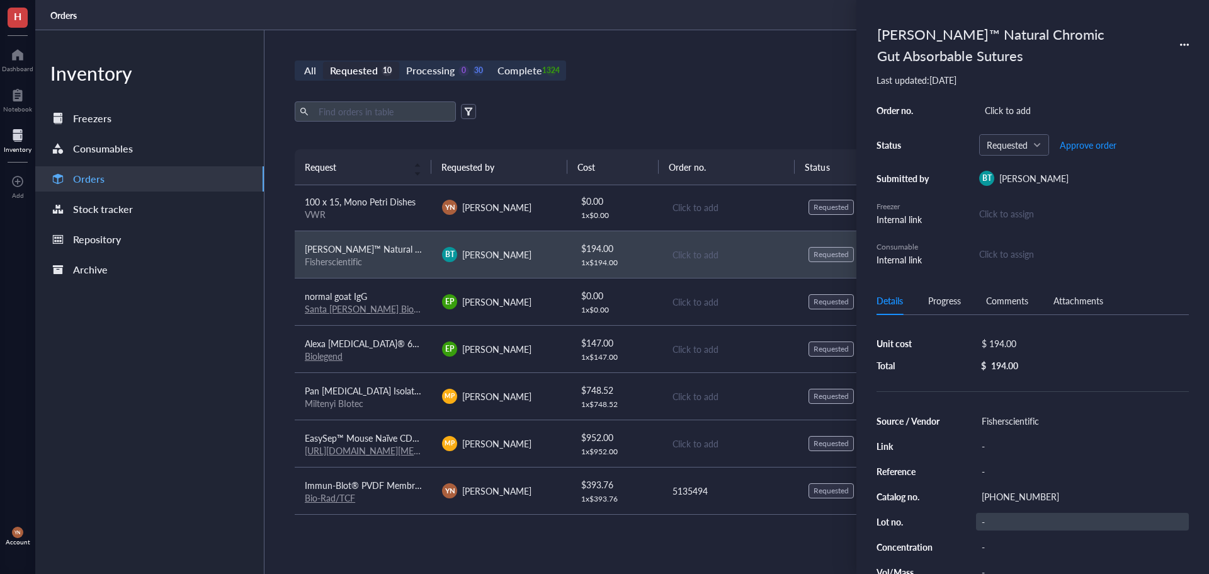
scroll to position [63, 0]
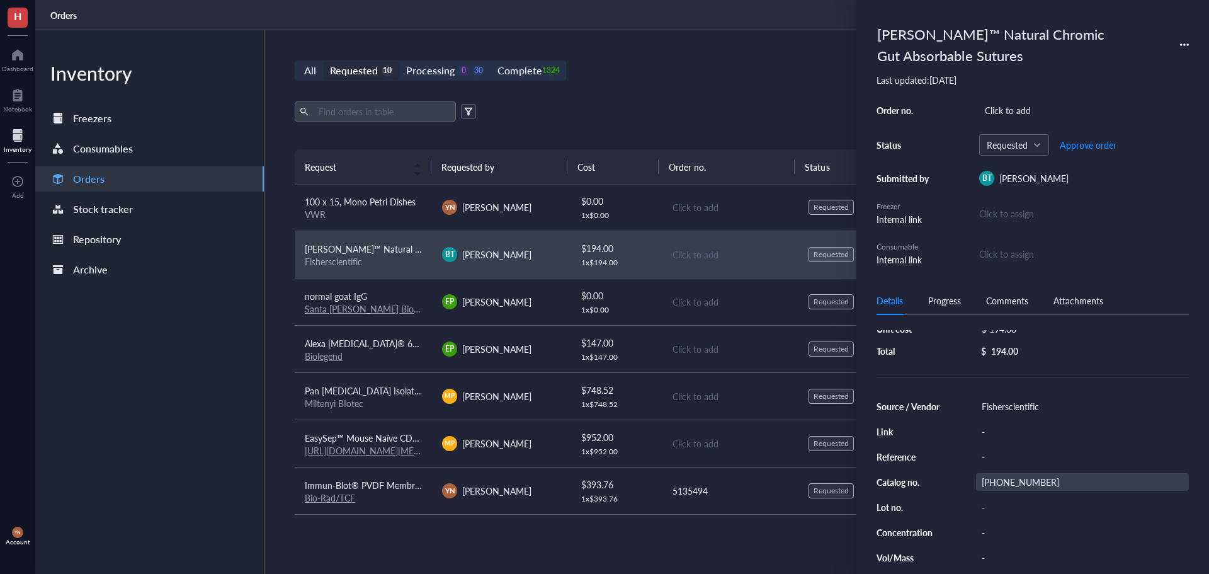
click at [1012, 485] on div "[PHONE_NUMBER]" at bounding box center [1082, 482] width 213 height 18
click at [1012, 485] on input "[PHONE_NUMBER]" at bounding box center [1007, 482] width 60 height 16
click at [782, 130] on div "Export Open archive Requester Requested on Source / Vendor Last updated" at bounding box center [730, 125] width 871 height 48
click at [658, 98] on div "All Requested 10 Processing 0 30 Complete 1324 New order Export Open archive Re…" at bounding box center [730, 302] width 931 height 544
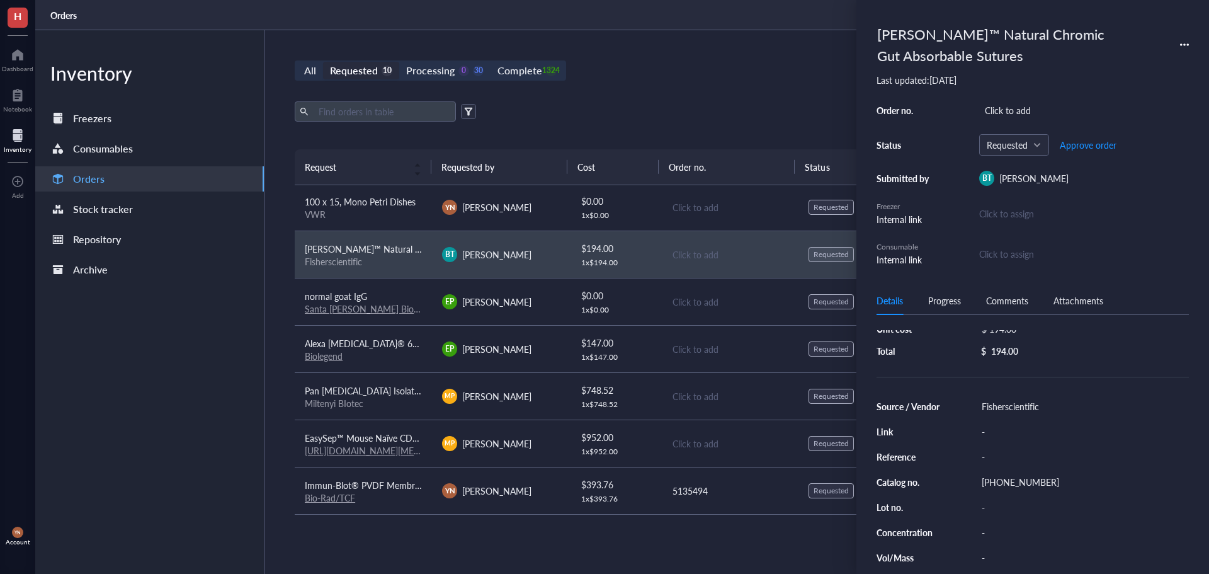
scroll to position [0, 0]
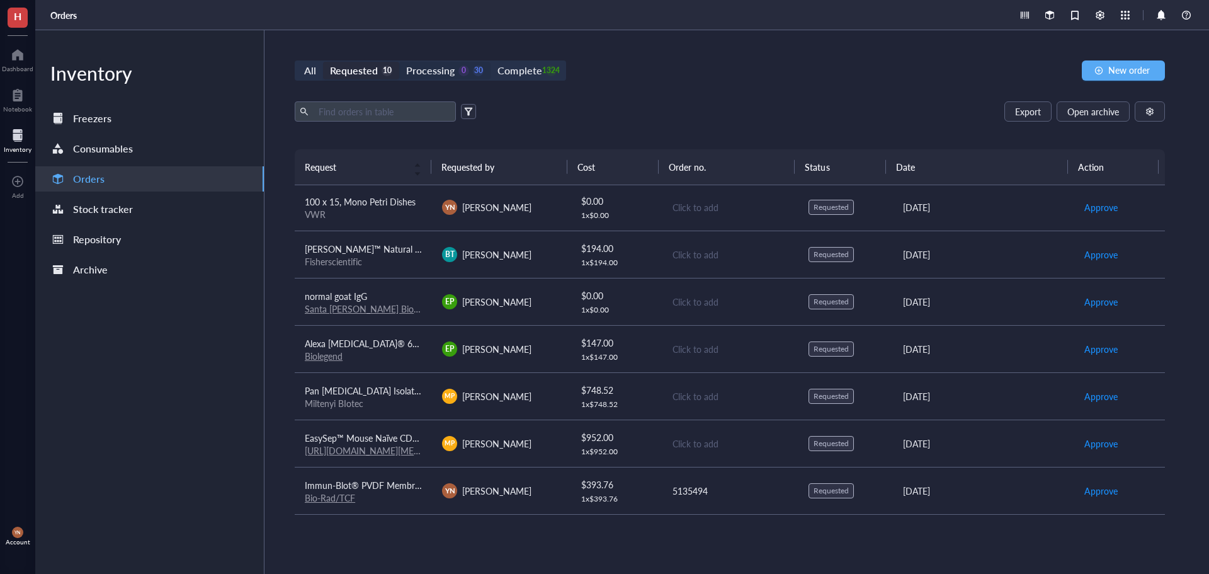
click at [471, 71] on div "Processing 0 30" at bounding box center [444, 71] width 77 height 18
click at [399, 62] on input "Processing 0 30" at bounding box center [399, 62] width 0 height 0
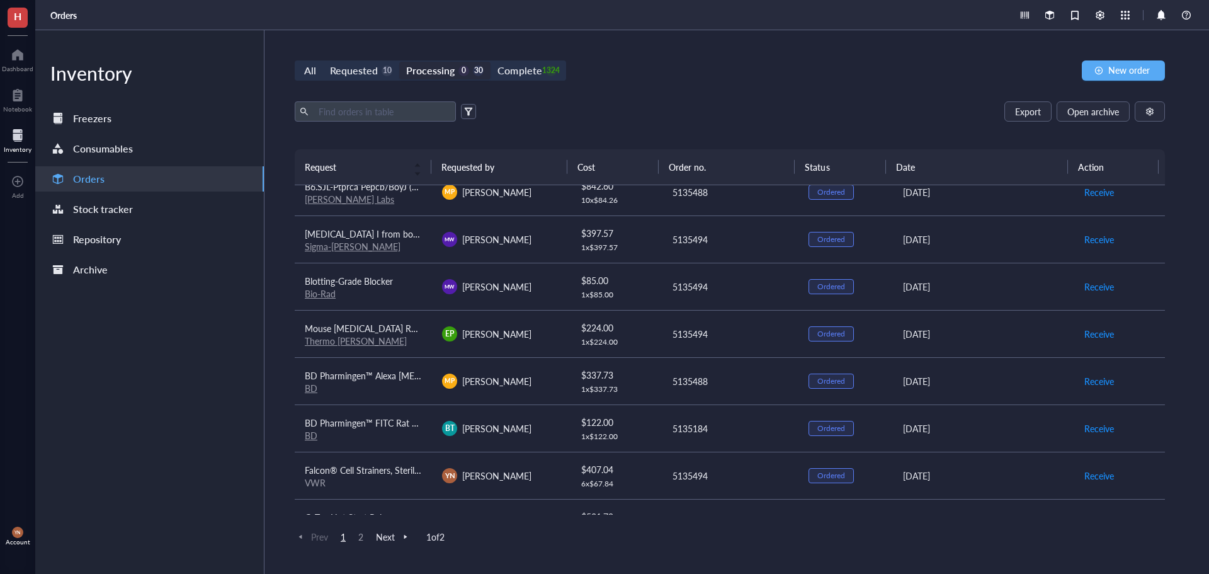
scroll to position [693, 0]
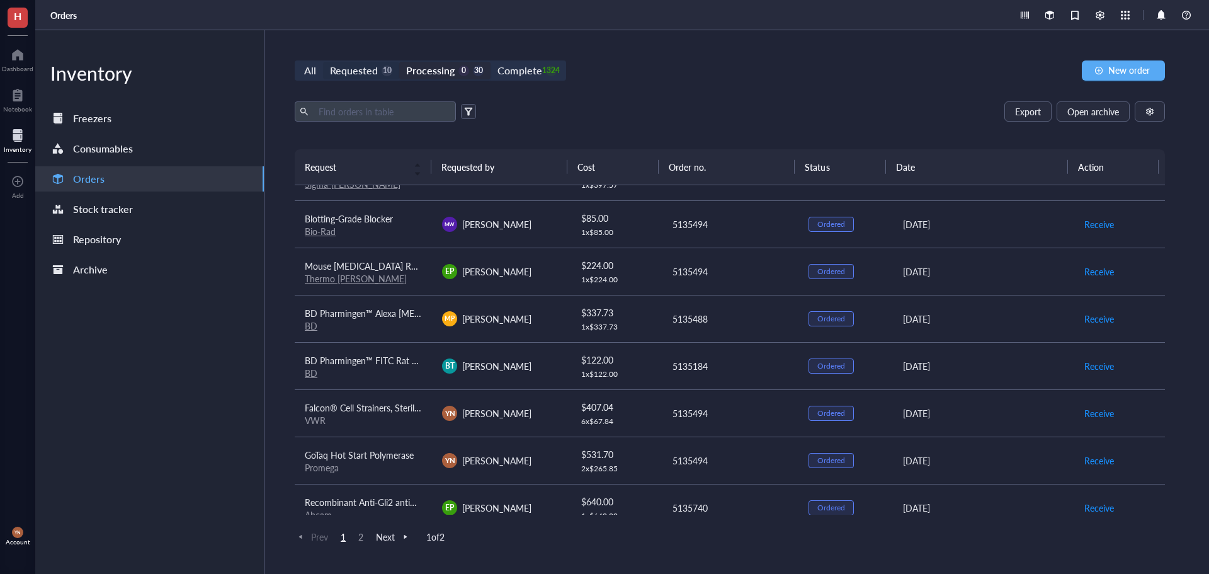
click at [373, 67] on div "Requested" at bounding box center [354, 71] width 48 height 18
click at [323, 62] on input "Requested 10" at bounding box center [323, 62] width 0 height 0
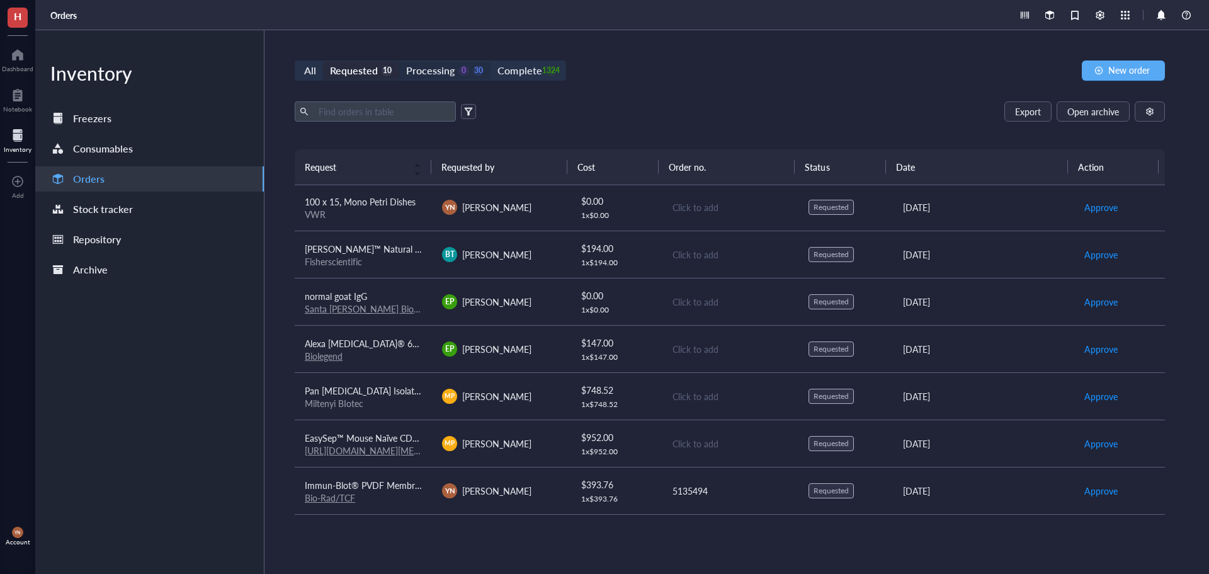
click at [440, 76] on div "Processing" at bounding box center [430, 71] width 49 height 18
click at [399, 62] on input "Processing 0 30" at bounding box center [399, 62] width 0 height 0
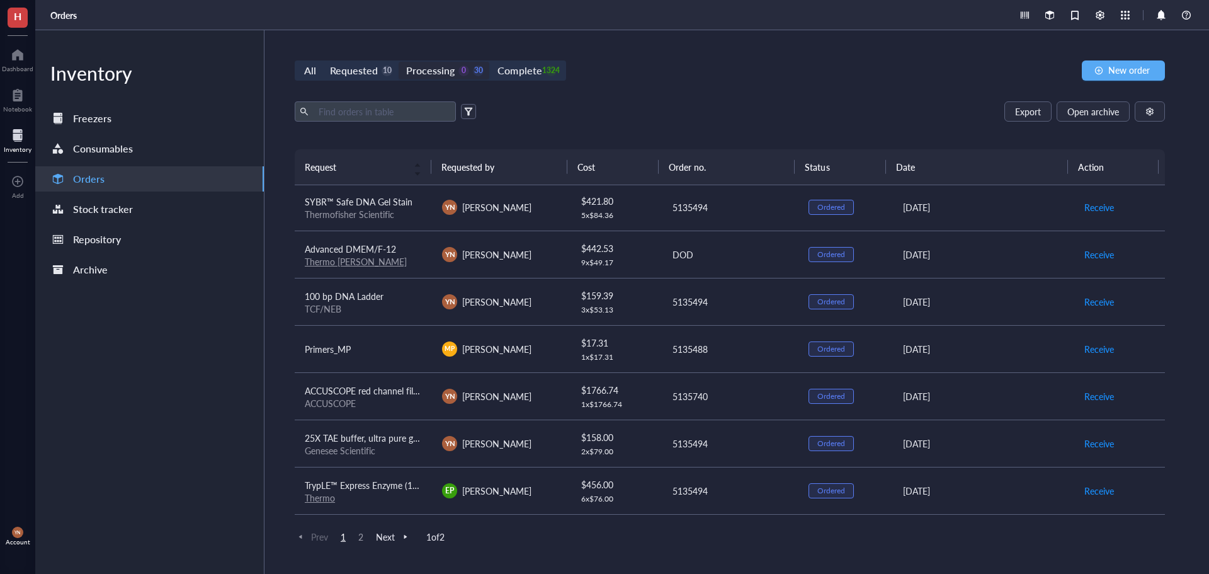
scroll to position [693, 0]
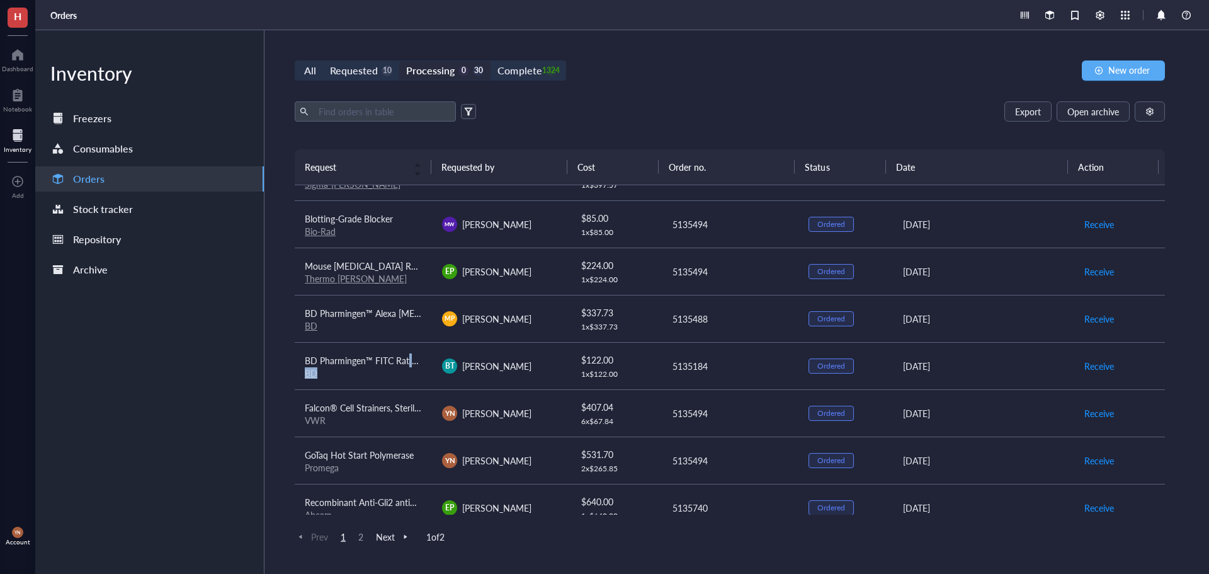
click at [409, 367] on div "BD Pharmingen™ FITC Rat Anti-Mouse CD90.2 BD" at bounding box center [363, 365] width 117 height 25
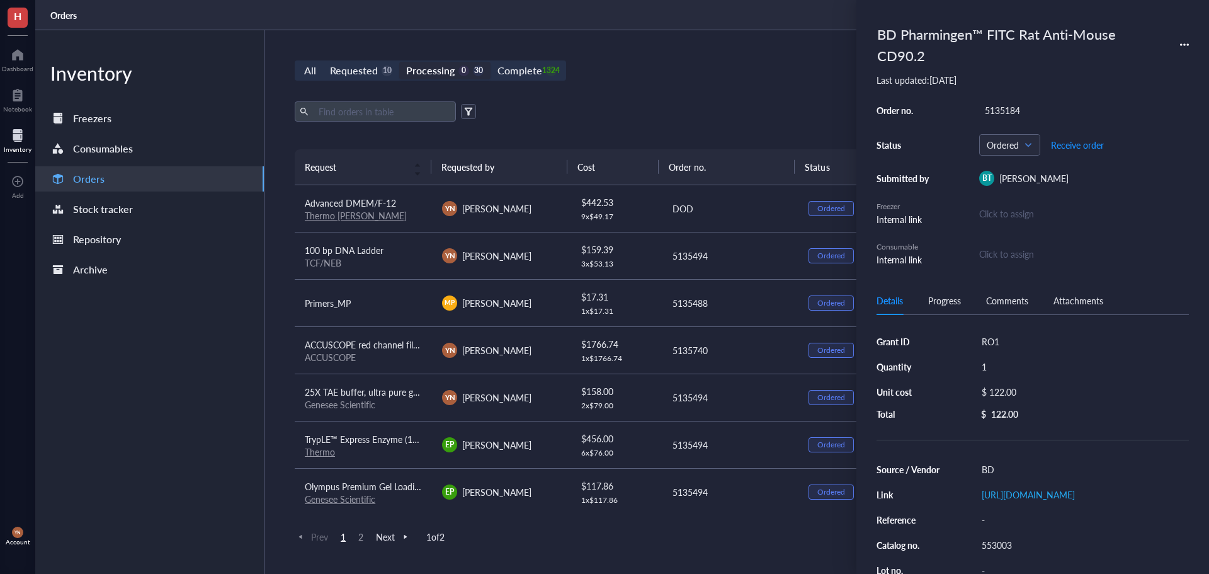
scroll to position [0, 0]
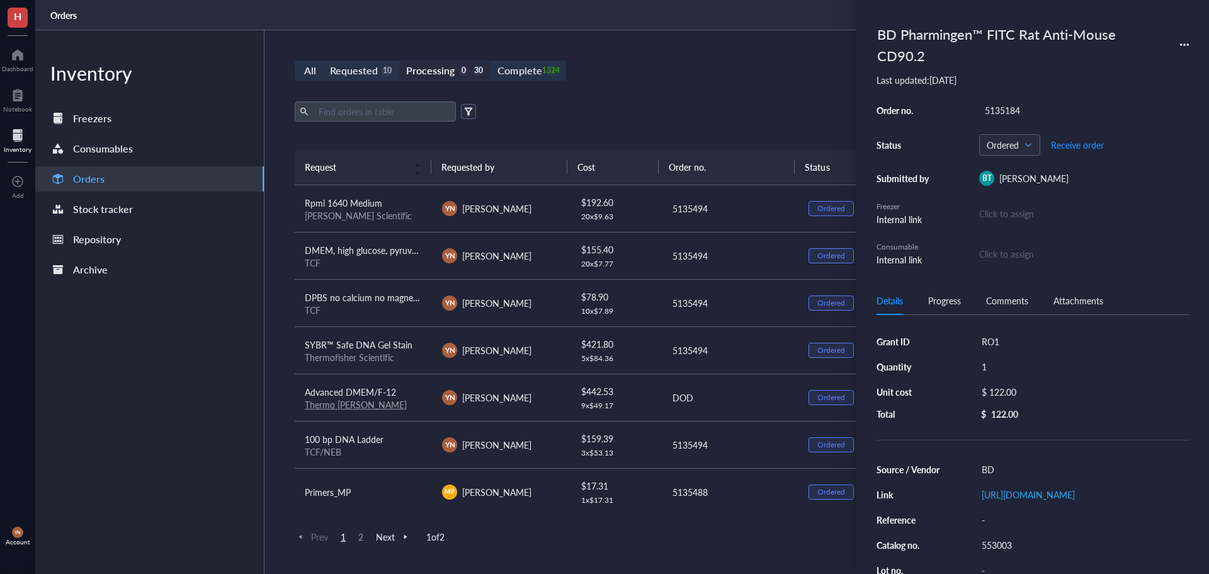
click at [417, 354] on div "Thermofisher Scientific" at bounding box center [363, 356] width 117 height 11
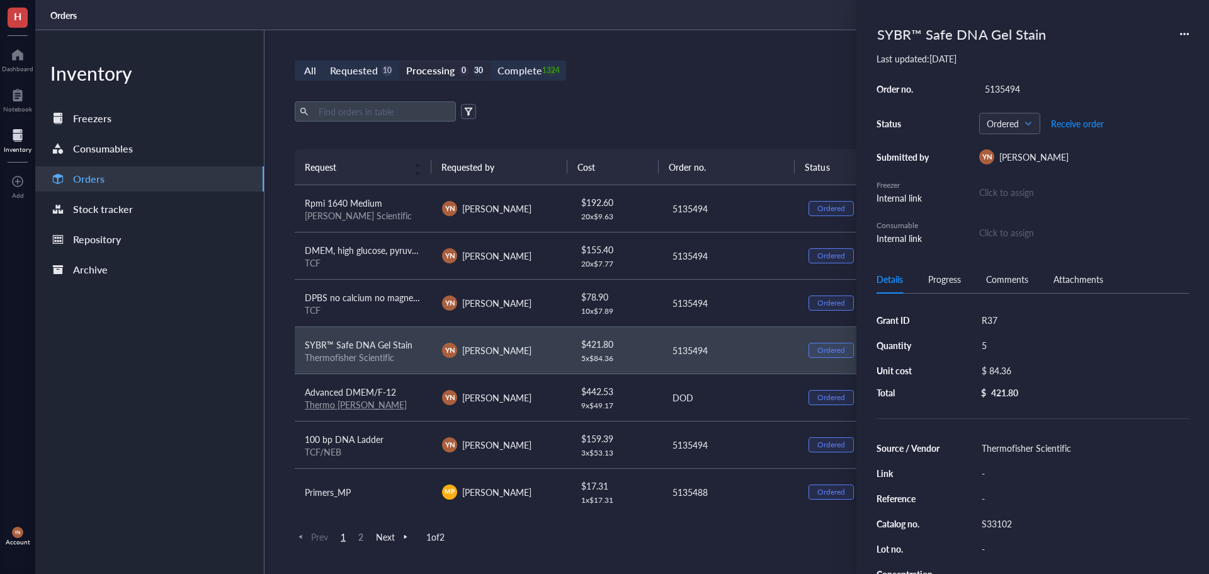
click at [641, 100] on div "All Requested 10 Processing 0 30 Complete 1324 New order Export Open archive Re…" at bounding box center [730, 302] width 931 height 544
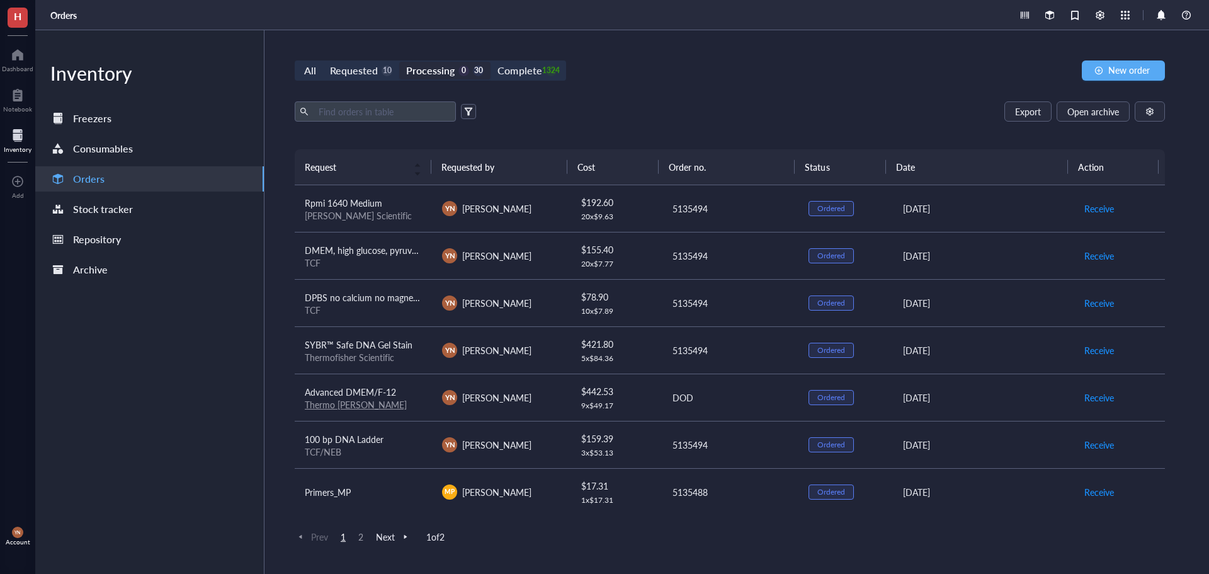
click at [806, 71] on div "All Requested 10 Processing 0 30 Complete 1324 New order" at bounding box center [730, 70] width 871 height 20
click at [1154, 66] on button "New order" at bounding box center [1123, 70] width 83 height 20
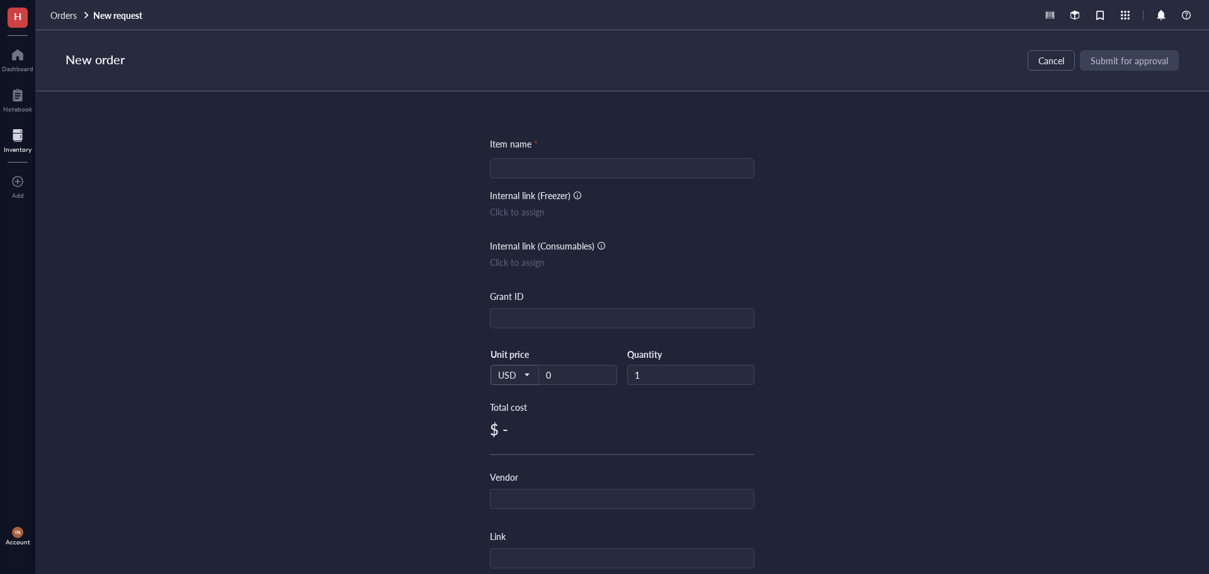
click at [546, 168] on input "search" at bounding box center [622, 168] width 249 height 19
type input "Primers"
type input "R37"
type input "5.59"
click at [359, 544] on div "Item name * Primers Internal link (Freezer) Click to assign Internal link (Cons…" at bounding box center [622, 332] width 1174 height 483
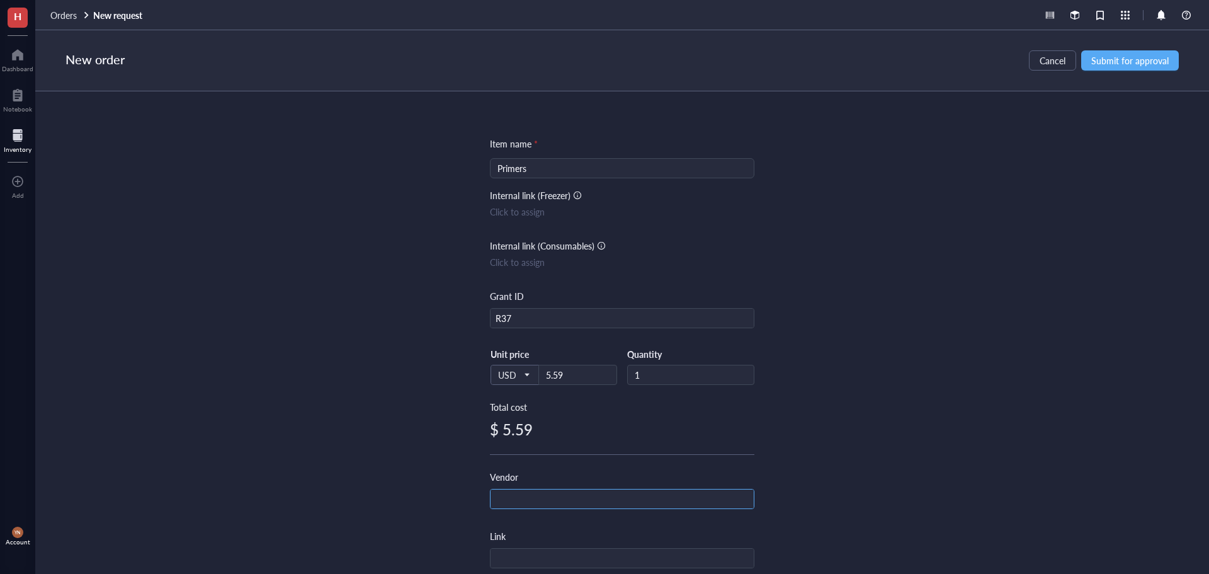
click at [540, 492] on input "text" at bounding box center [622, 499] width 263 height 20
type input "IDT"
click at [1109, 64] on span "Submit for approval" at bounding box center [1130, 60] width 77 height 10
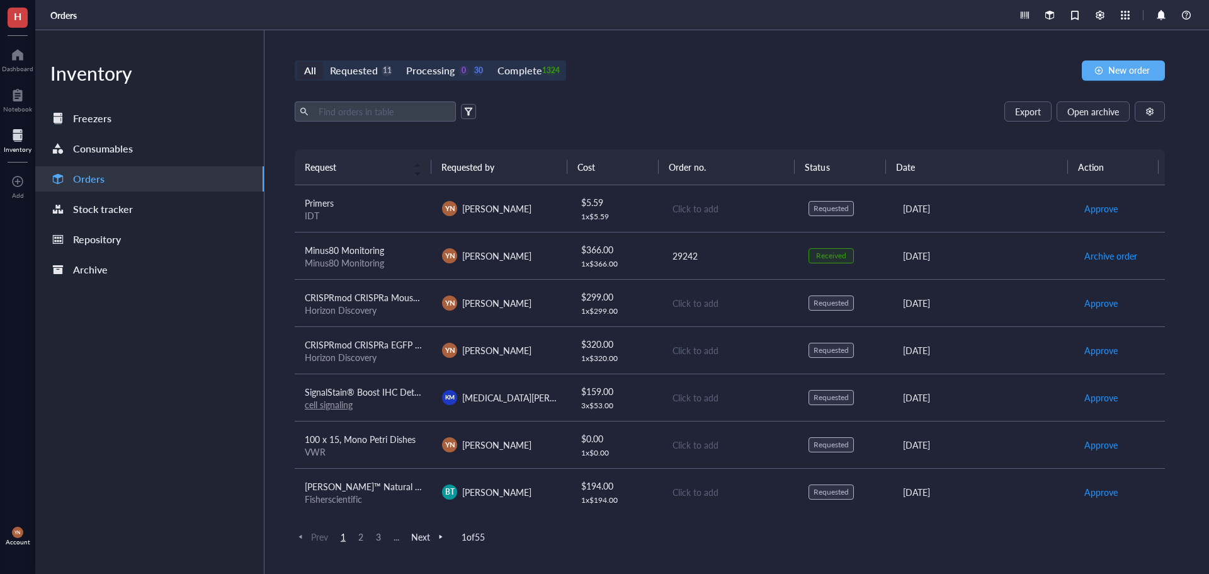
click at [769, 105] on div "Export Open archive" at bounding box center [730, 111] width 871 height 20
click at [354, 219] on div "IDT" at bounding box center [363, 215] width 117 height 11
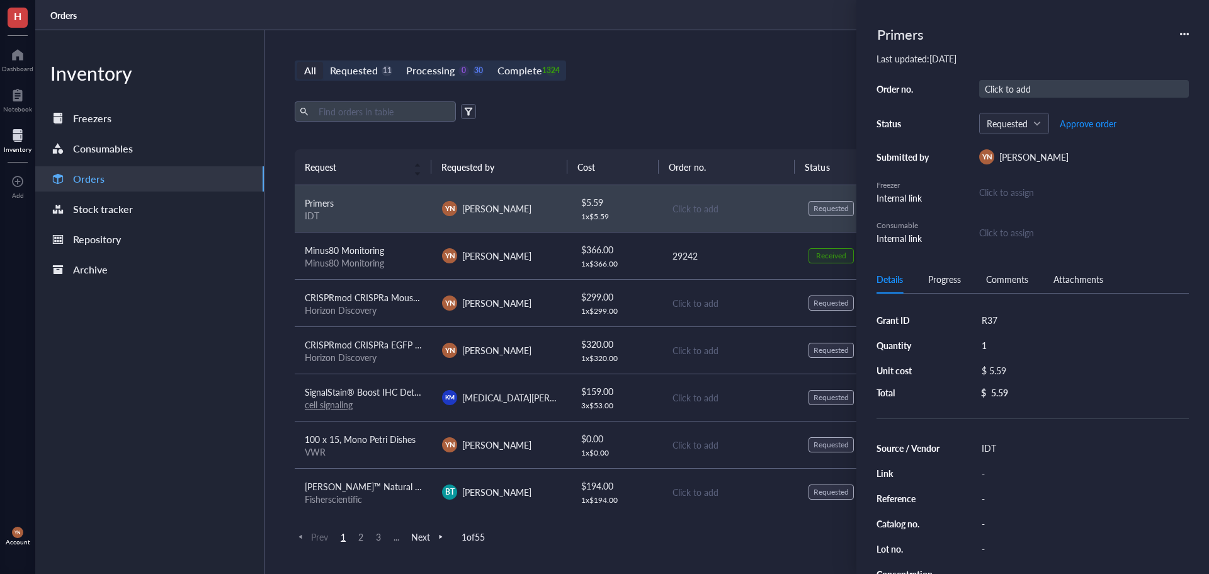
click at [1034, 89] on div "Click to add" at bounding box center [1085, 89] width 210 height 18
type input "5135494"
click at [1083, 125] on span "Approve order" at bounding box center [1088, 123] width 57 height 10
click at [1083, 125] on span "Place order" at bounding box center [1078, 123] width 43 height 10
click at [780, 130] on div "Export Open archive Requester Requested on Source / Vendor Last updated" at bounding box center [730, 125] width 871 height 48
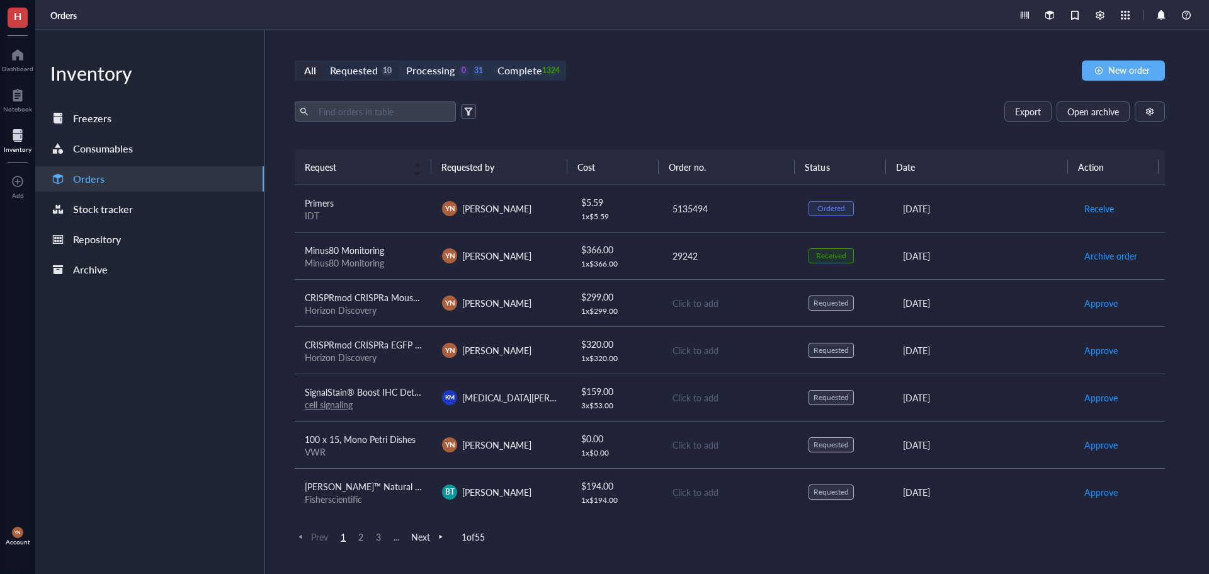
click at [369, 74] on div "Requested" at bounding box center [354, 71] width 48 height 18
click at [323, 62] on input "Requested 10" at bounding box center [323, 62] width 0 height 0
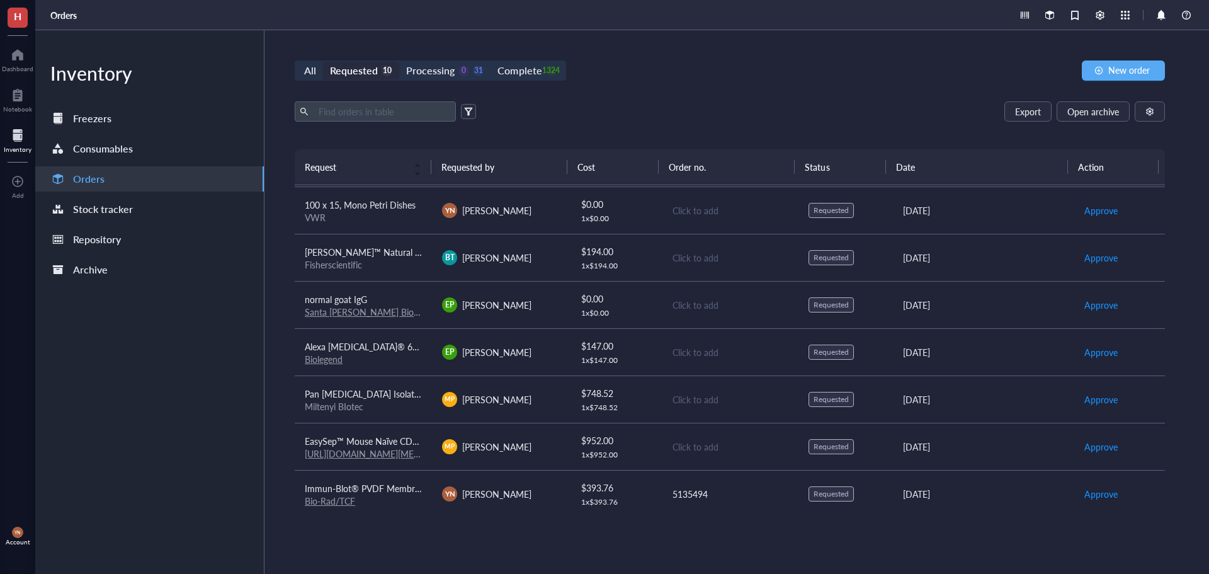
scroll to position [143, 0]
click at [694, 88] on div "All Requested 10 Processing 0 31 Complete 1324 New order Export Open archive Re…" at bounding box center [730, 302] width 931 height 544
